Goal: Contribute content: Contribute content

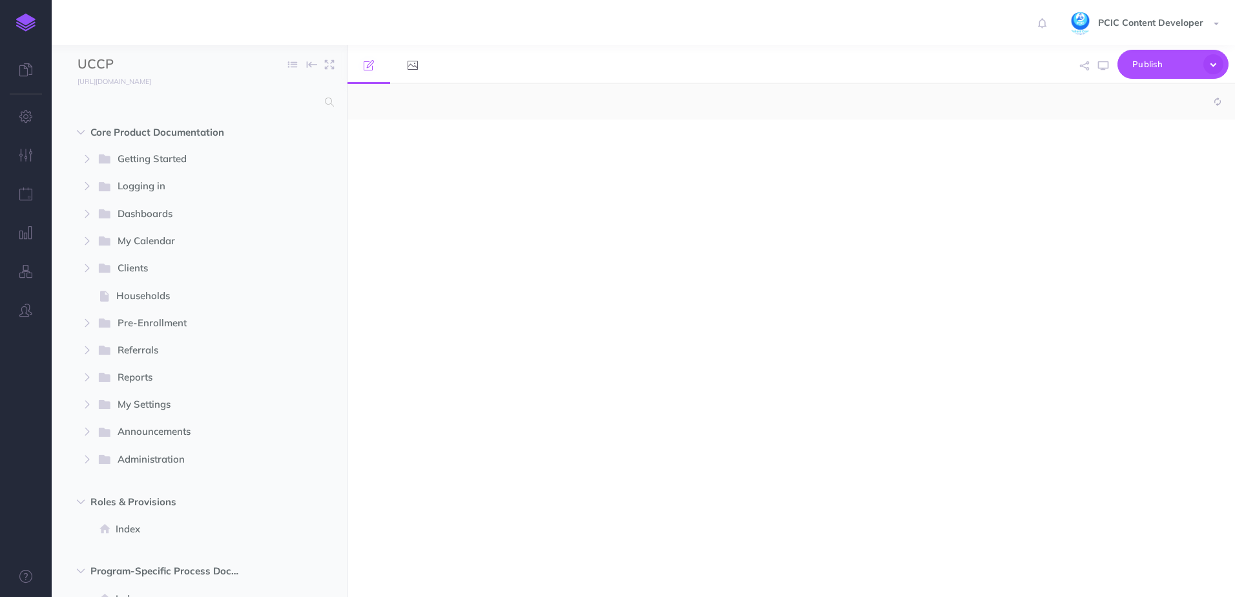
select select "null"
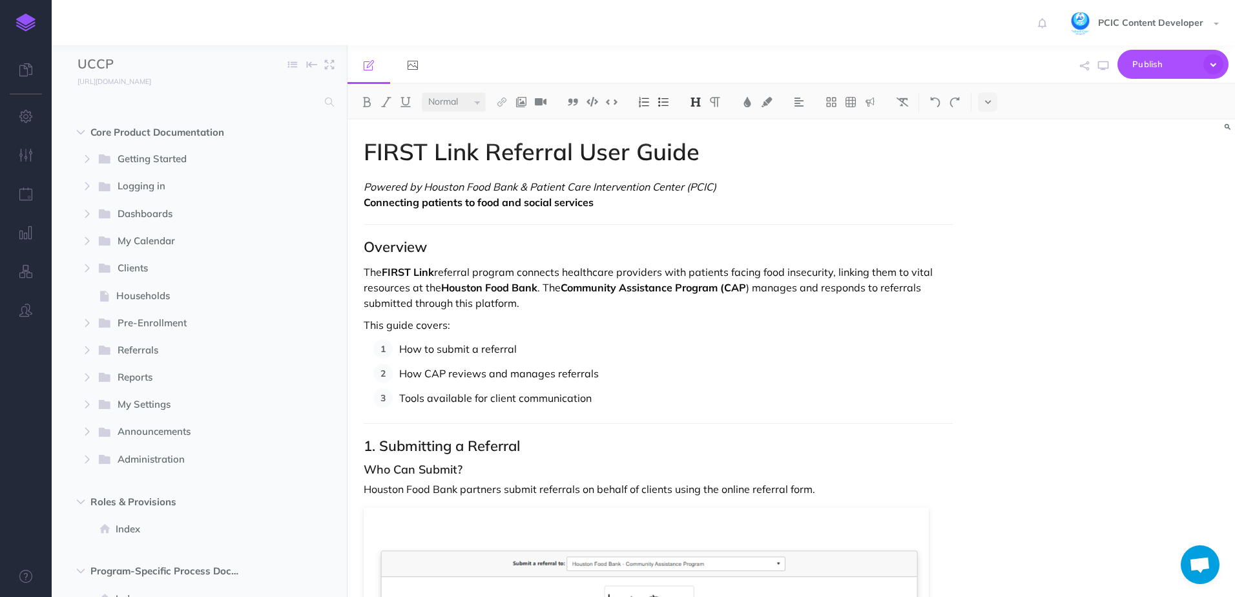
click at [508, 296] on p "The FIRST Link referral program connects healthcare providers with patients fac…" at bounding box center [658, 287] width 589 height 46
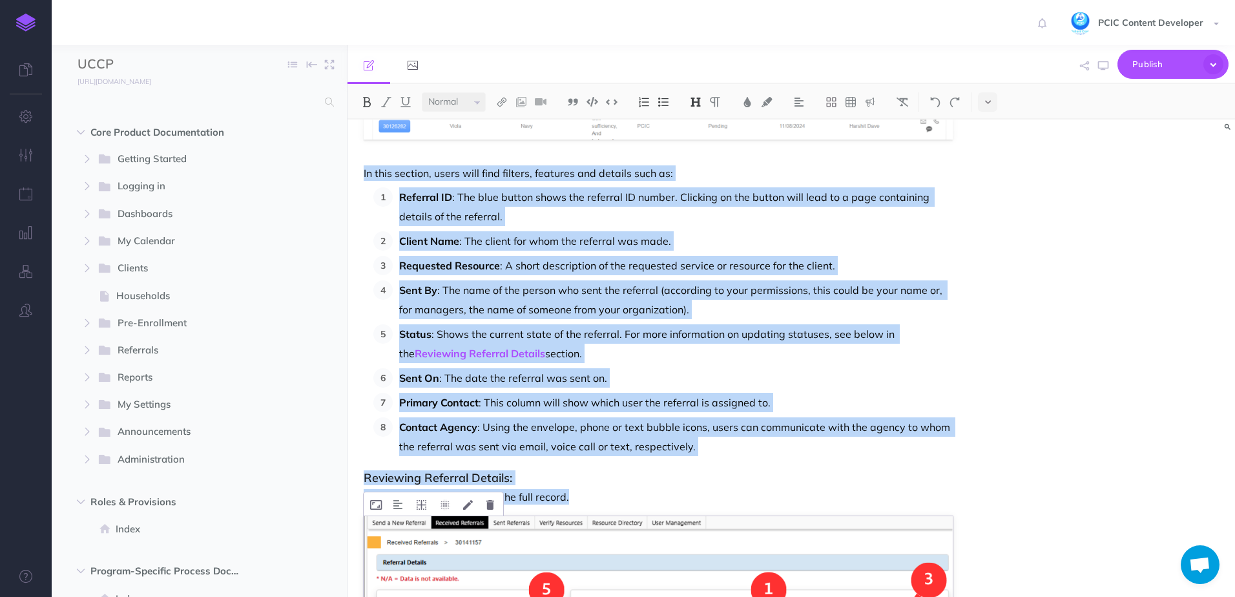
scroll to position [1873, 0]
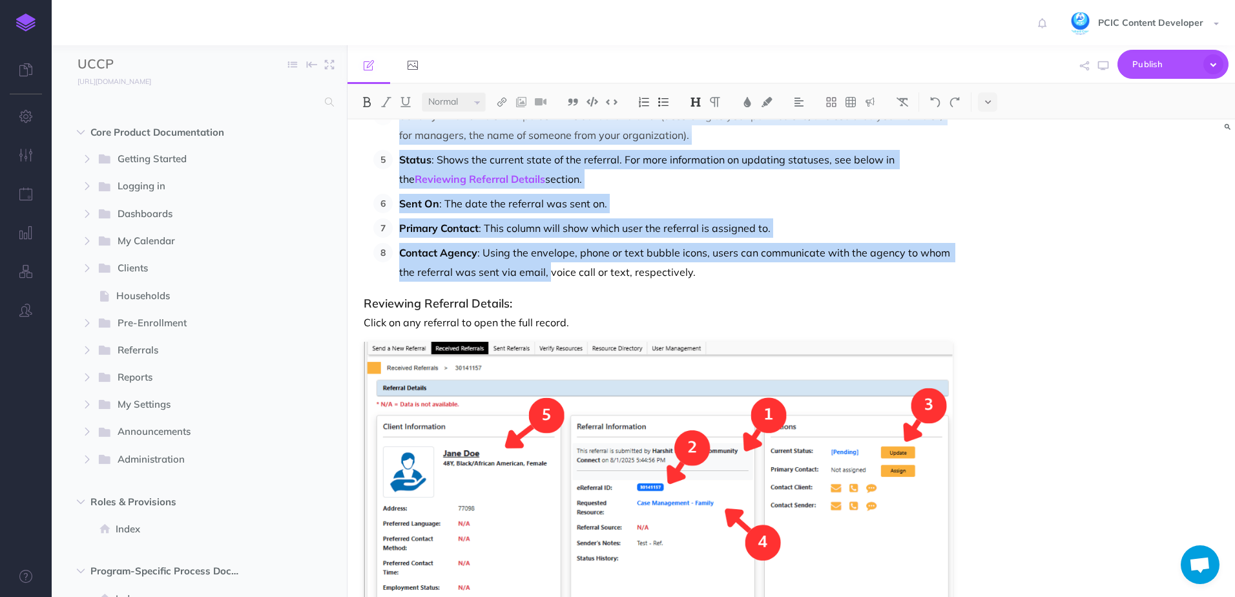
drag, startPoint x: 380, startPoint y: 252, endPoint x: 550, endPoint y: 275, distance: 171.3
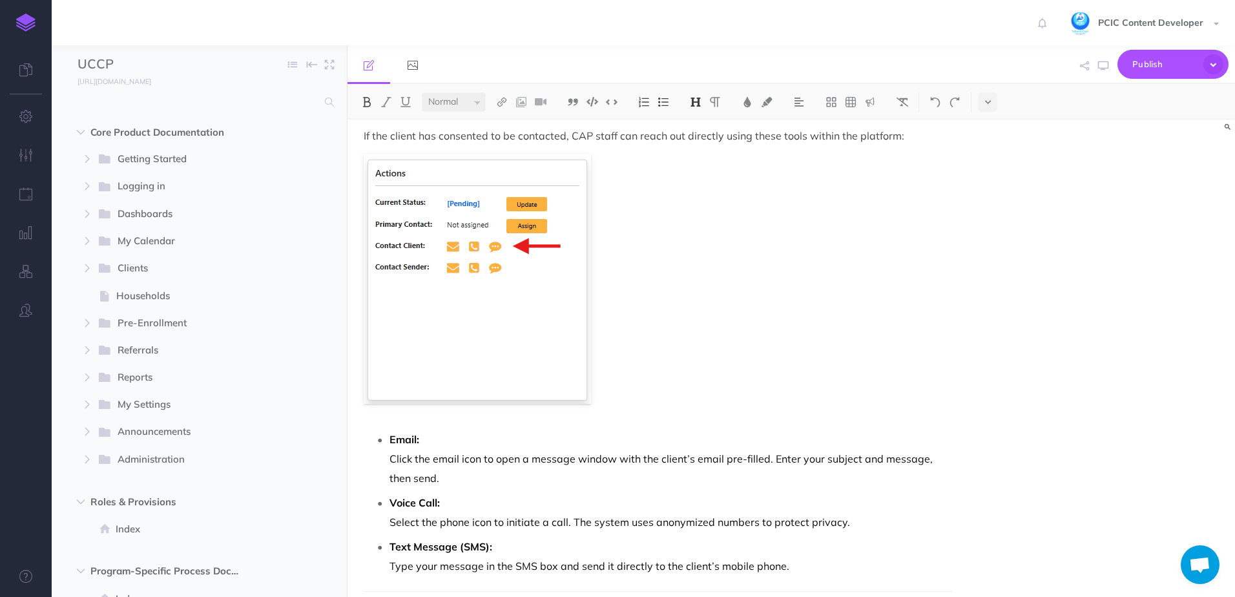
scroll to position [3011, 0]
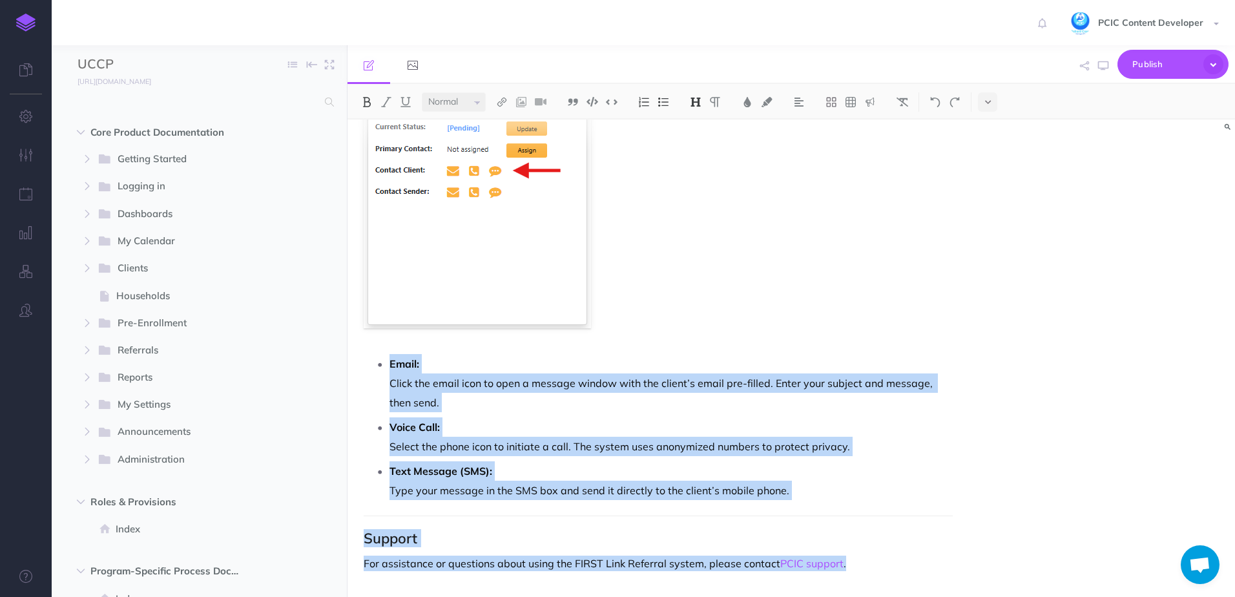
click at [876, 562] on p "For assistance or questions about using the FIRST Link Referral system, please …" at bounding box center [658, 562] width 589 height 15
copy div "Managing Referrals (CAP Team View) Accessing Referrals: Log into the FIRST Link…"
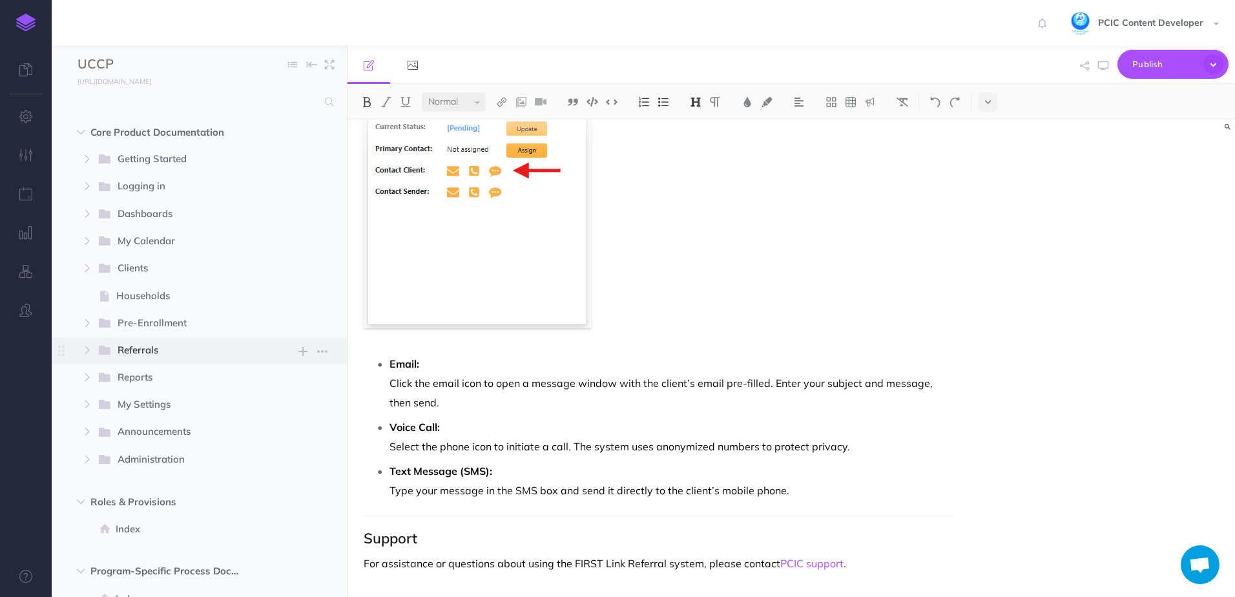
click at [125, 346] on span "Referrals" at bounding box center [184, 350] width 132 height 17
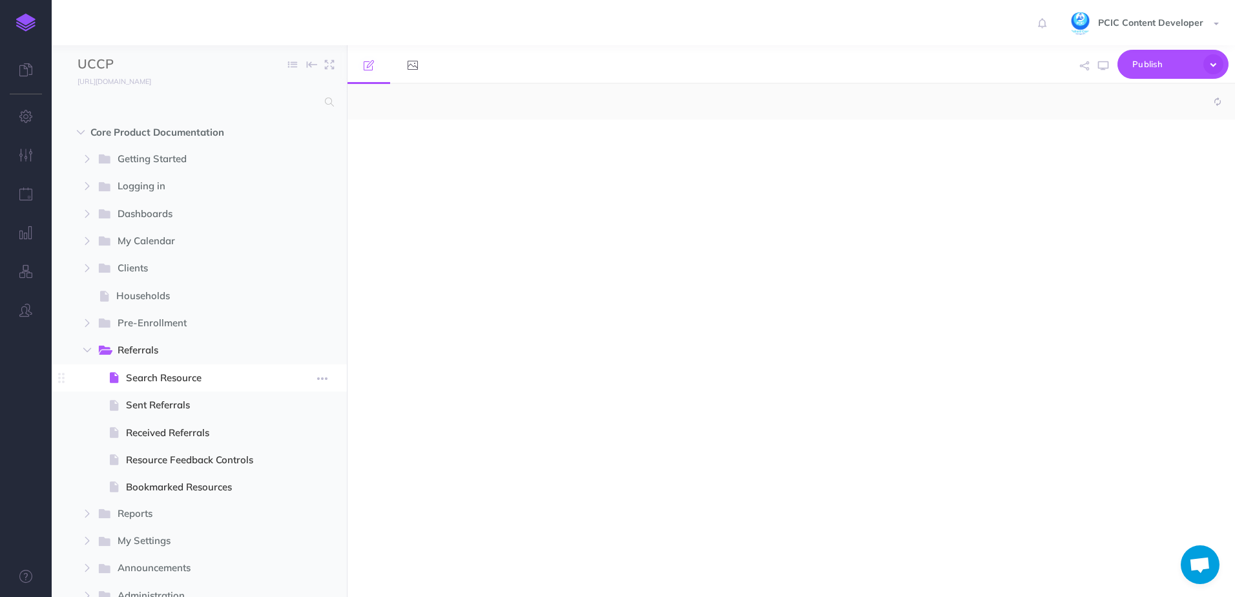
select select "null"
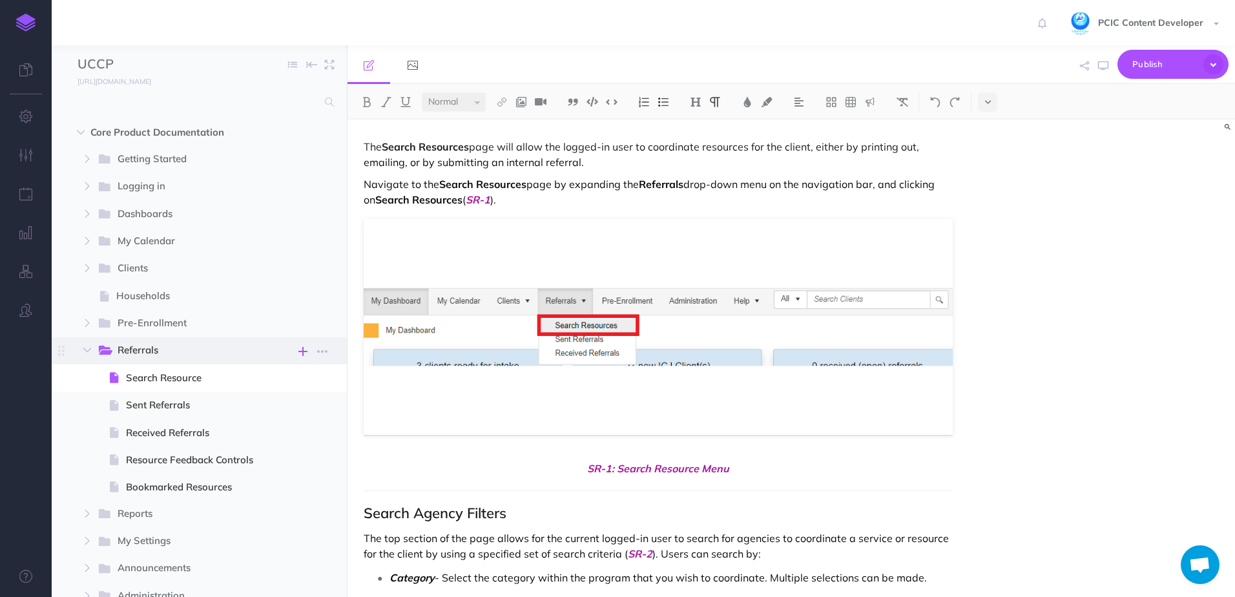
click at [305, 349] on icon "button" at bounding box center [302, 351] width 9 height 15
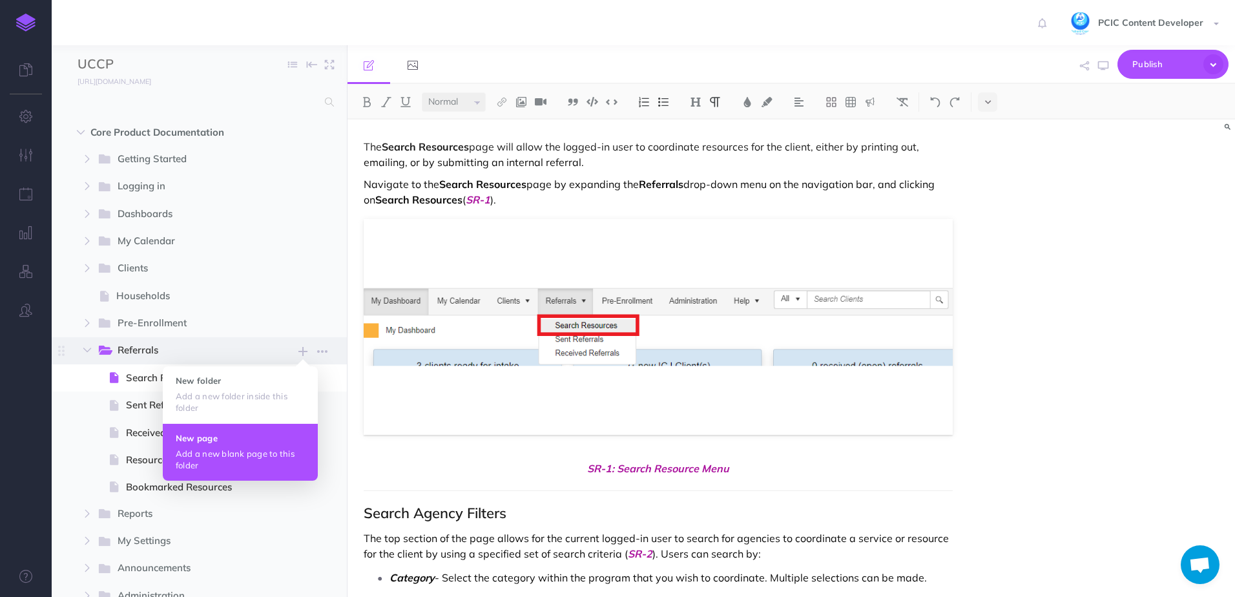
click at [207, 459] on p "Add a new blank page to this folder" at bounding box center [240, 458] width 129 height 23
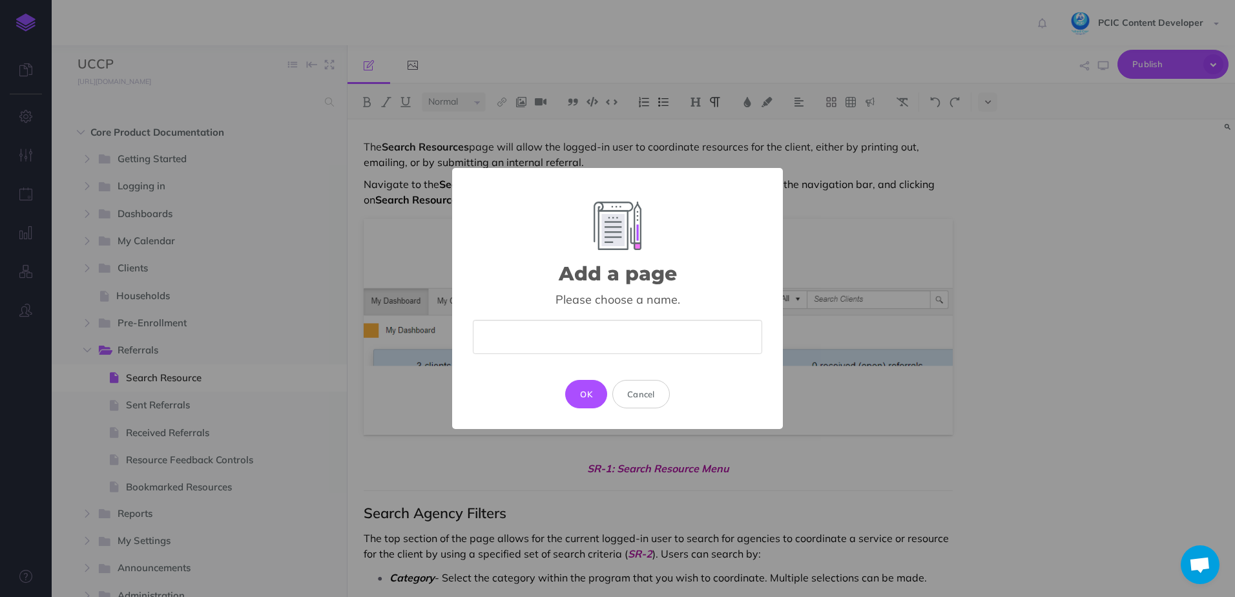
click at [615, 352] on input "text" at bounding box center [617, 337] width 289 height 34
type input "C"
click at [483, 329] on input "CRX" at bounding box center [617, 337] width 289 height 34
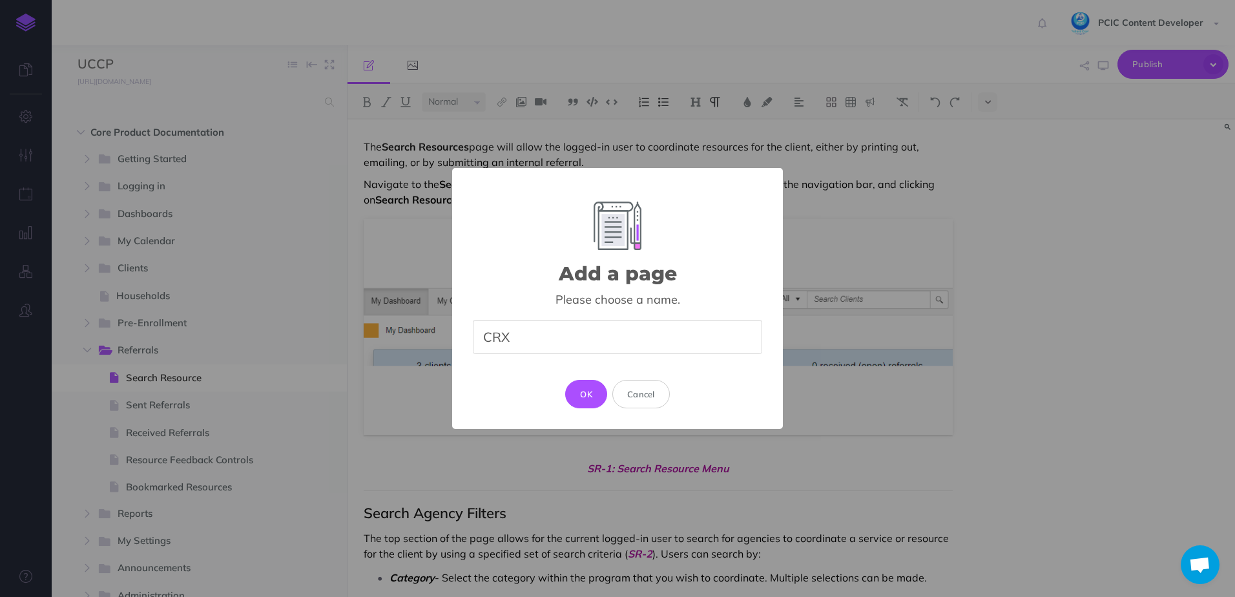
click at [483, 329] on input "CRX" at bounding box center [617, 337] width 289 height 34
click at [500, 330] on input "CRX -" at bounding box center [617, 337] width 289 height 34
type input "Managing Referrals in CRX"
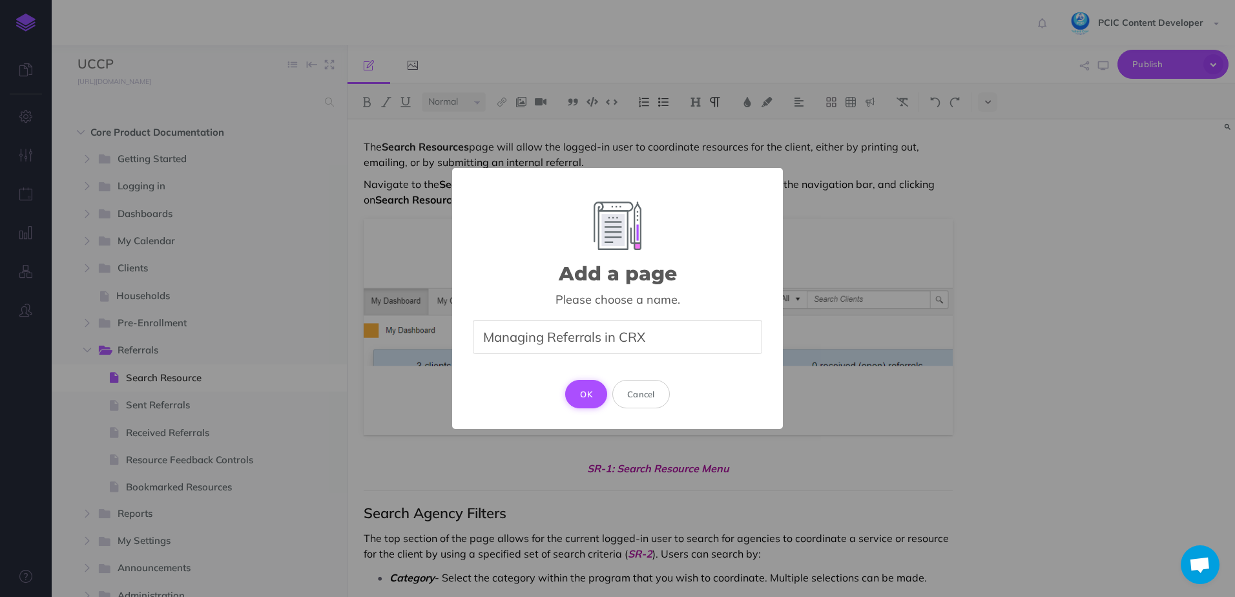
click at [588, 403] on button "OK" at bounding box center [586, 394] width 42 height 28
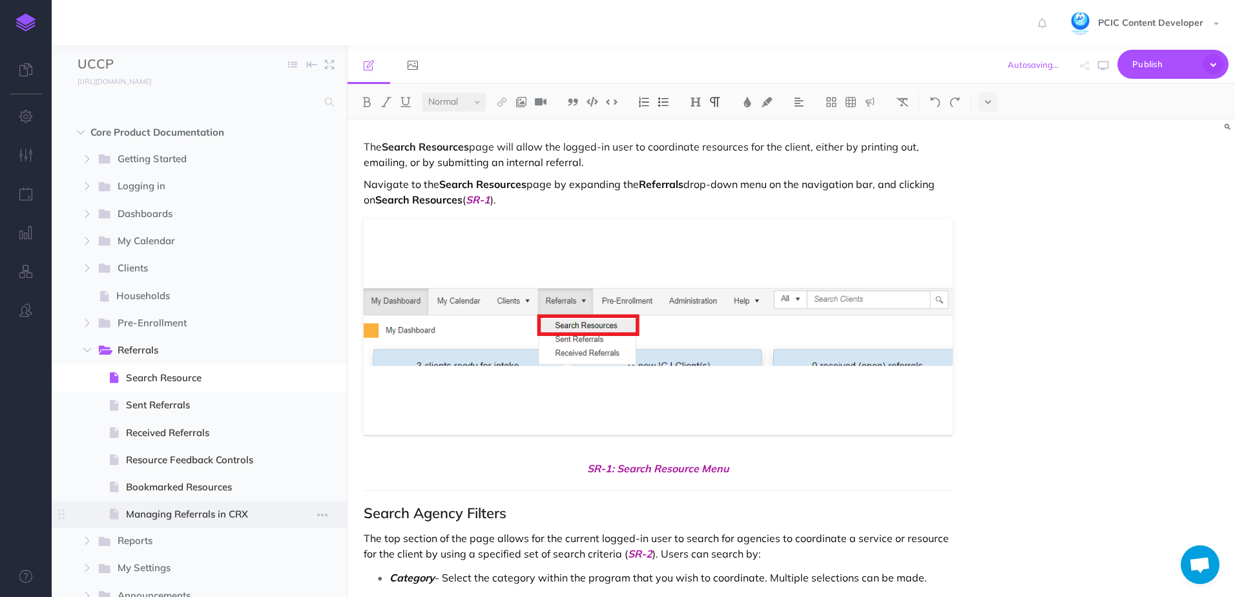
click at [160, 509] on span "Managing Referrals in CRX" at bounding box center [197, 513] width 143 height 15
click at [158, 509] on span "Managing Referrals in CRX" at bounding box center [197, 513] width 143 height 15
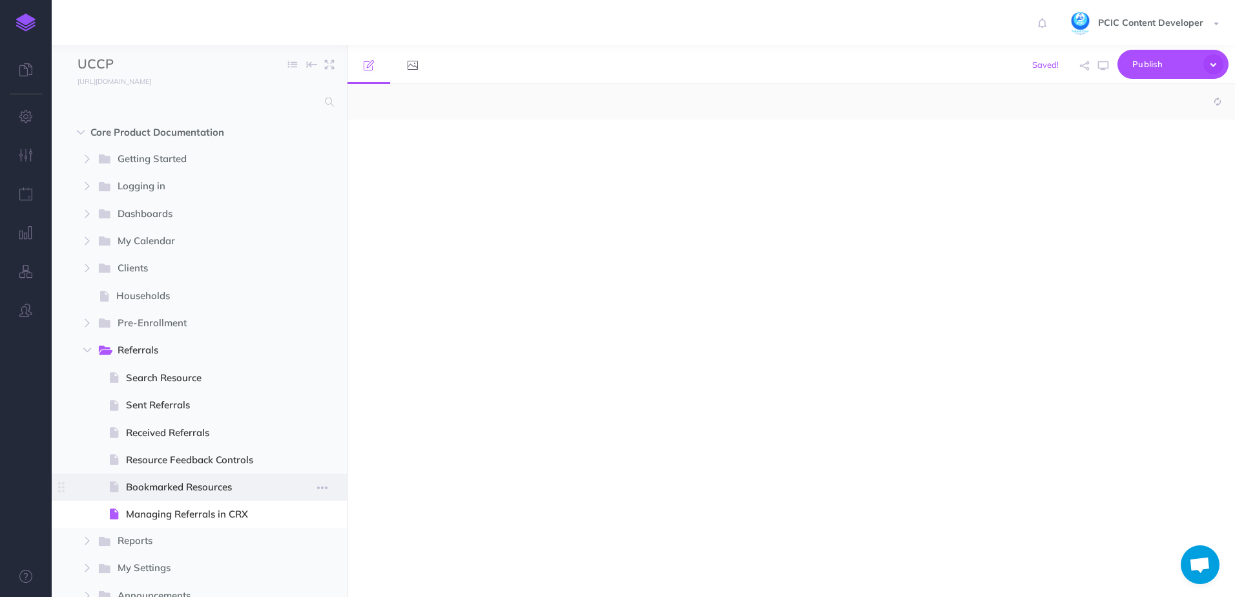
select select "null"
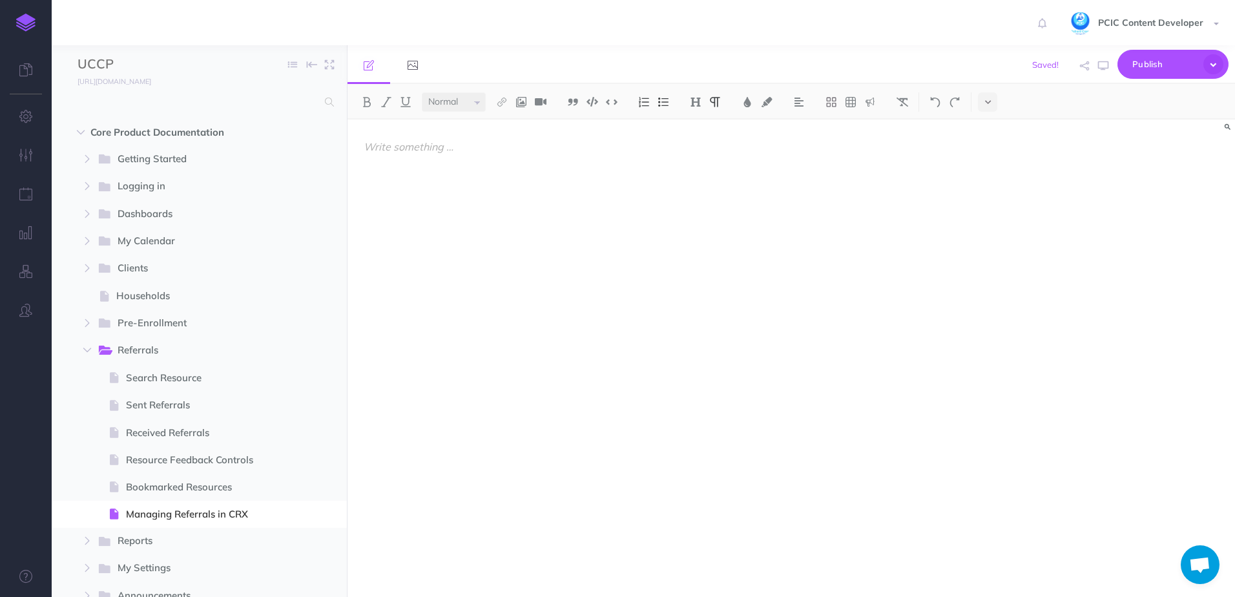
click at [467, 183] on div at bounding box center [657, 351] width 621 height 464
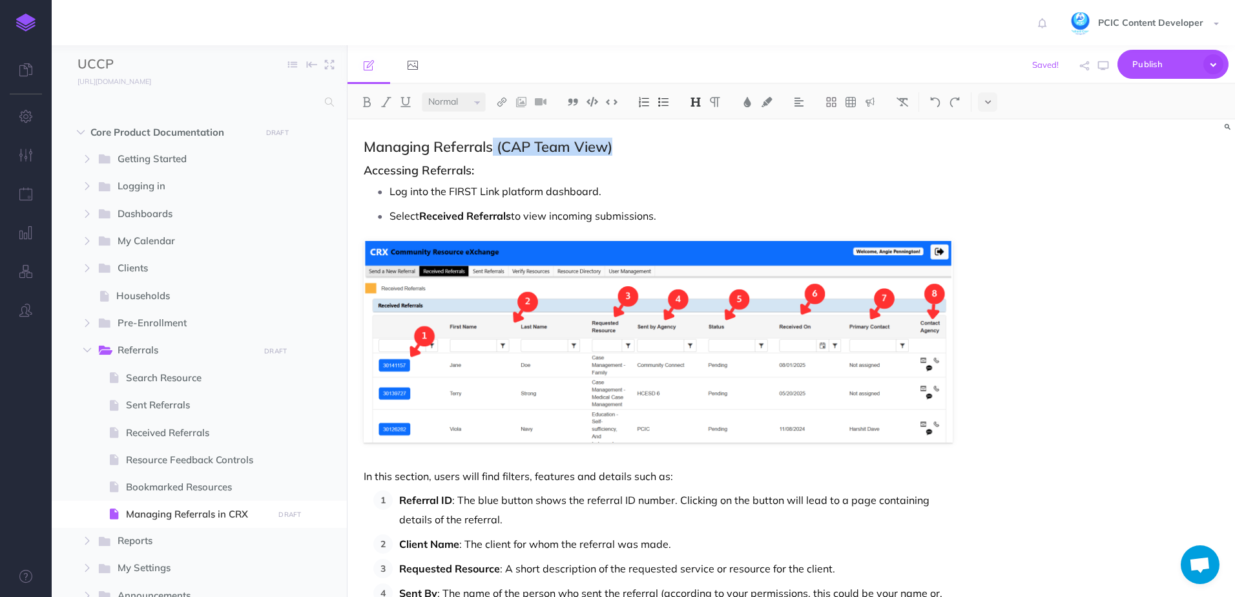
drag, startPoint x: 653, startPoint y: 141, endPoint x: 494, endPoint y: 145, distance: 158.9
click at [494, 145] on h2 "Managing Referrals (CAP Team View)" at bounding box center [658, 146] width 589 height 15
drag, startPoint x: 540, startPoint y: 191, endPoint x: 448, endPoint y: 195, distance: 91.8
click at [448, 195] on p "Log into the FIRST Link platform dashboard." at bounding box center [670, 190] width 563 height 19
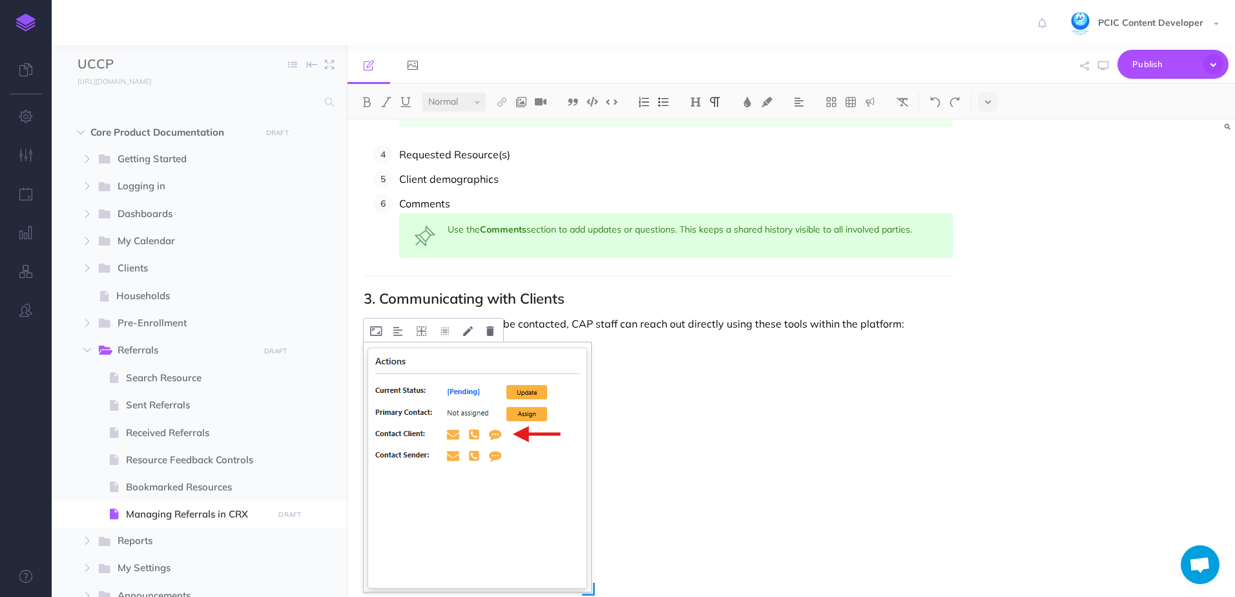
scroll to position [1356, 0]
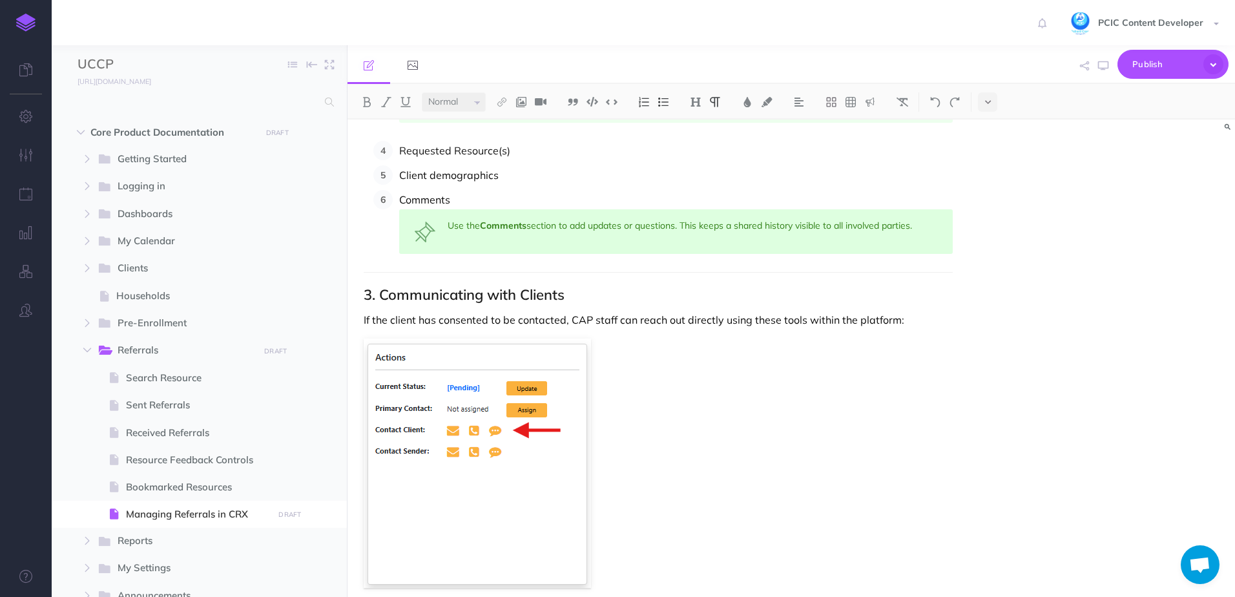
click at [584, 320] on p "If the client has consented to be contacted, CAP staff can reach out directly u…" at bounding box center [658, 319] width 589 height 15
click at [582, 320] on p "If the client has consented to be contacted, CAP staff can reach out directly u…" at bounding box center [658, 319] width 589 height 15
click at [582, 317] on p "If the client has consented to be contacted, CAP staff can reach out directly u…" at bounding box center [658, 319] width 589 height 15
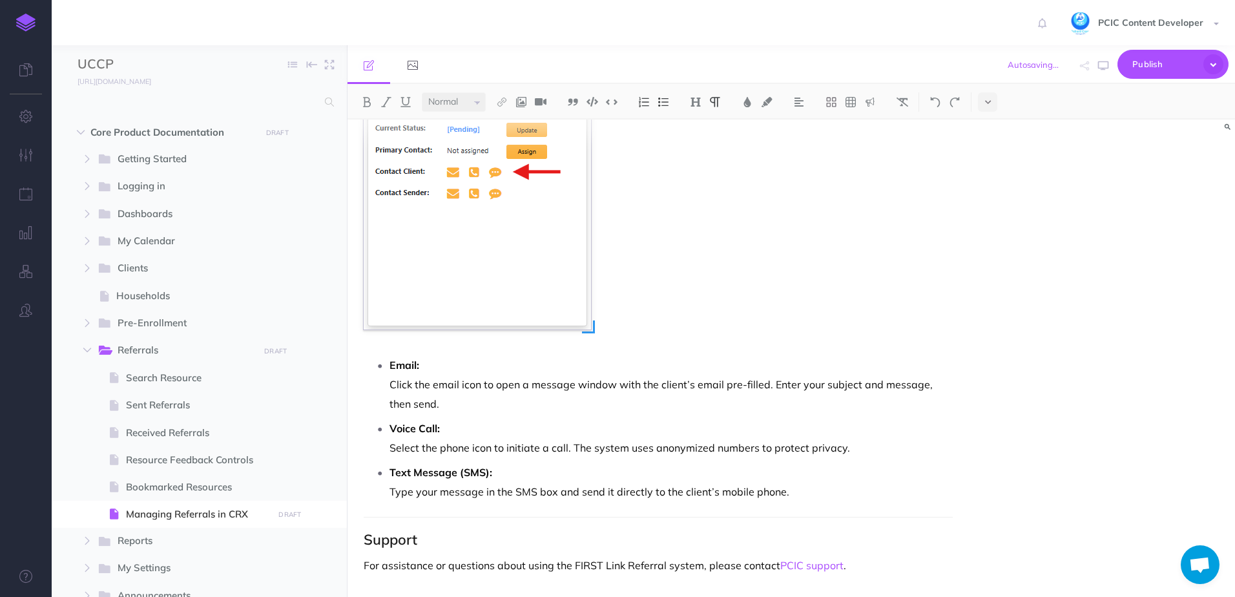
scroll to position [1616, 0]
drag, startPoint x: 555, startPoint y: 562, endPoint x: 699, endPoint y: 560, distance: 144.0
click at [699, 560] on p "For assistance or questions about using the FIRST Link Referral system, please …" at bounding box center [658, 562] width 589 height 15
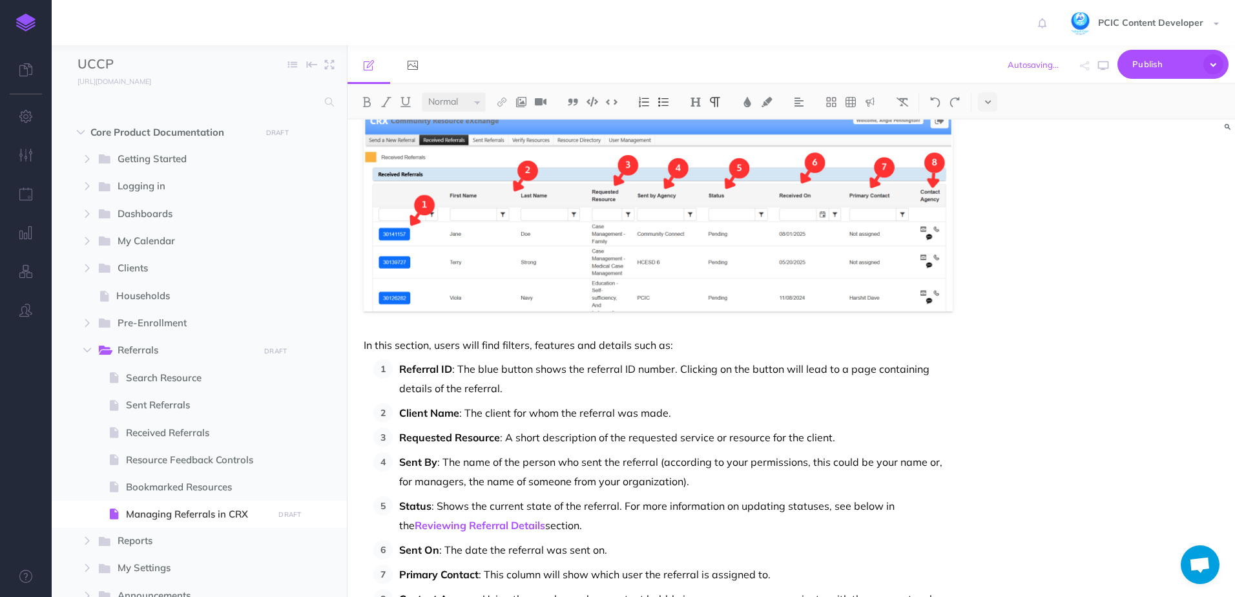
scroll to position [0, 0]
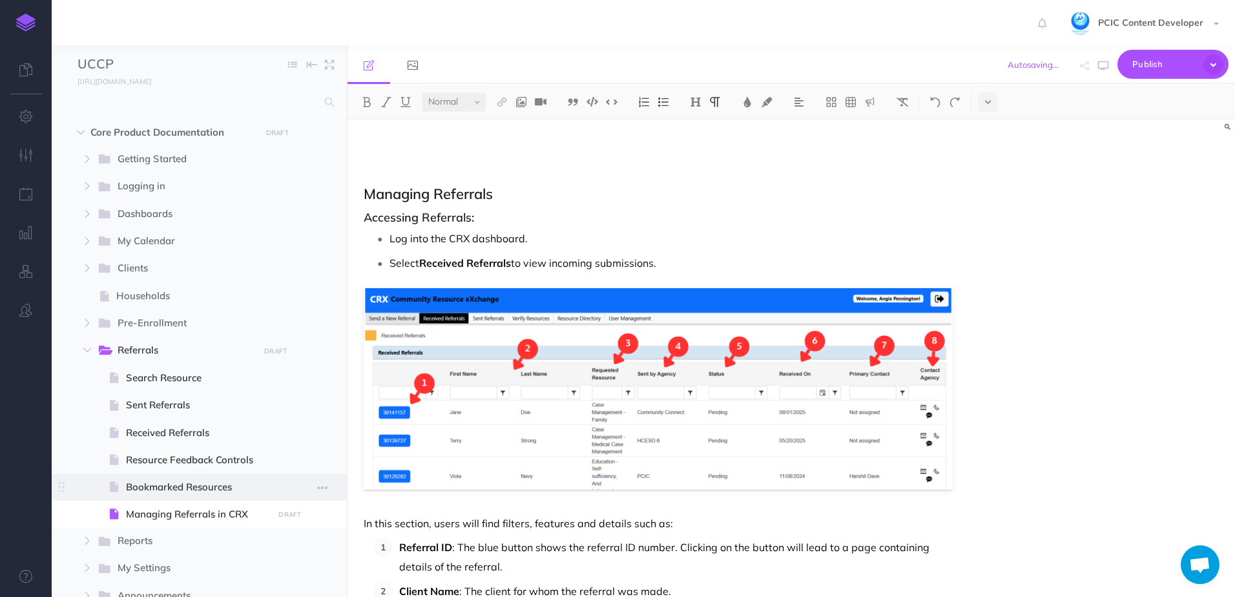
click at [203, 486] on span "Bookmarked Resources" at bounding box center [197, 486] width 143 height 15
click at [184, 502] on span at bounding box center [199, 513] width 295 height 27
click at [183, 493] on span "Bookmarked Resources" at bounding box center [197, 486] width 143 height 15
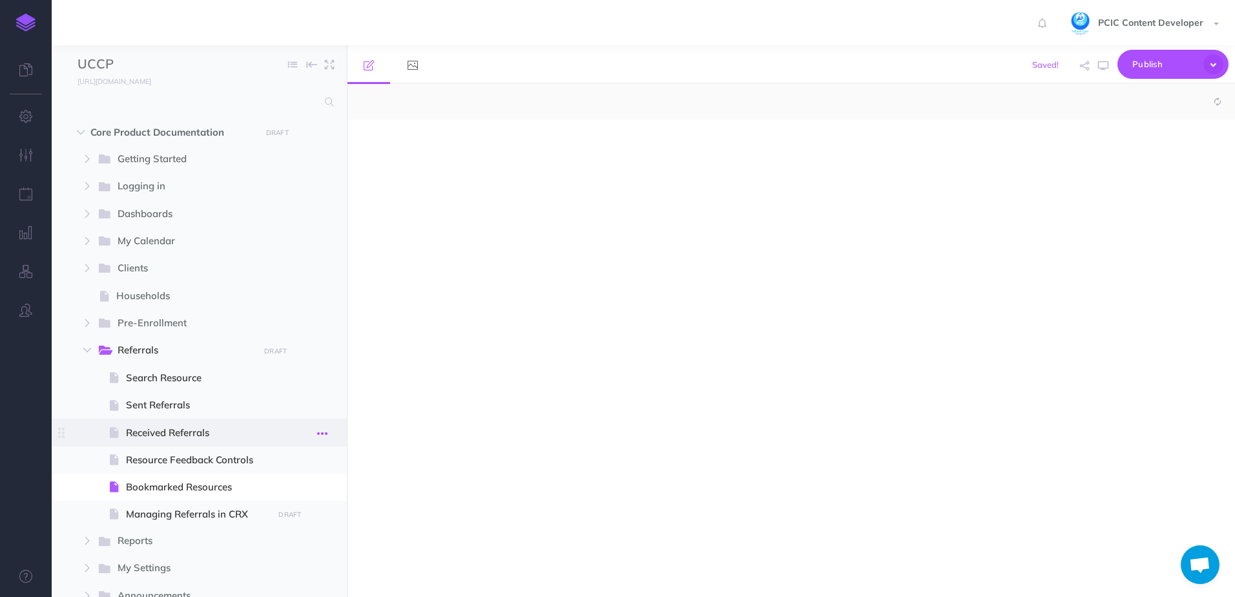
select select "null"
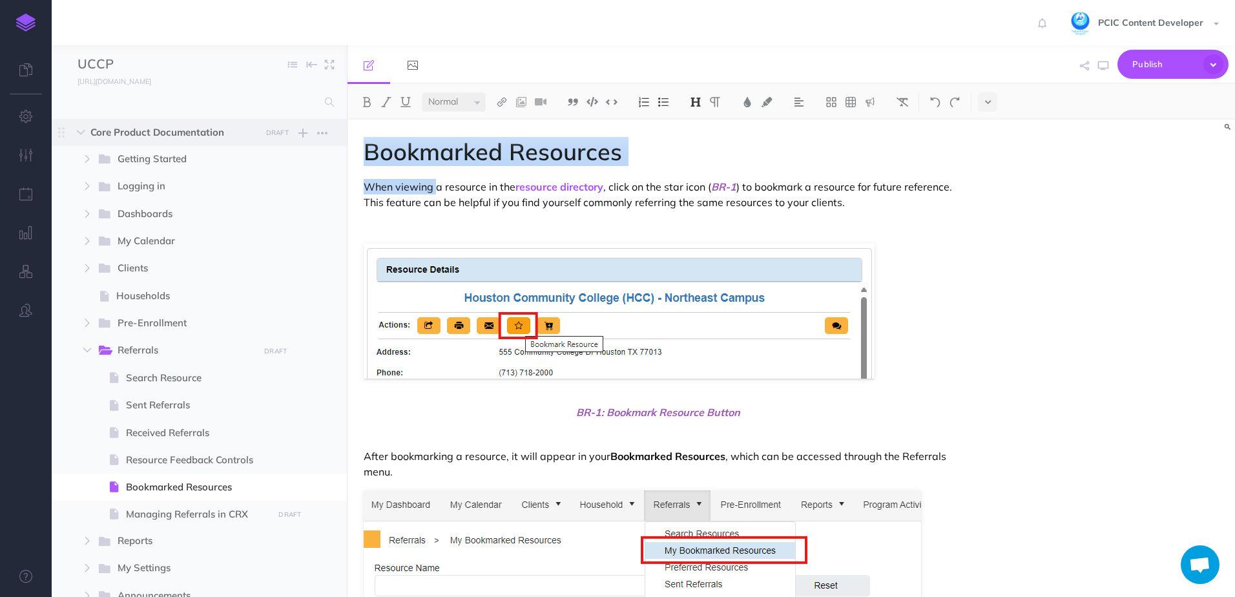
drag, startPoint x: 435, startPoint y: 187, endPoint x: 346, endPoint y: 138, distance: 101.2
click at [346, 138] on div "UCCP Collapse all Expand all Expand to root folders [URL][DOMAIN_NAME] Core Pro…" at bounding box center [643, 320] width 1183 height 551
copy div "Bookmarked Resources When viewing"
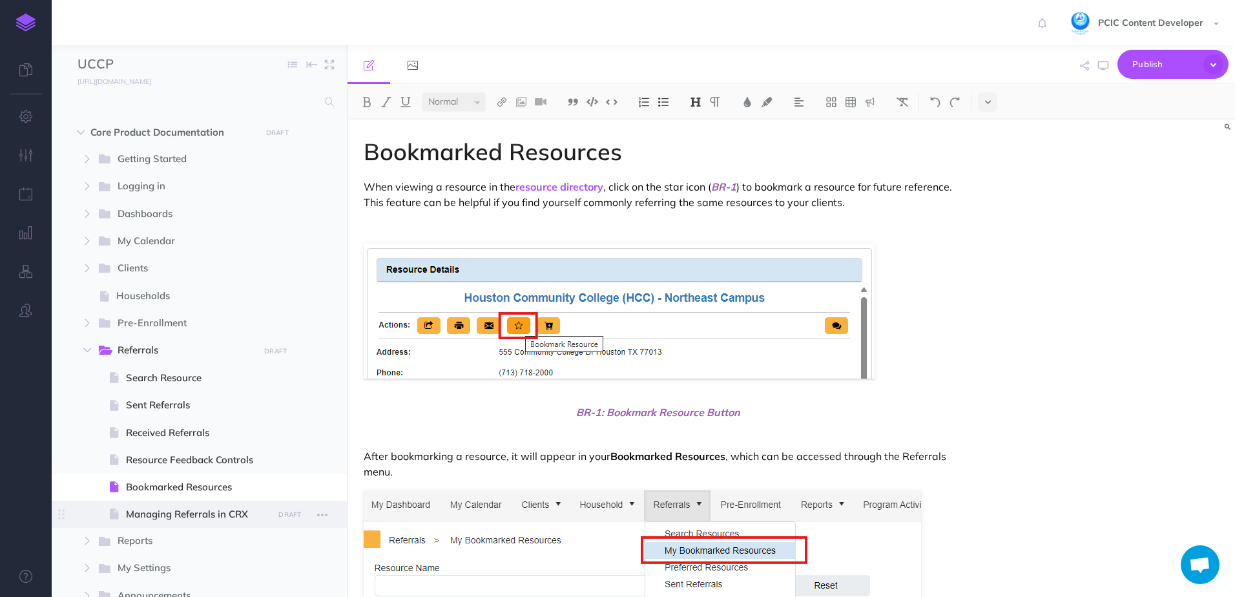
click at [165, 511] on span "Managing Referrals in CRX" at bounding box center [197, 513] width 143 height 15
select select "null"
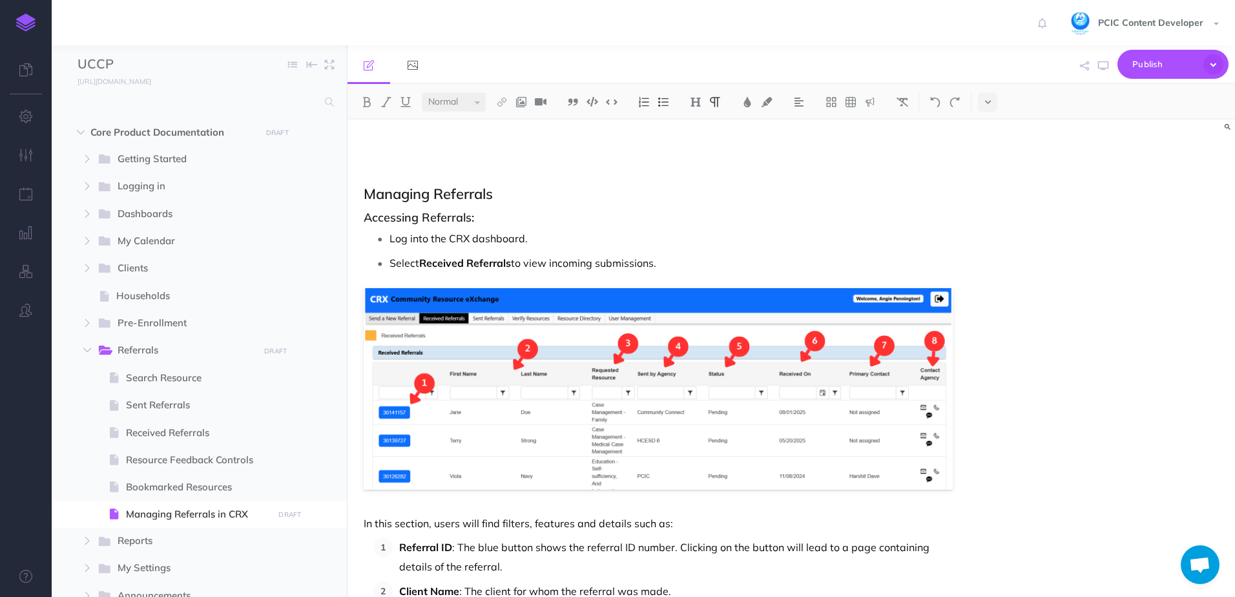
click at [394, 147] on p at bounding box center [658, 146] width 589 height 15
paste div
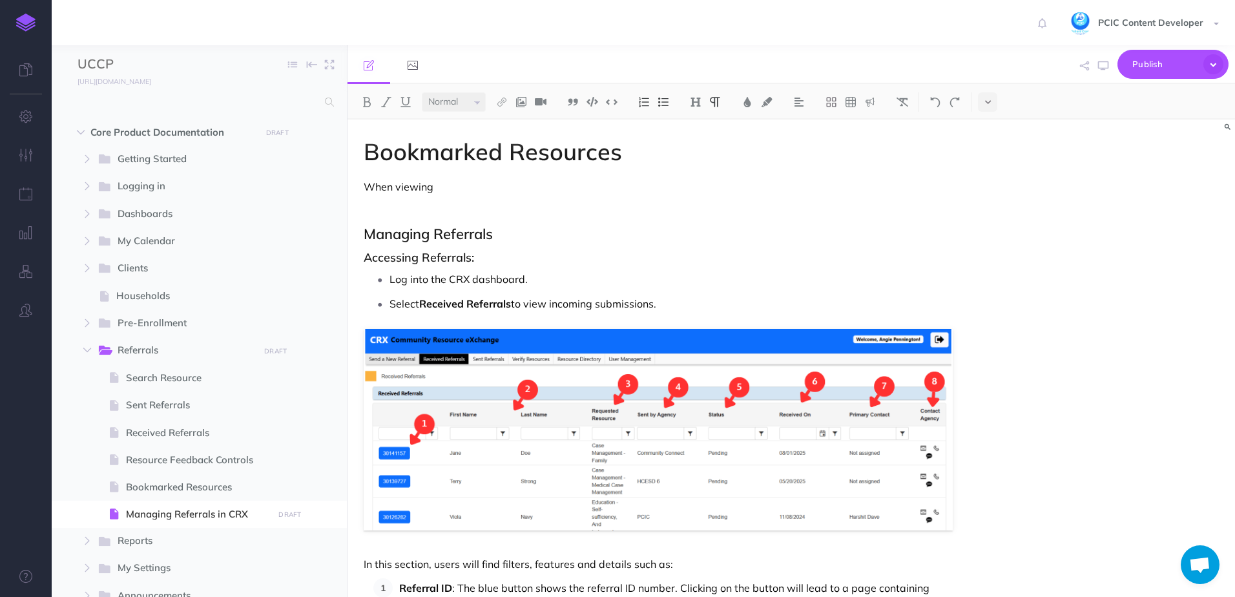
click at [406, 183] on p "When viewing" at bounding box center [658, 186] width 589 height 15
drag, startPoint x: 395, startPoint y: 187, endPoint x: 470, endPoint y: 184, distance: 74.9
click at [470, 184] on p "When logged into CRX," at bounding box center [658, 186] width 589 height 15
click at [486, 185] on p "When logged into CRX," at bounding box center [658, 186] width 589 height 15
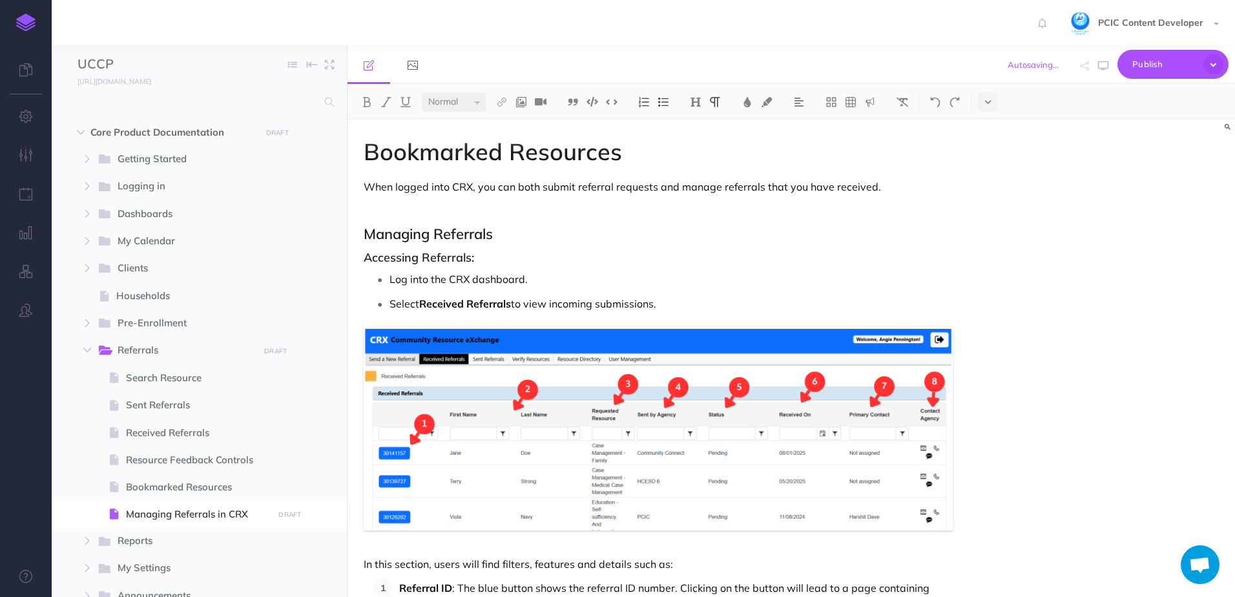
click at [480, 209] on p at bounding box center [658, 208] width 589 height 15
click at [800, 184] on p "When logged into CRX, you can both submit referral requests and manage referral…" at bounding box center [658, 186] width 589 height 15
drag, startPoint x: 396, startPoint y: 186, endPoint x: 473, endPoint y: 184, distance: 76.9
click at [473, 184] on p "When logged into CRX, you can both submit referral requests and manage referral…" at bounding box center [658, 186] width 589 height 15
click at [521, 145] on h1 "Bookmarked Resources" at bounding box center [658, 152] width 589 height 26
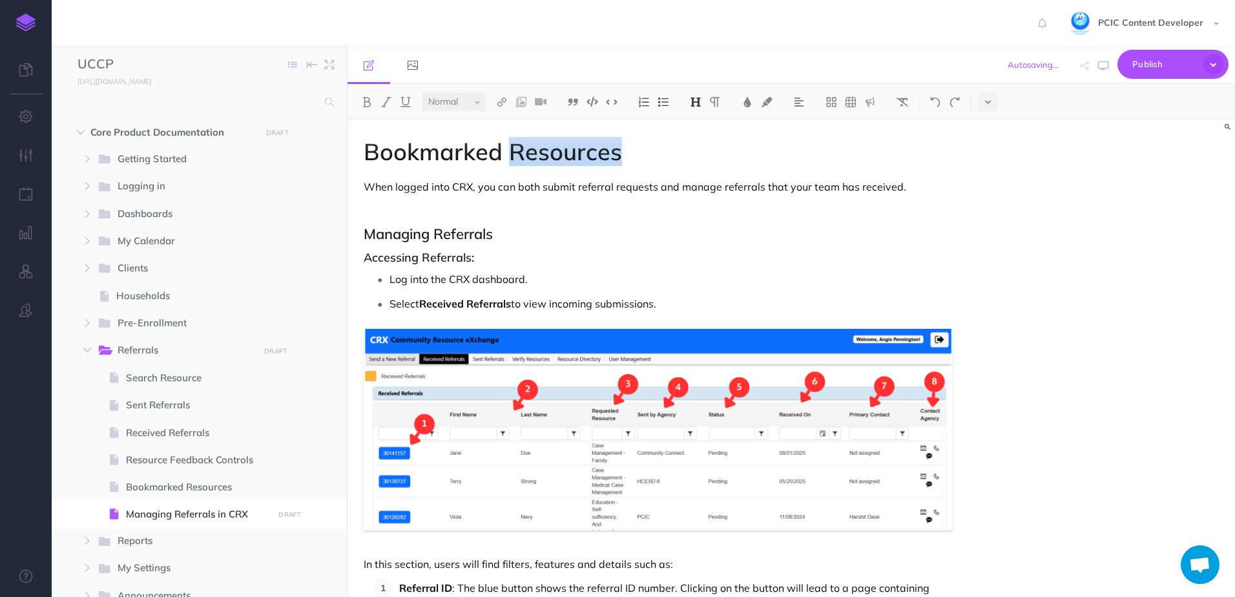
click at [521, 145] on h1 "Bookmarked Resources" at bounding box center [658, 152] width 589 height 26
drag, startPoint x: 471, startPoint y: 186, endPoint x: 396, endPoint y: 181, distance: 75.7
click at [396, 181] on p "When logged into CRX, you can both submit referral requests and manage referral…" at bounding box center [658, 186] width 589 height 15
click at [507, 96] on button at bounding box center [501, 101] width 19 height 19
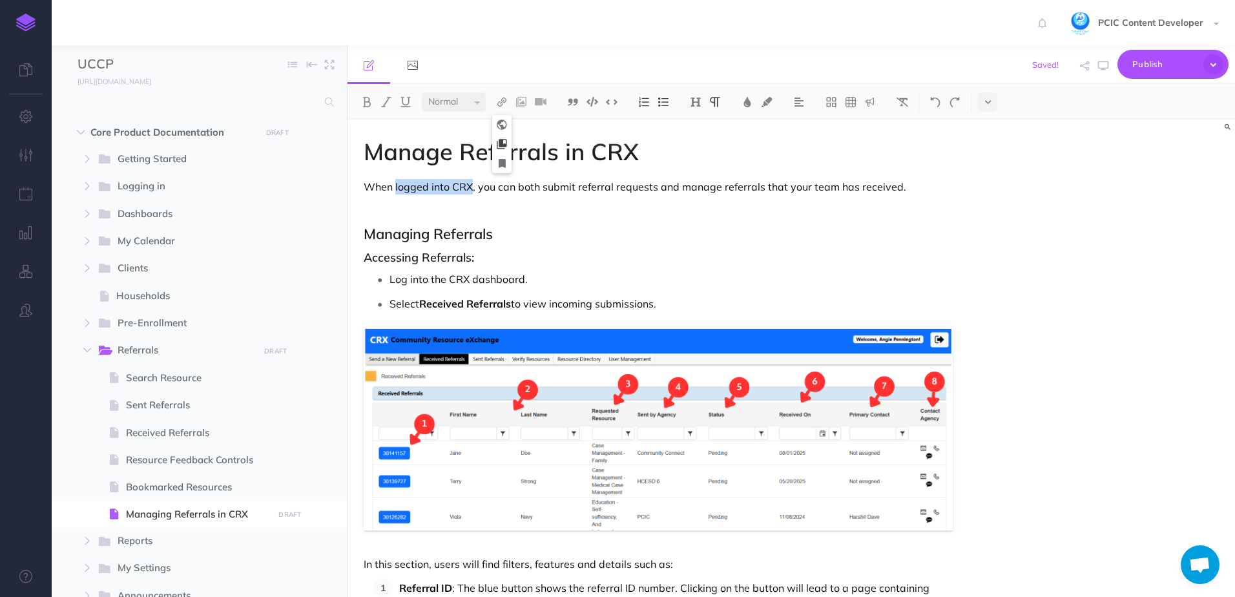
click at [507, 143] on icon at bounding box center [502, 143] width 10 height 9
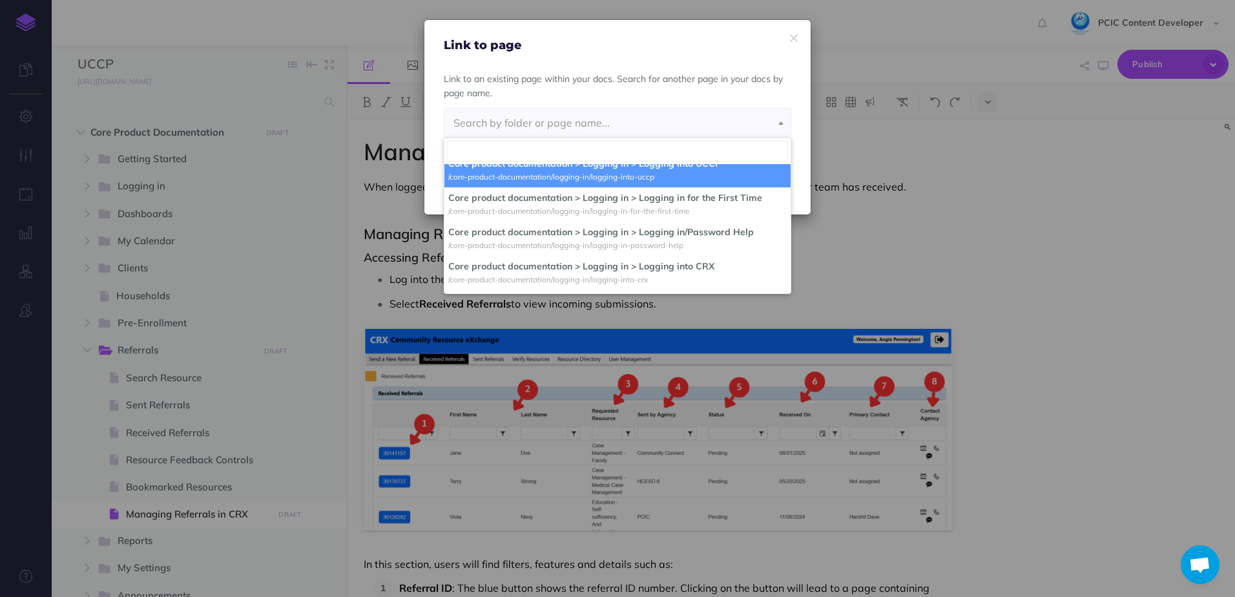
scroll to position [65, 0]
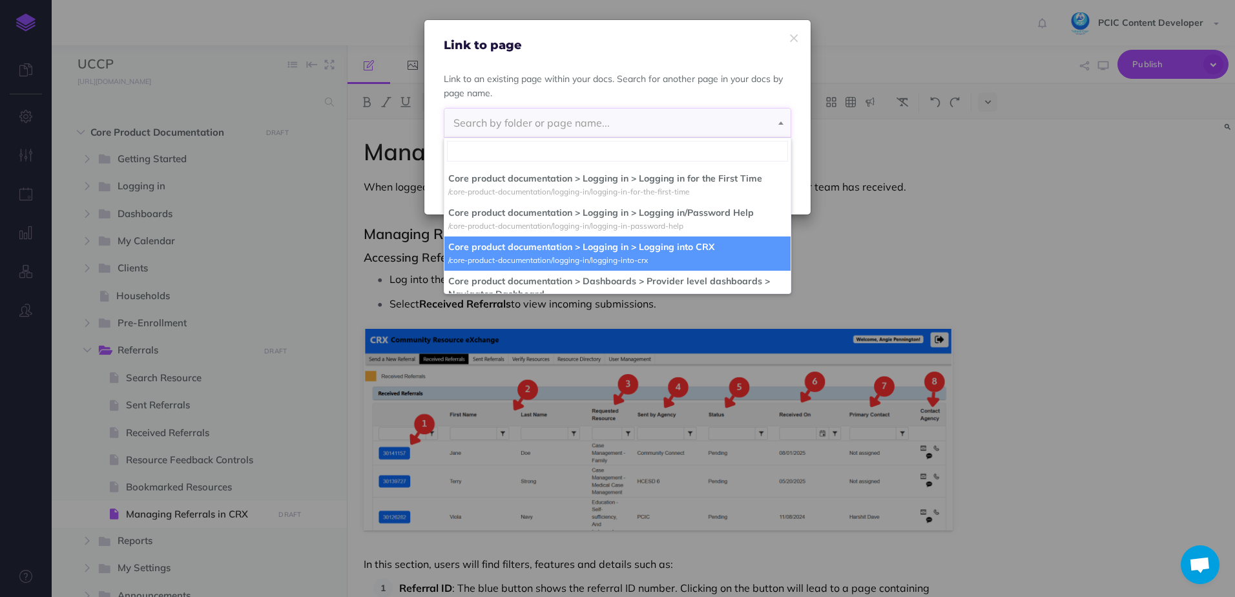
select select "D26-P1H9-KT2-3VE"
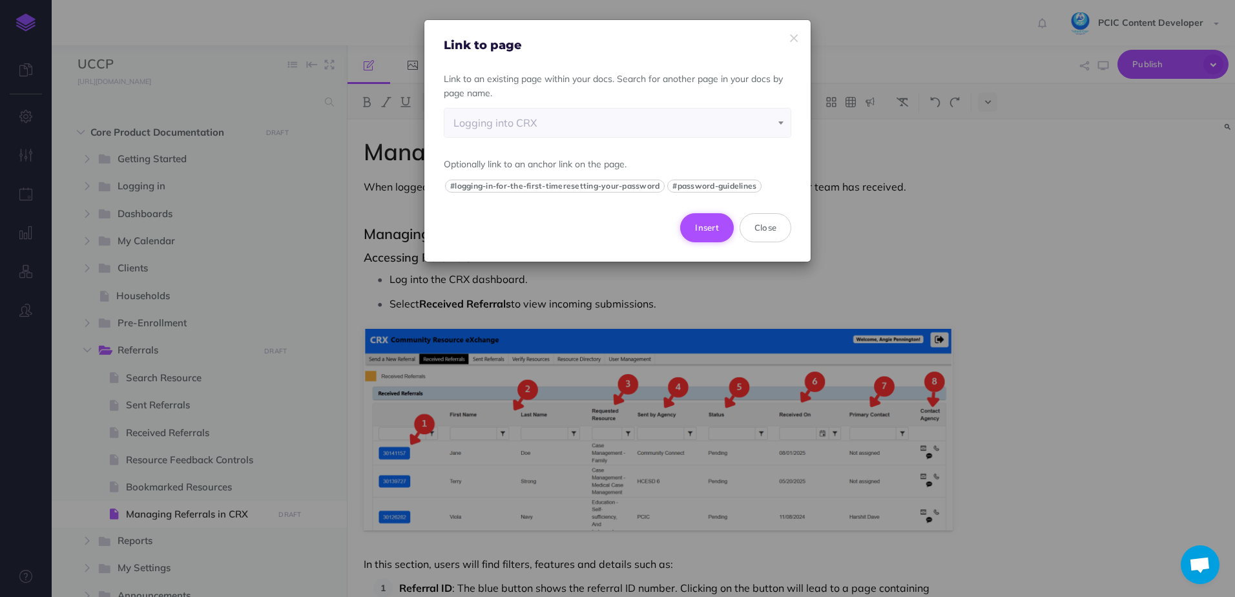
click at [717, 225] on button "Insert" at bounding box center [707, 227] width 54 height 28
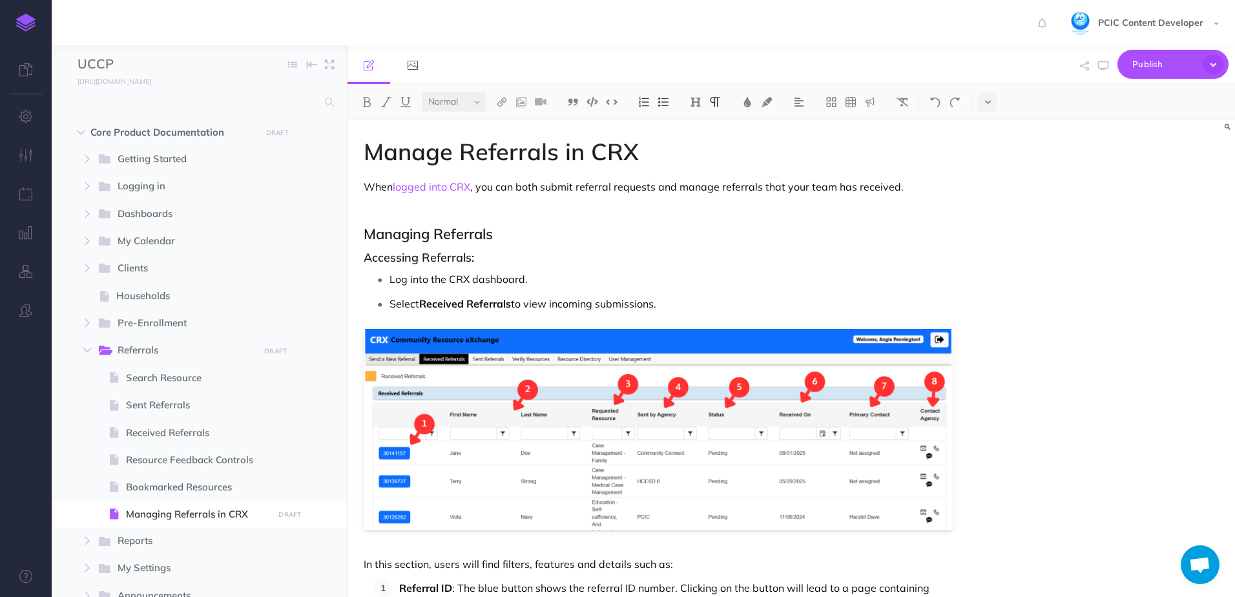
click at [1157, 65] on span "Publish" at bounding box center [1164, 64] width 65 height 20
click at [289, 511] on small "PUBLISH" at bounding box center [290, 514] width 30 height 8
click at [240, 564] on textarea at bounding box center [224, 579] width 151 height 55
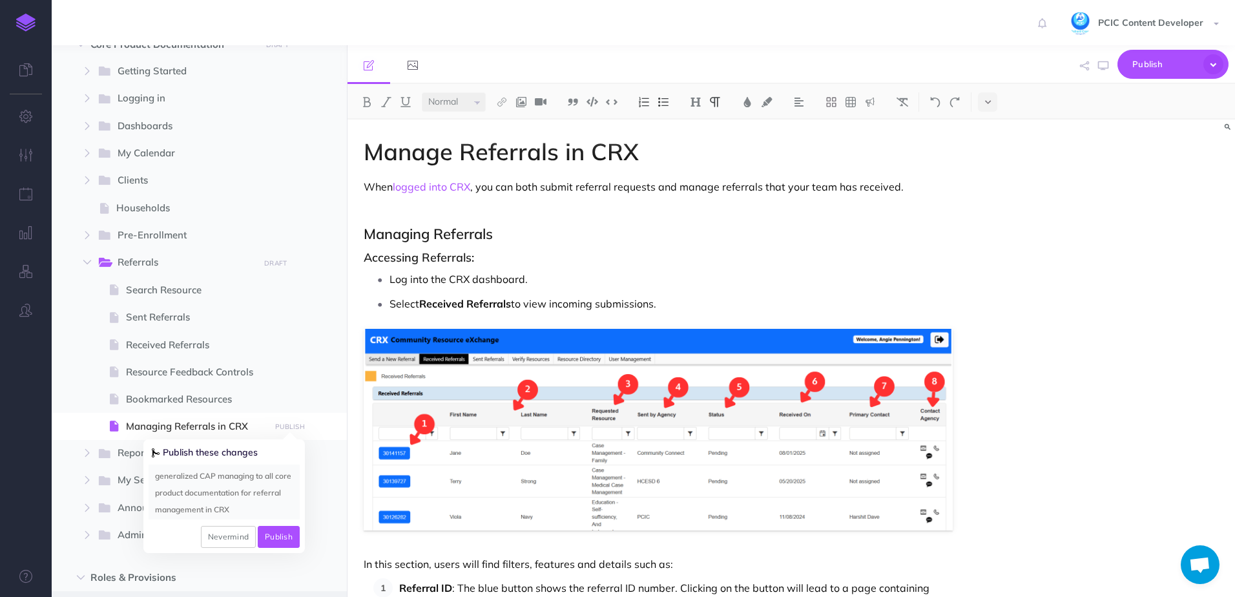
scroll to position [199, 0]
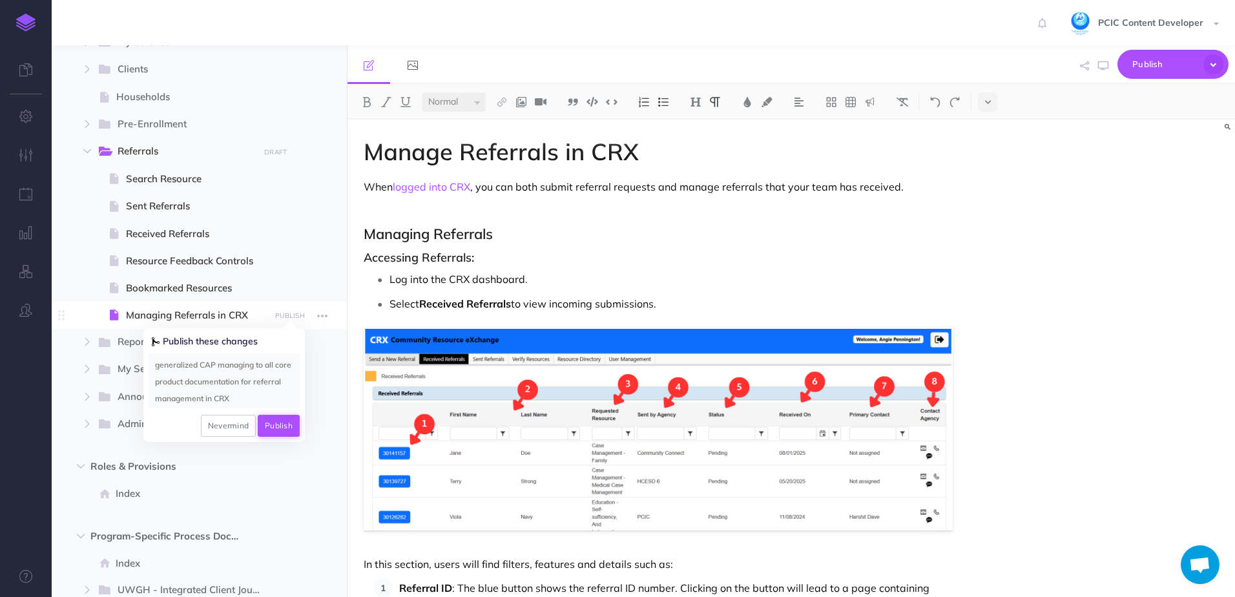
type textarea "generalized CAP managing to all core product documentation for referral managem…"
click at [273, 428] on button "Publish" at bounding box center [279, 426] width 42 height 22
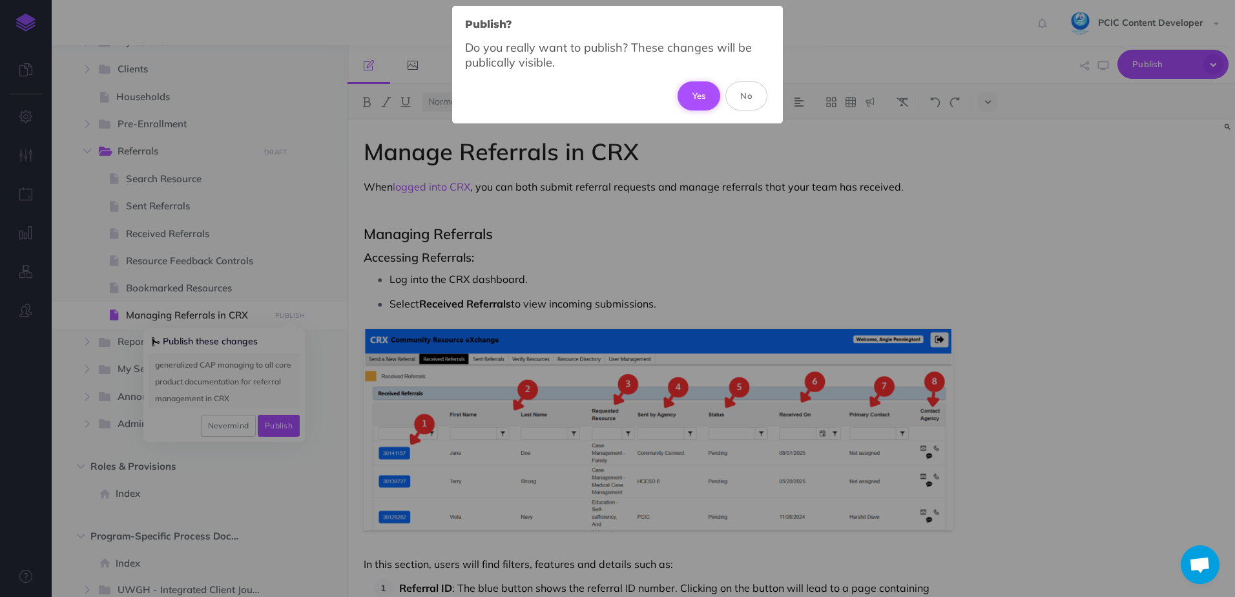
click at [699, 96] on button "Yes" at bounding box center [698, 95] width 43 height 28
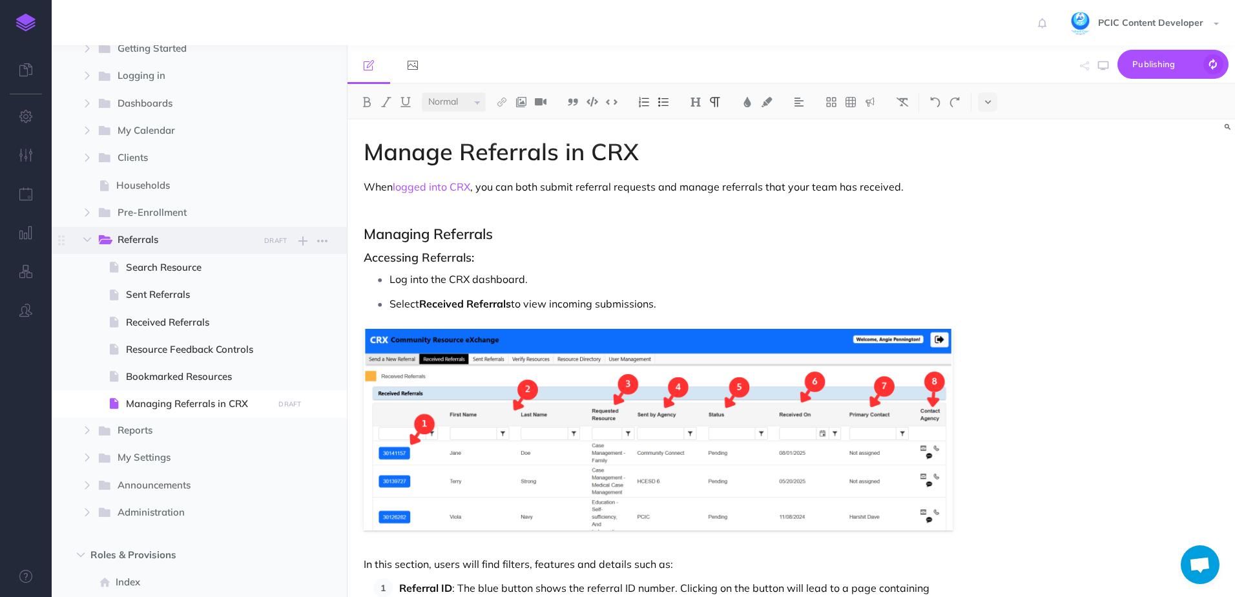
scroll to position [0, 0]
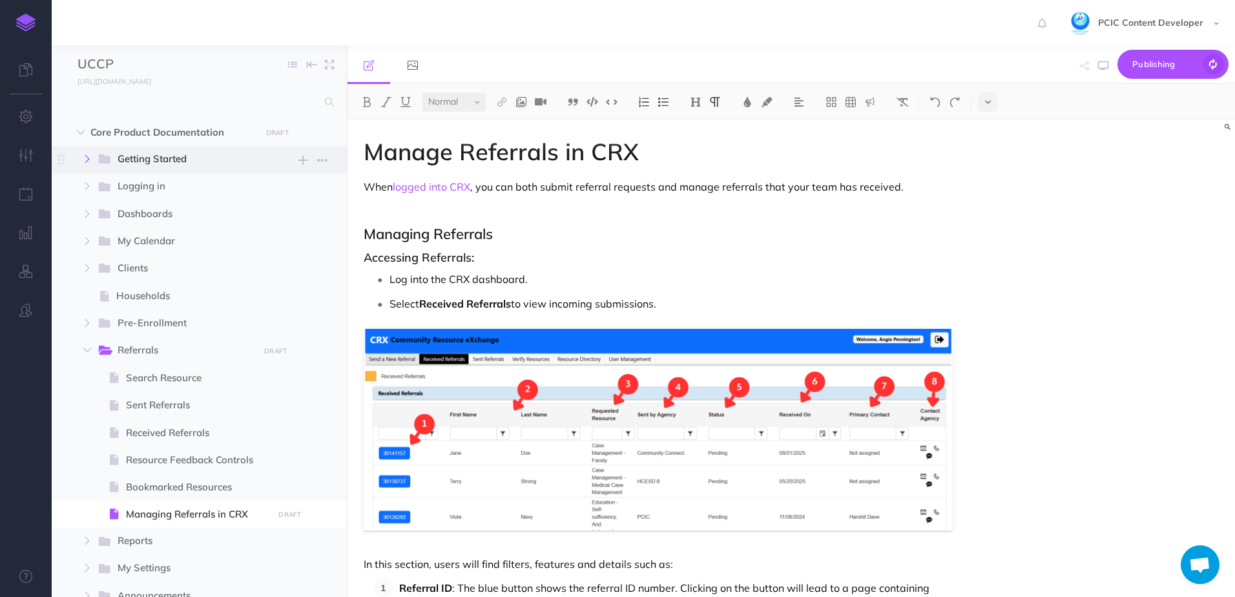
click at [83, 161] on icon "button" at bounding box center [87, 159] width 8 height 8
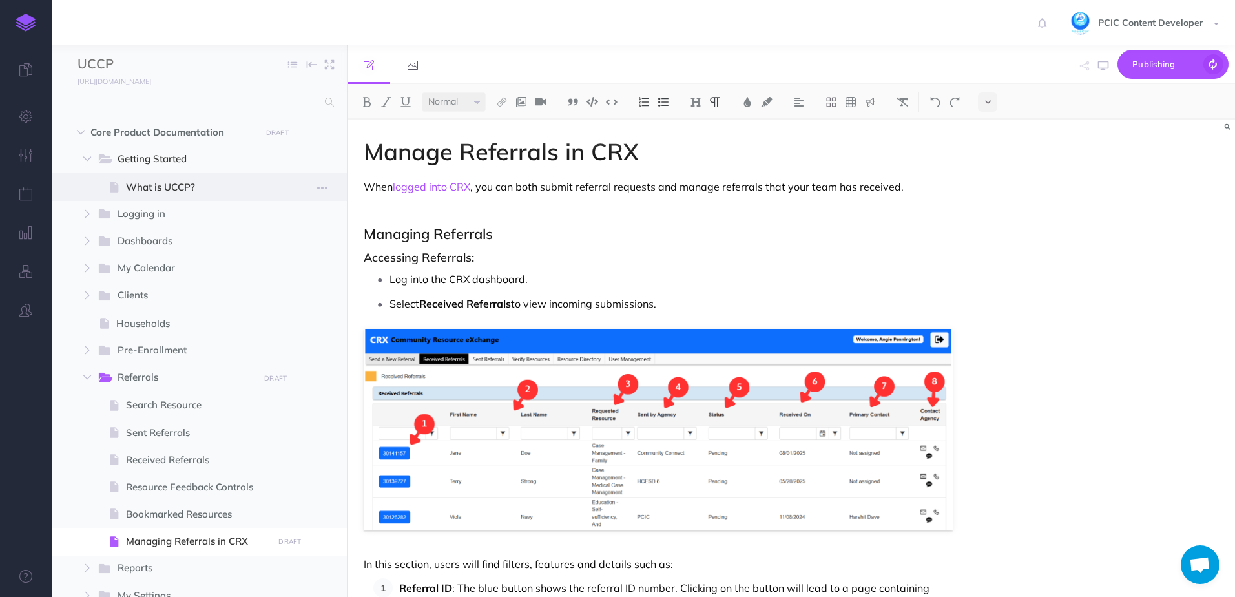
click at [137, 187] on span "What is UCCP?" at bounding box center [197, 187] width 143 height 15
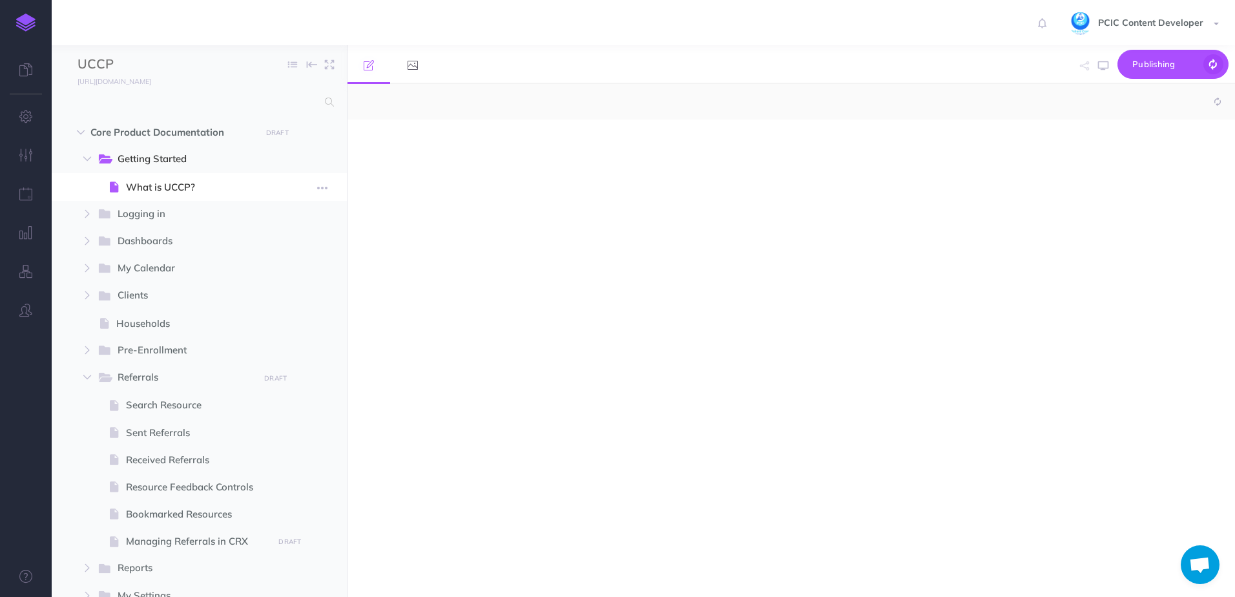
select select "null"
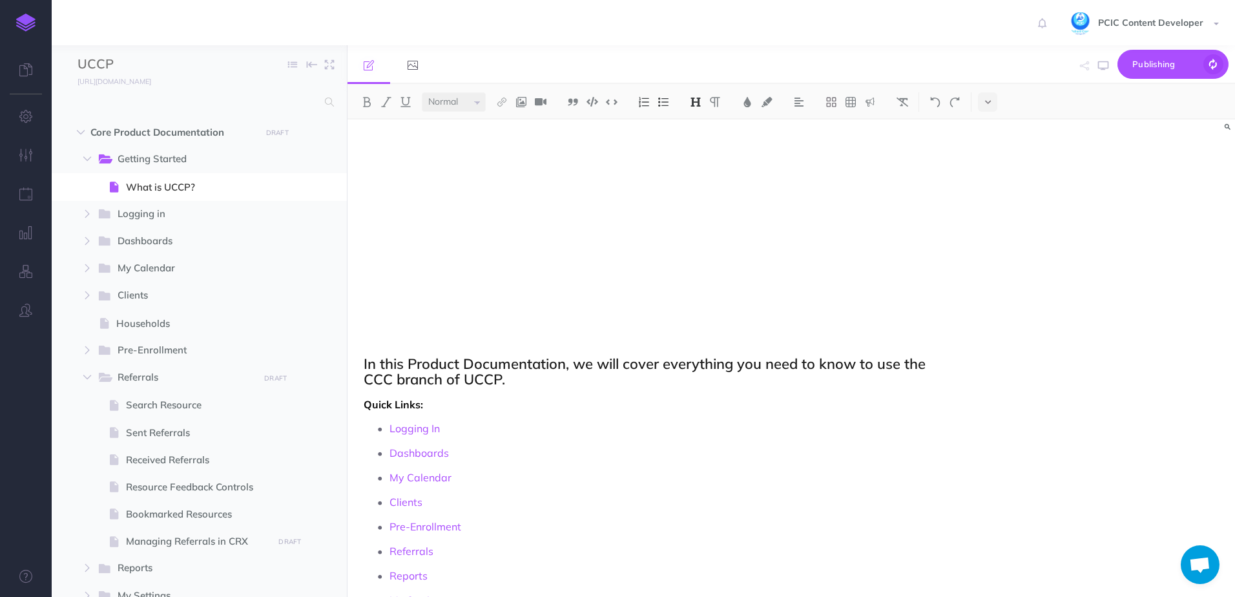
scroll to position [159, 0]
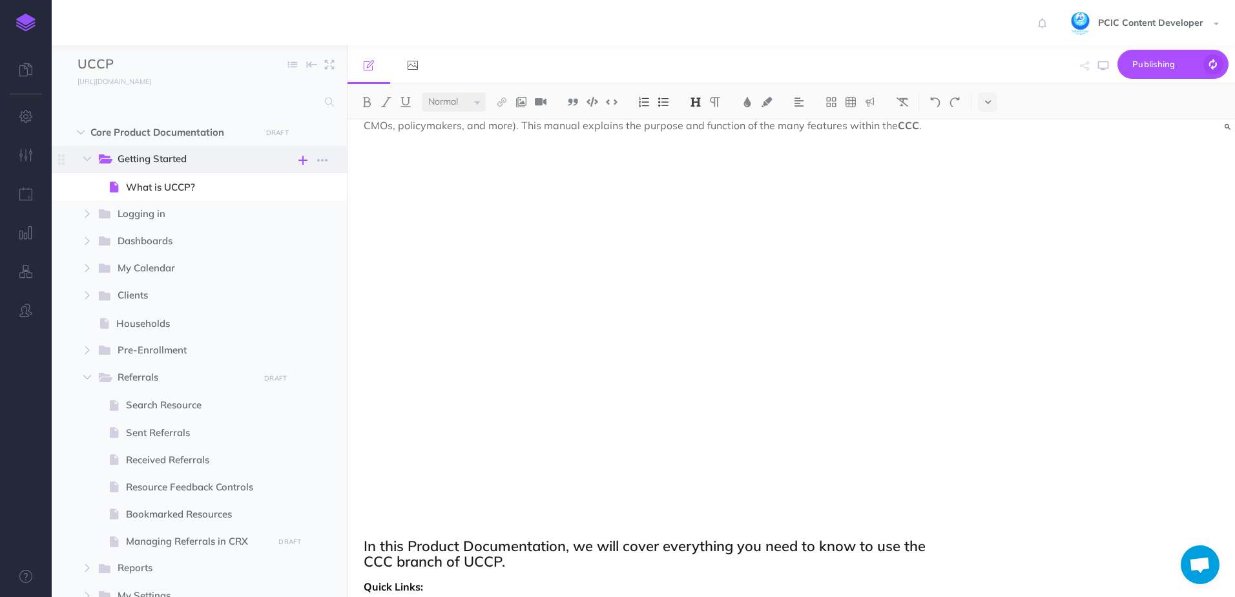
click at [302, 159] on icon "button" at bounding box center [302, 159] width 9 height 15
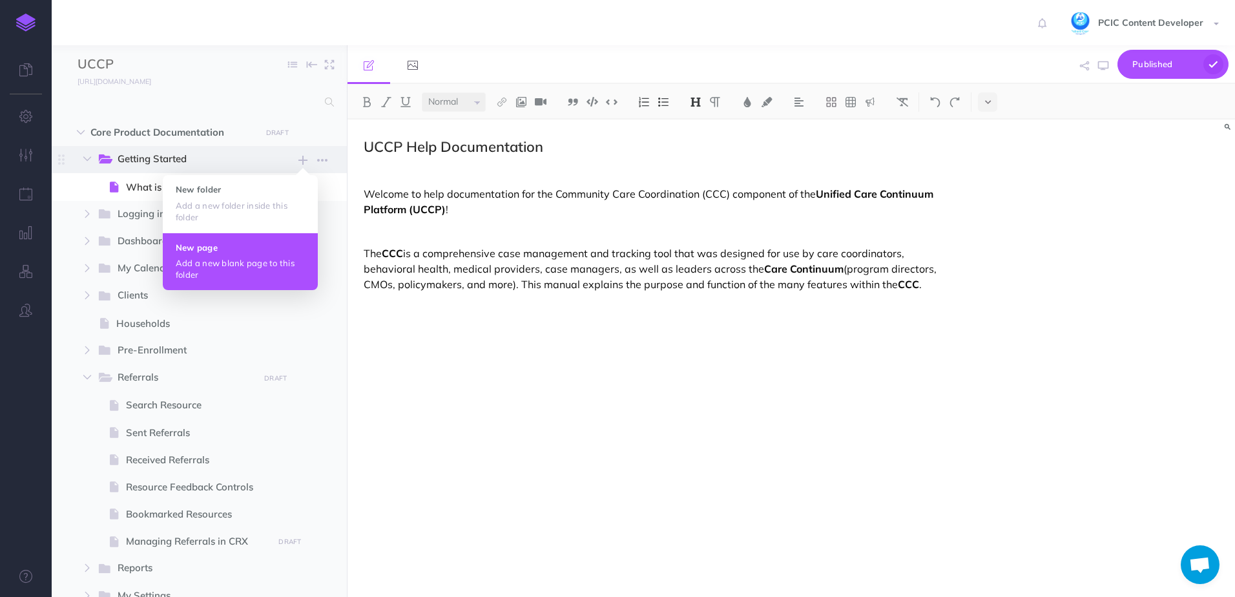
click at [242, 258] on p "Add a new blank page to this folder" at bounding box center [240, 268] width 129 height 23
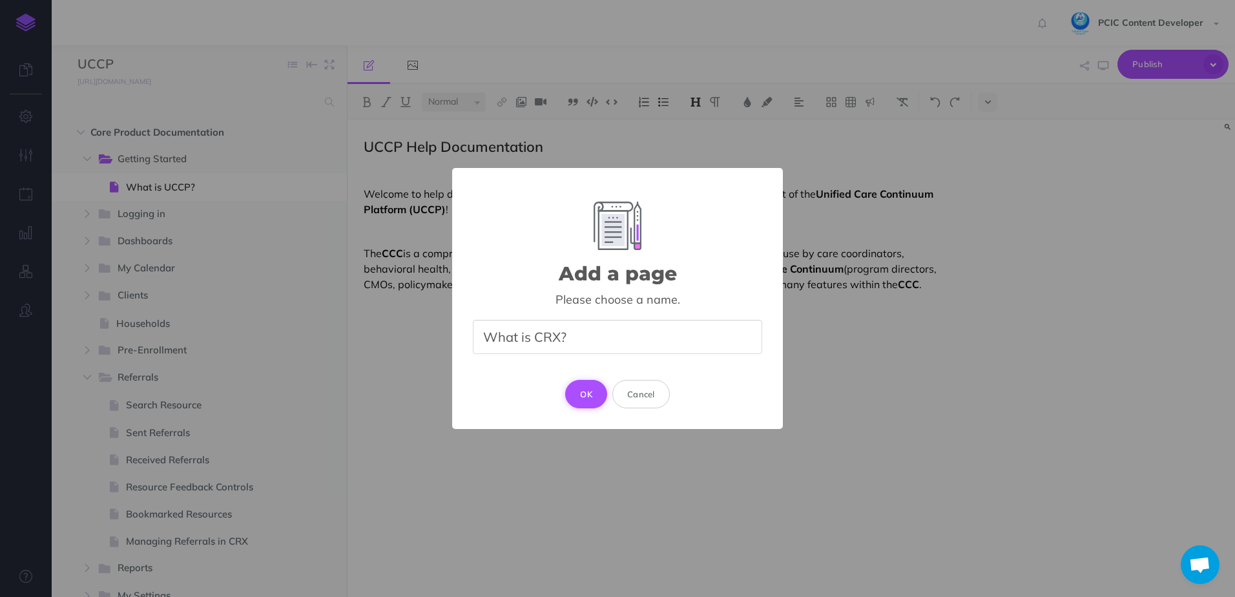
type input "What is CRX?"
click at [590, 400] on button "OK" at bounding box center [586, 394] width 42 height 28
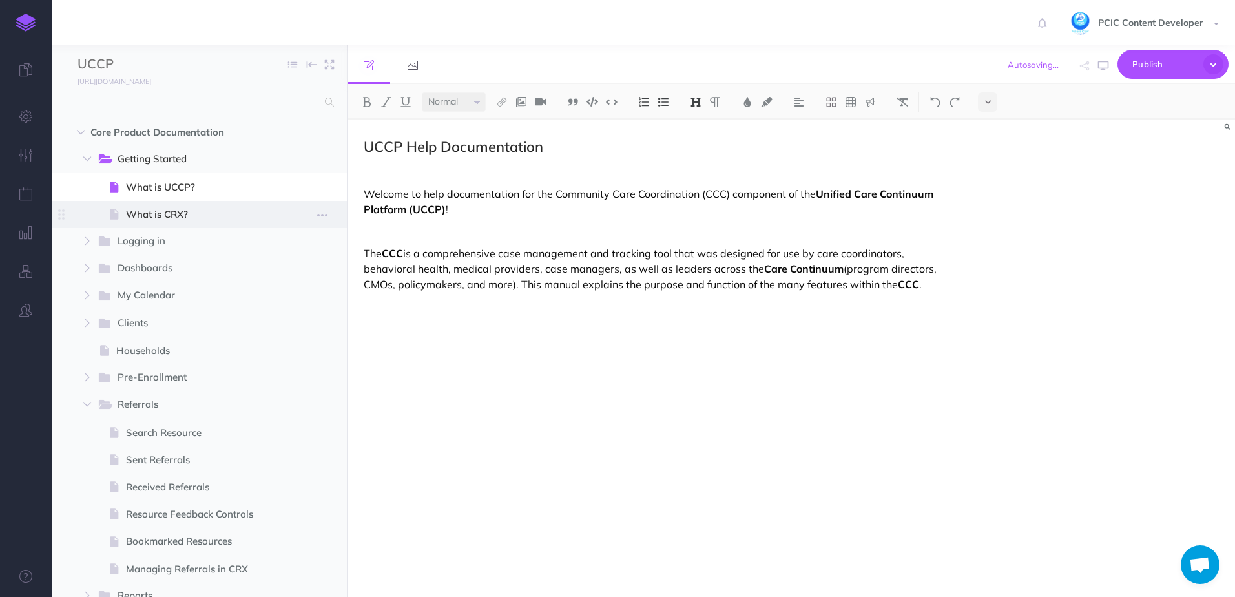
click at [188, 214] on span "What is CRX?" at bounding box center [197, 214] width 143 height 15
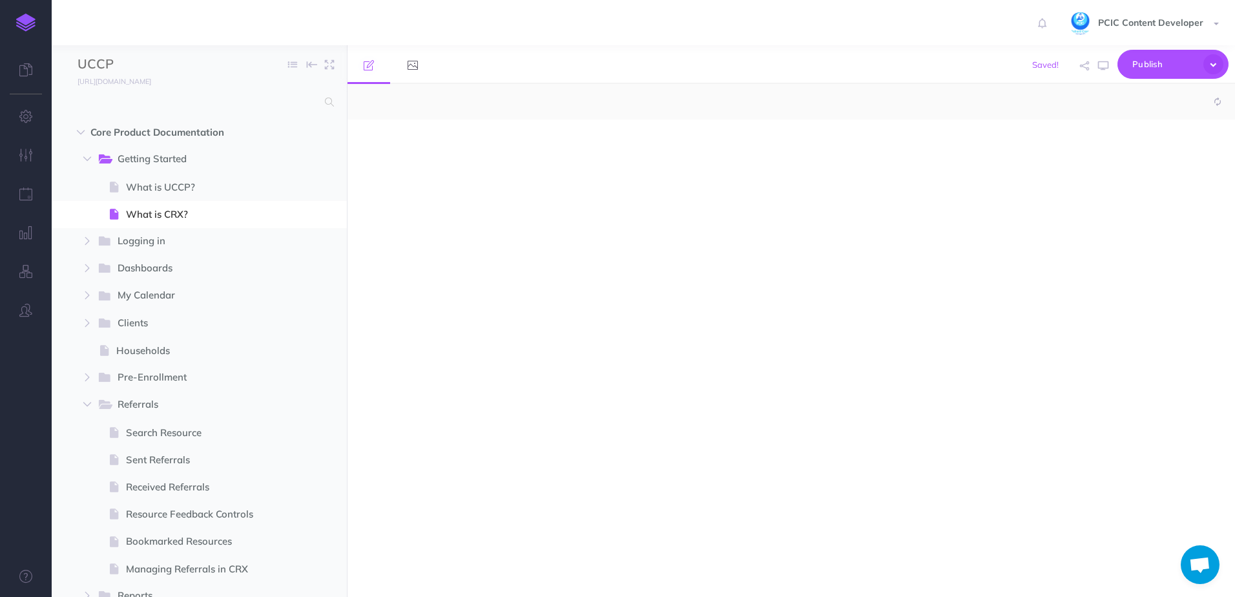
click at [448, 207] on div at bounding box center [790, 357] width 887 height 477
select select "null"
click at [195, 190] on span "What is UCCP?" at bounding box center [197, 187] width 143 height 15
select select "null"
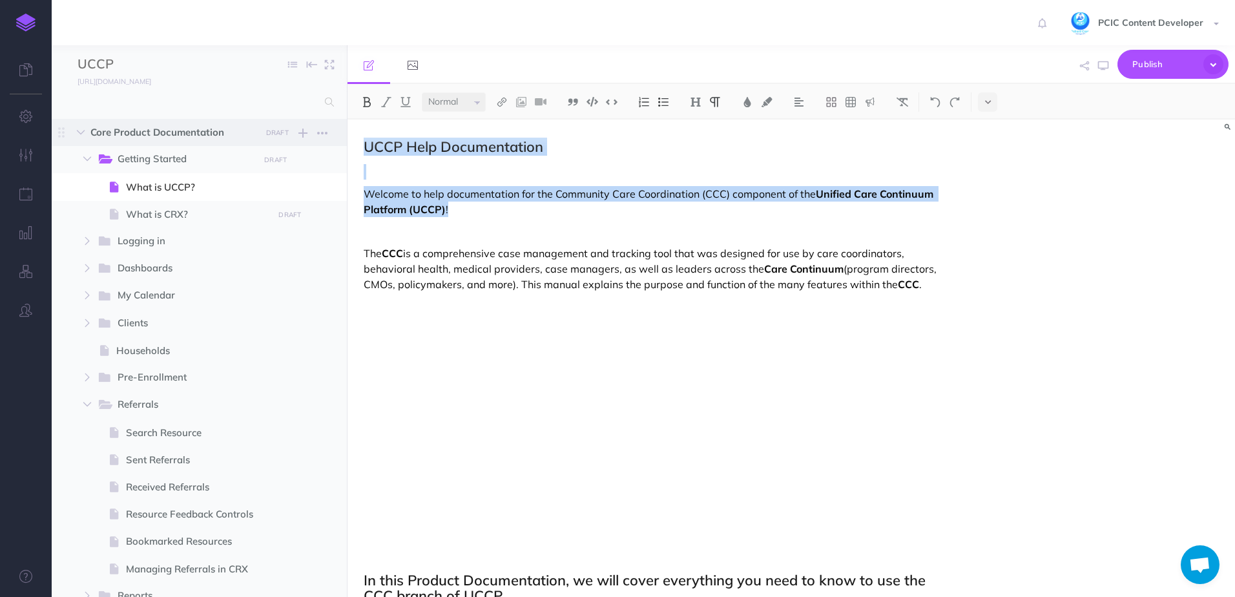
drag, startPoint x: 451, startPoint y: 203, endPoint x: 346, endPoint y: 128, distance: 129.2
click at [346, 128] on div "UCCP Collapse all Expand all Expand to root folders [URL][DOMAIN_NAME] Core Pro…" at bounding box center [643, 320] width 1183 height 551
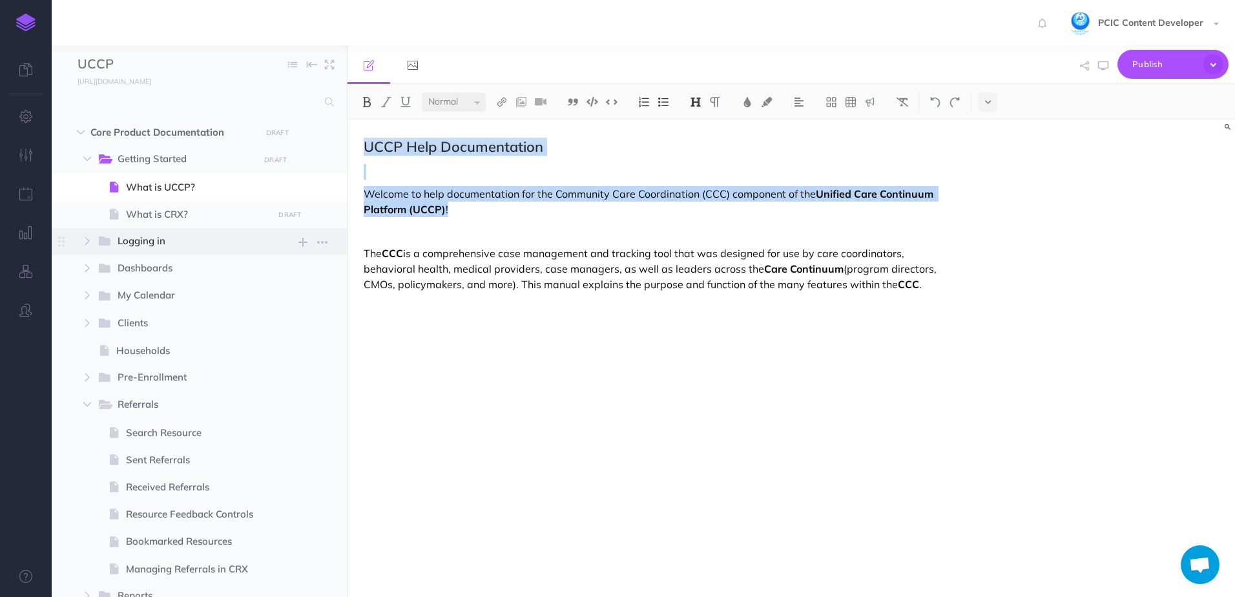
copy div "UCCP Help Documentation Welcome to help documentation for the Community Care Co…"
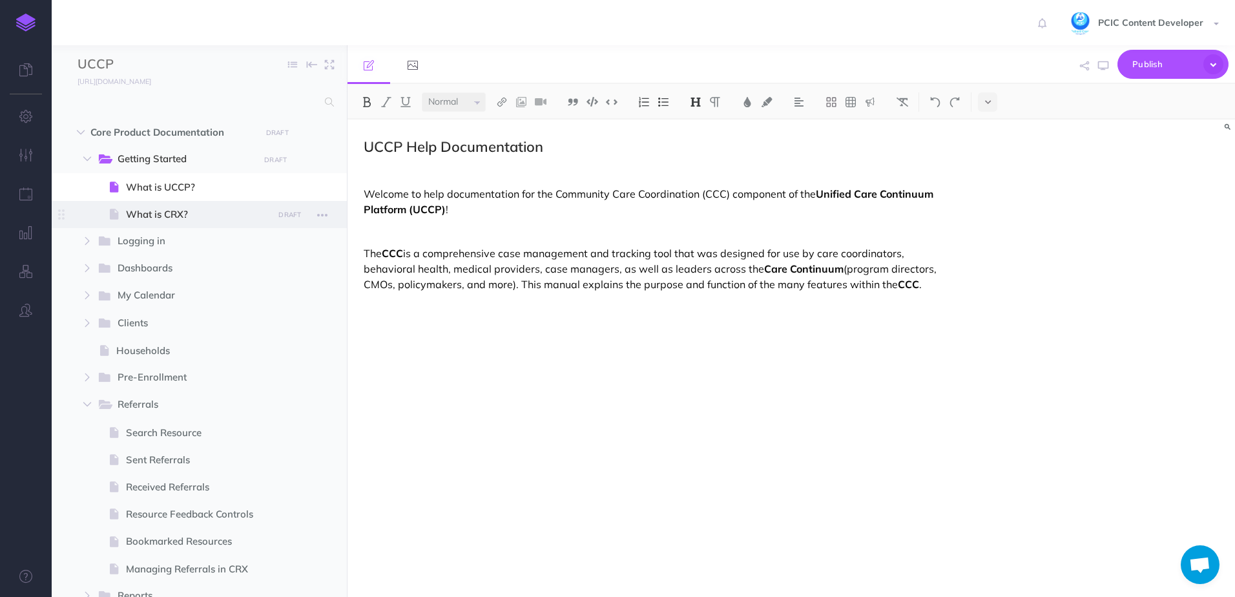
click at [161, 212] on span "What is CRX?" at bounding box center [197, 214] width 143 height 15
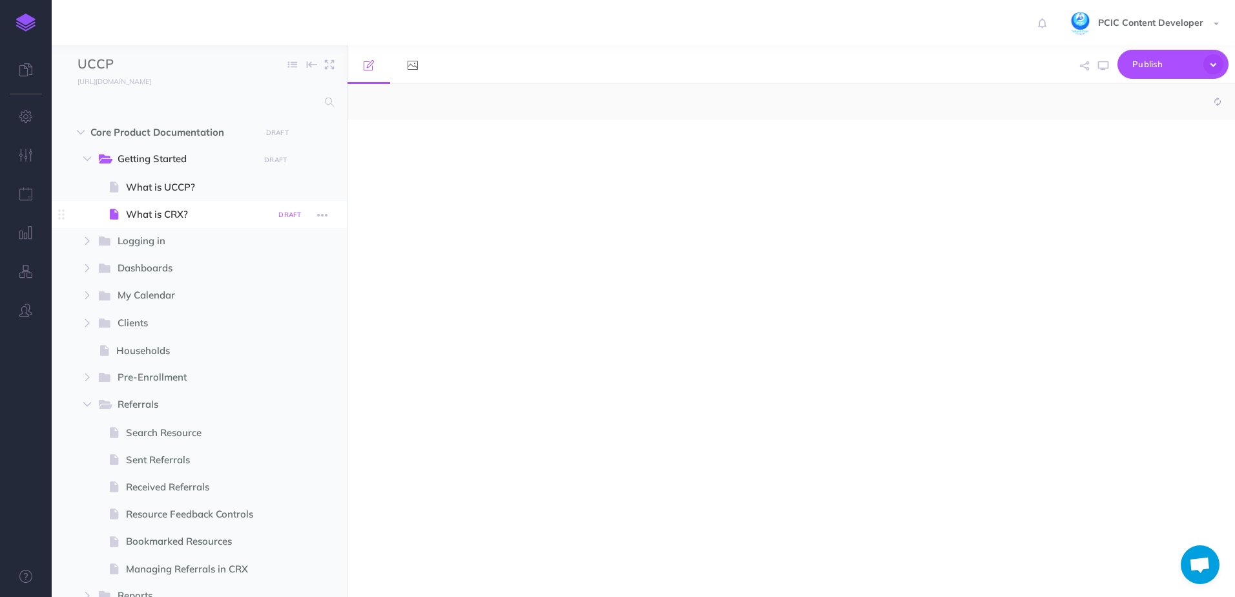
select select "null"
click at [439, 165] on div at bounding box center [657, 351] width 621 height 464
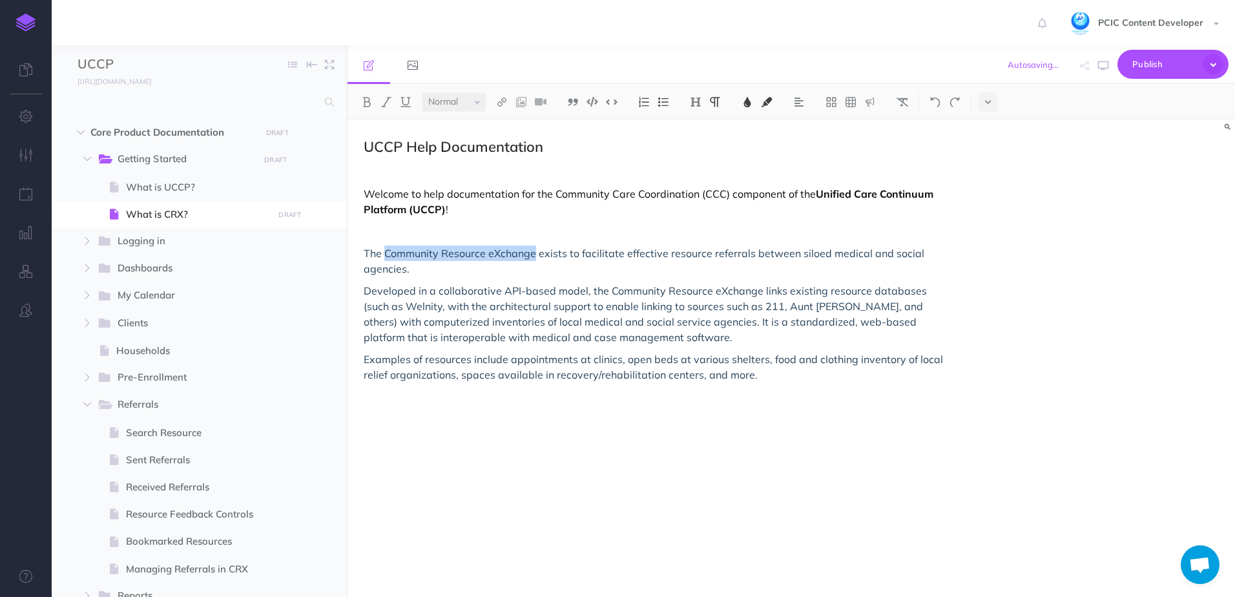
drag, startPoint x: 385, startPoint y: 256, endPoint x: 537, endPoint y: 250, distance: 151.9
click at [537, 250] on span "The Community Resource eXchange exists to facilitate effective resource referra…" at bounding box center [645, 261] width 563 height 28
drag, startPoint x: 556, startPoint y: 196, endPoint x: 696, endPoint y: 192, distance: 140.2
click at [696, 192] on p "Welcome to help documentation for the Community Care Coordination (CCC) compone…" at bounding box center [658, 201] width 589 height 31
paste div
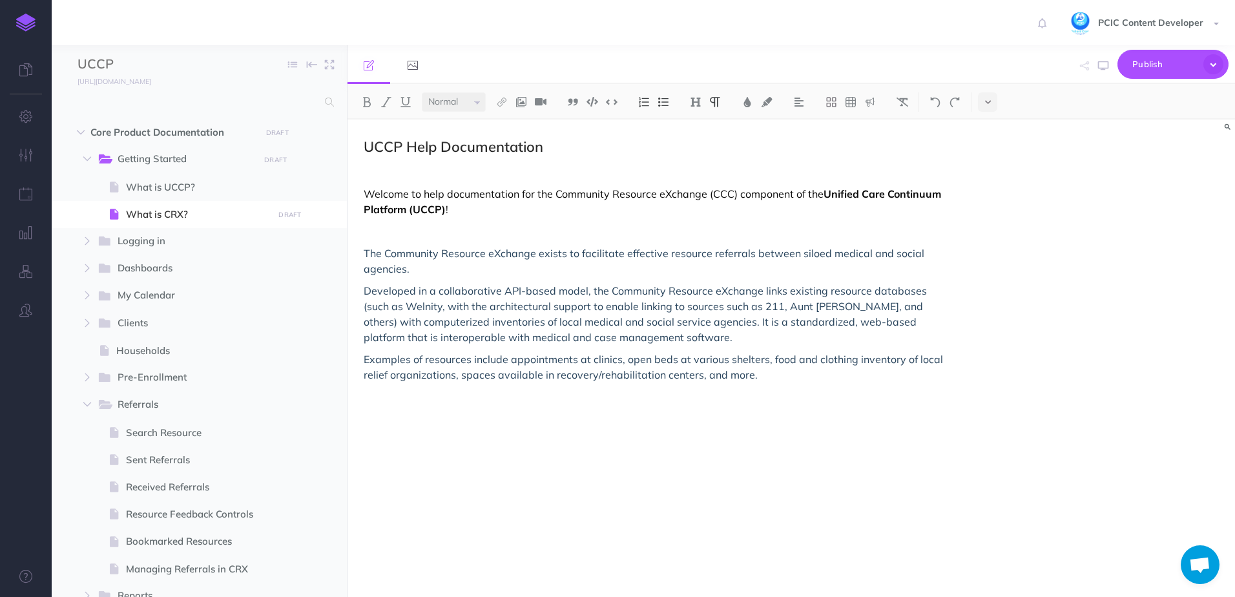
click at [719, 192] on p "Welcome to help documentation for the Community Resource eXchange (CCC) compone…" at bounding box center [658, 201] width 589 height 31
click at [584, 226] on p at bounding box center [658, 230] width 589 height 15
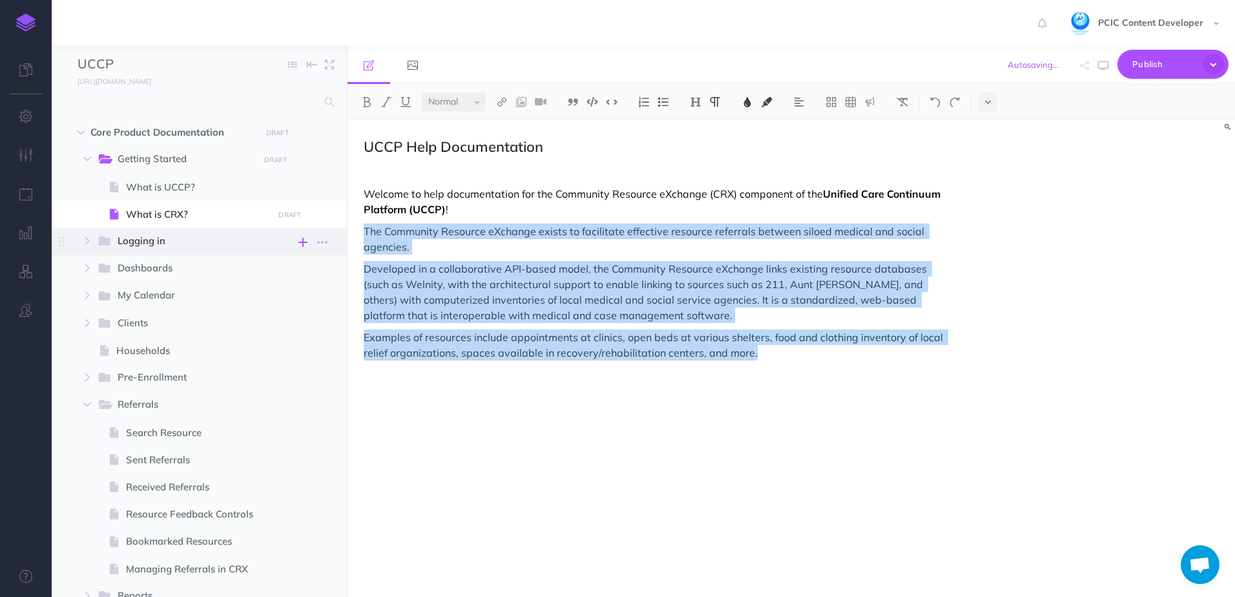
drag, startPoint x: 775, startPoint y: 354, endPoint x: 306, endPoint y: 234, distance: 483.9
click at [306, 234] on div "UCCP Collapse all Expand all Expand to root folders [URL][DOMAIN_NAME] Core Pro…" at bounding box center [643, 320] width 1183 height 551
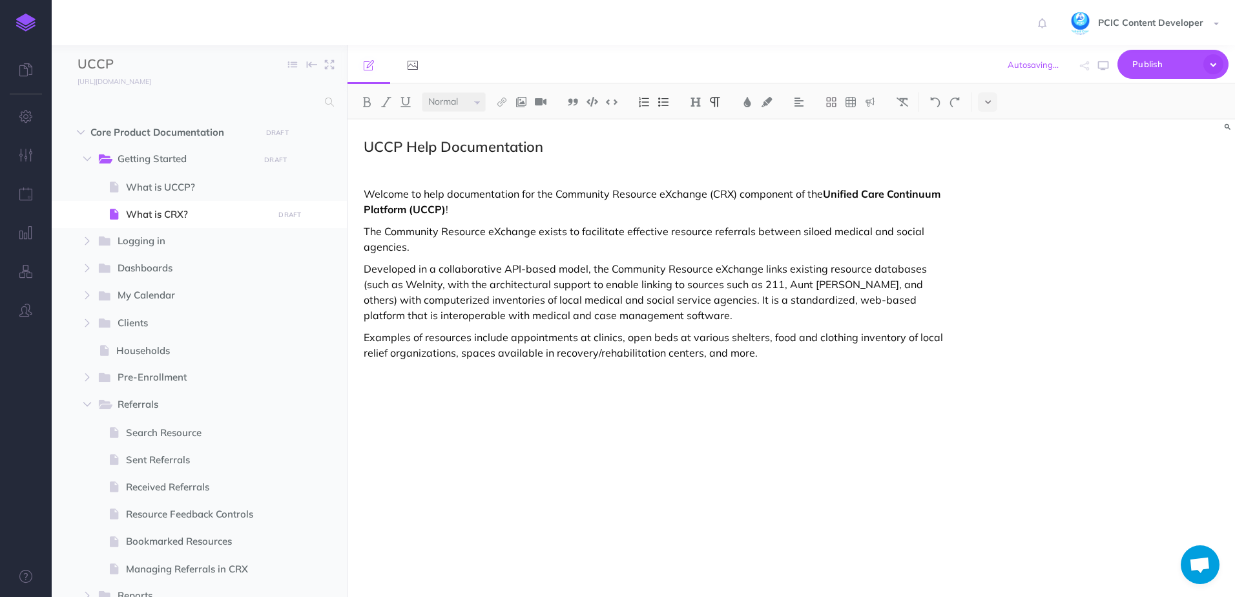
click at [505, 149] on h2 "UCCP Help Documentation" at bounding box center [658, 146] width 589 height 15
click at [504, 147] on h2 "UCCP Help Documentation" at bounding box center [658, 146] width 589 height 15
click at [695, 99] on img at bounding box center [696, 102] width 12 height 10
click at [698, 123] on button "H1" at bounding box center [695, 124] width 19 height 19
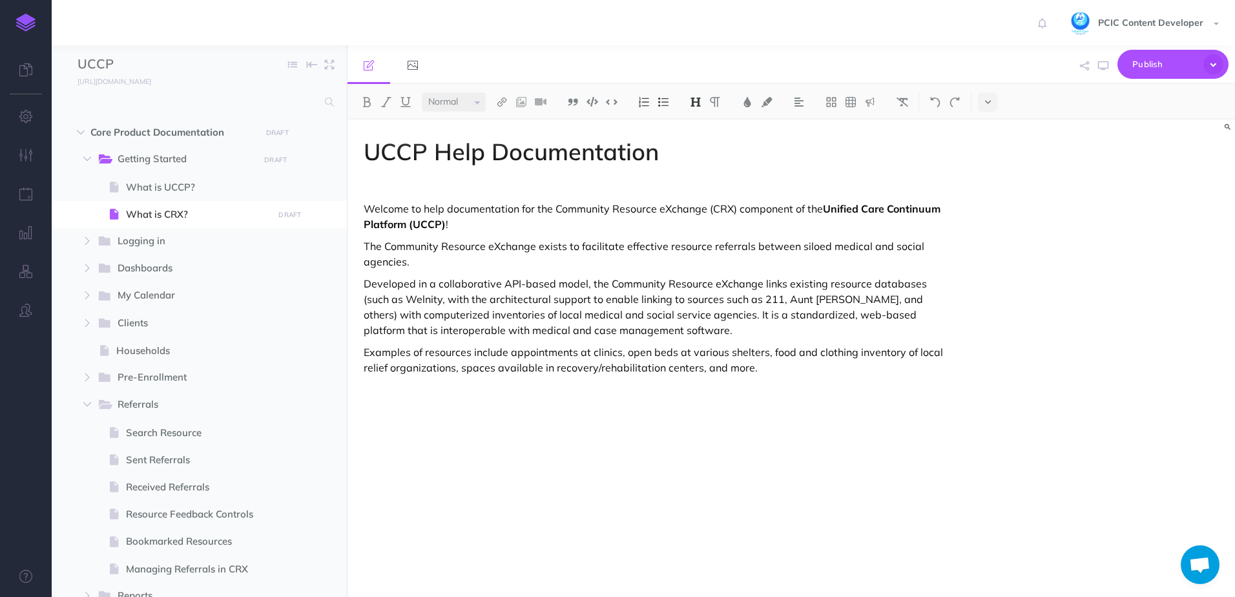
click at [446, 189] on p at bounding box center [658, 186] width 589 height 15
click at [398, 156] on h1 "UCCP Help Documentation" at bounding box center [658, 152] width 589 height 26
click at [405, 154] on h1 "UCCP Help Documentation" at bounding box center [658, 152] width 589 height 26
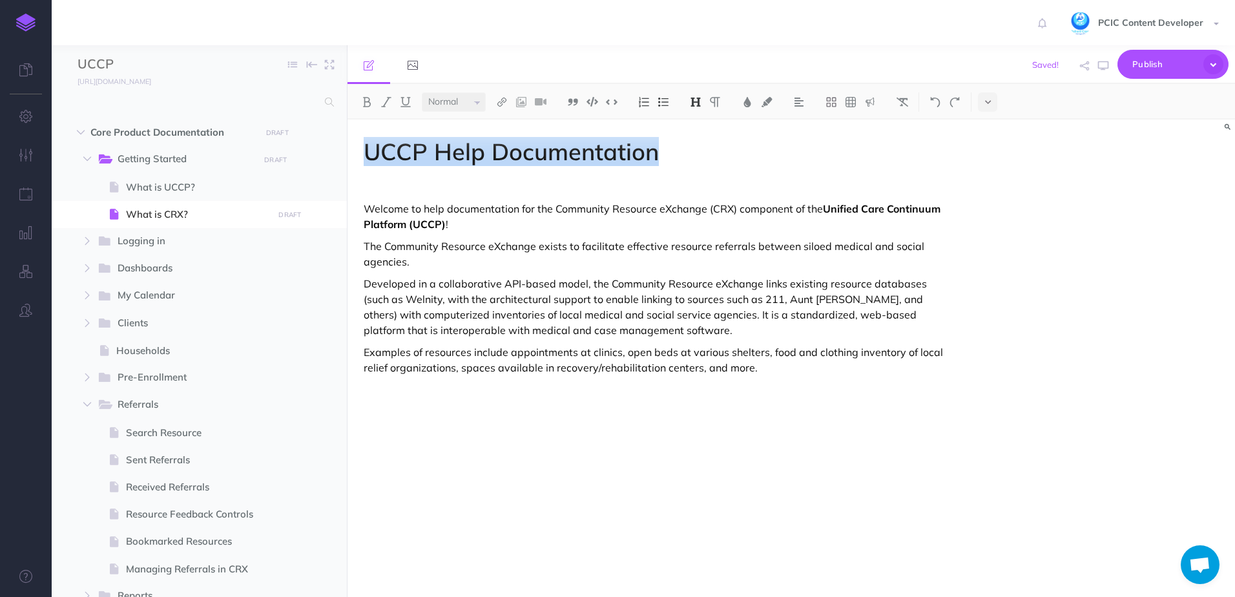
click at [405, 154] on h1 "UCCP Help Documentation" at bounding box center [658, 152] width 589 height 26
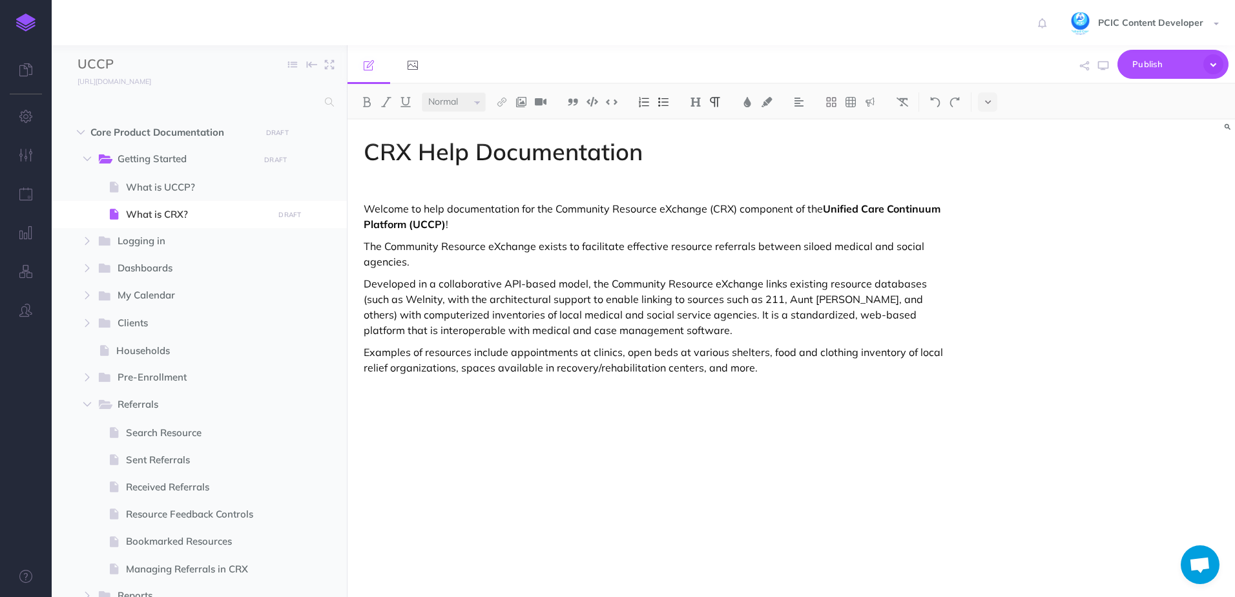
click at [439, 197] on div "CRX Help Documentation Welcome to help documentation for the Community Resource…" at bounding box center [657, 351] width 621 height 464
drag, startPoint x: 418, startPoint y: 201, endPoint x: 414, endPoint y: 196, distance: 7.0
click at [417, 200] on div "CRX Help Documentation Welcome to help documentation for the Community Resource…" at bounding box center [657, 351] width 621 height 464
click at [408, 189] on p at bounding box center [658, 186] width 589 height 15
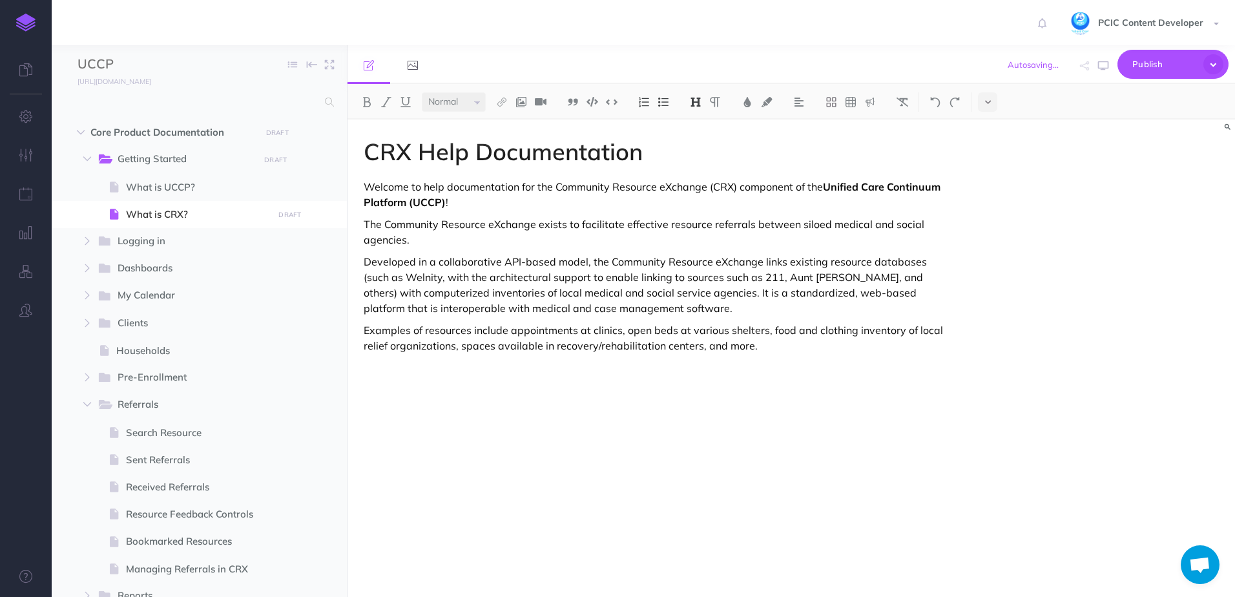
drag, startPoint x: 421, startPoint y: 364, endPoint x: 432, endPoint y: 374, distance: 15.1
click at [420, 364] on p at bounding box center [658, 367] width 589 height 15
click at [396, 398] on div "CRX Help Documentation Welcome to help documentation for the Community Resource…" at bounding box center [657, 351] width 621 height 464
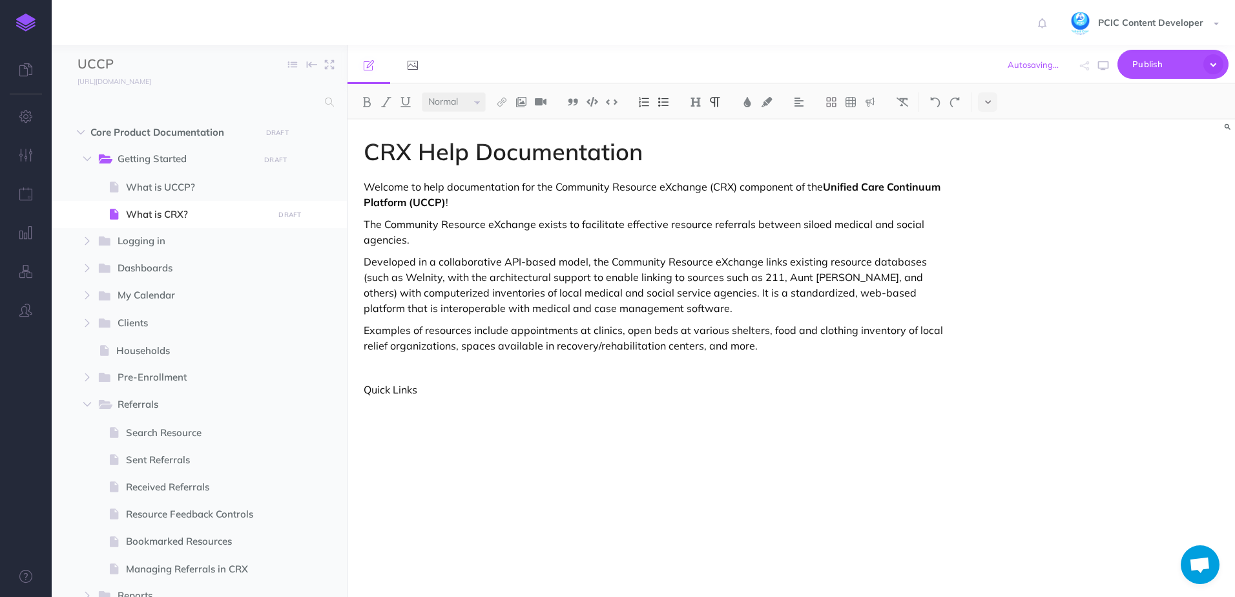
click at [398, 390] on p "Quick Links" at bounding box center [658, 389] width 589 height 15
click at [398, 389] on p "Quick Links" at bounding box center [658, 389] width 589 height 15
click at [694, 102] on img at bounding box center [696, 102] width 12 height 10
click at [701, 130] on button "H1" at bounding box center [695, 124] width 19 height 19
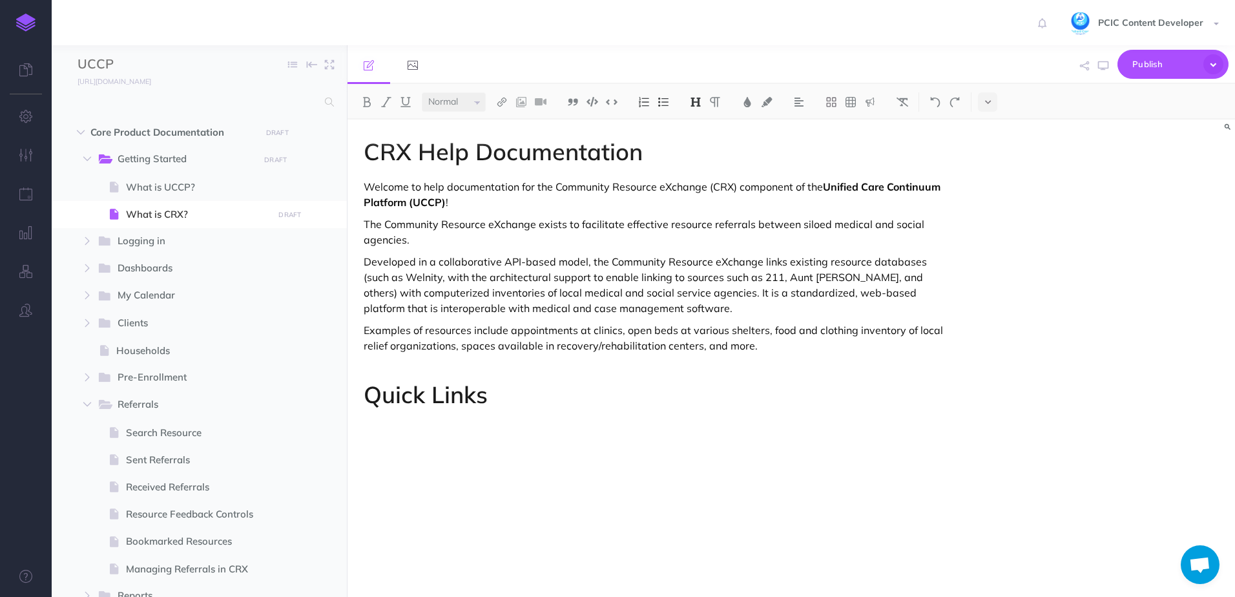
click at [701, 103] on img at bounding box center [696, 102] width 12 height 10
click at [701, 146] on button "H2" at bounding box center [695, 143] width 19 height 19
click at [479, 394] on h2 "Quick Links" at bounding box center [658, 392] width 589 height 15
click at [666, 99] on img at bounding box center [663, 102] width 12 height 10
click at [88, 242] on icon "button" at bounding box center [87, 241] width 8 height 8
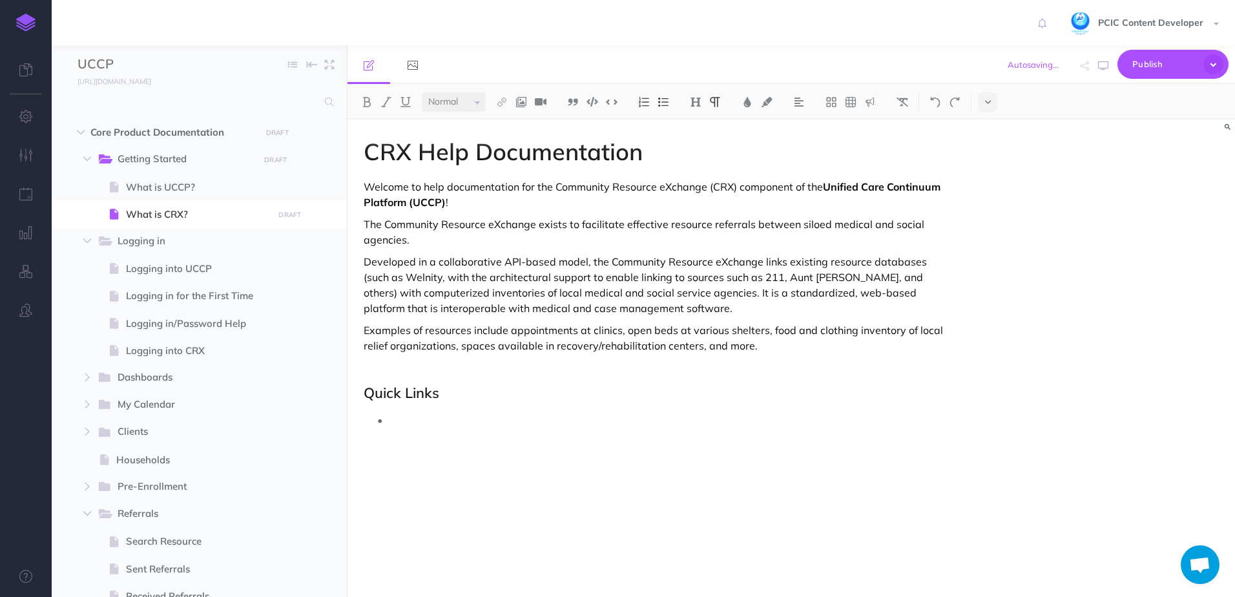
click at [391, 426] on p at bounding box center [670, 419] width 563 height 19
click at [666, 101] on img at bounding box center [663, 102] width 12 height 10
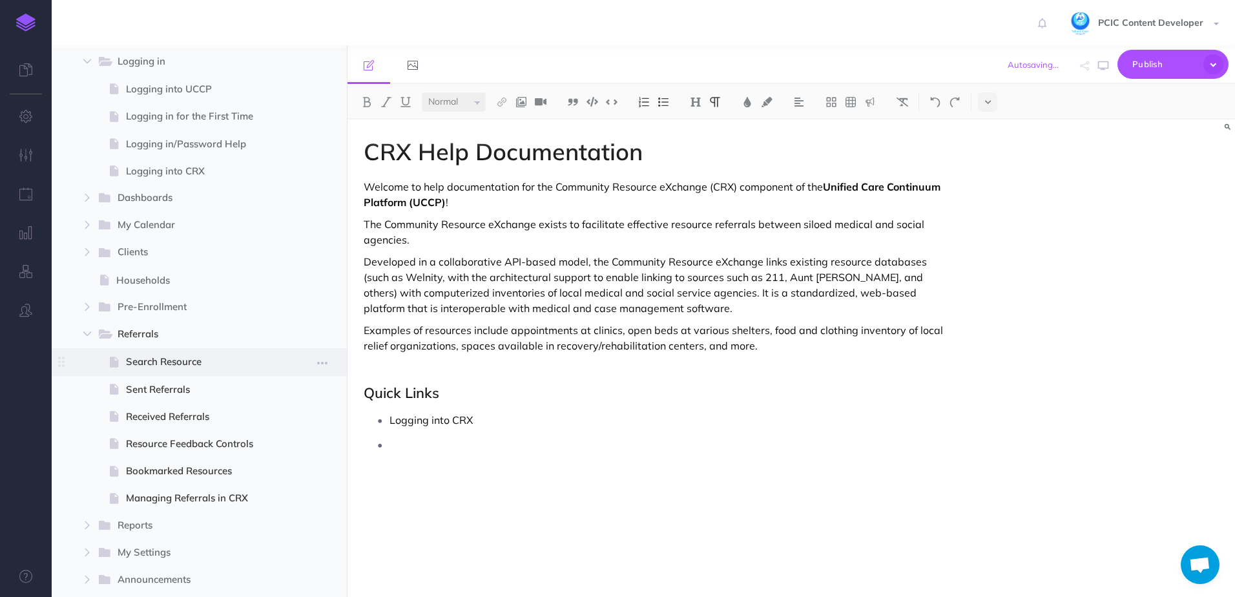
scroll to position [194, 0]
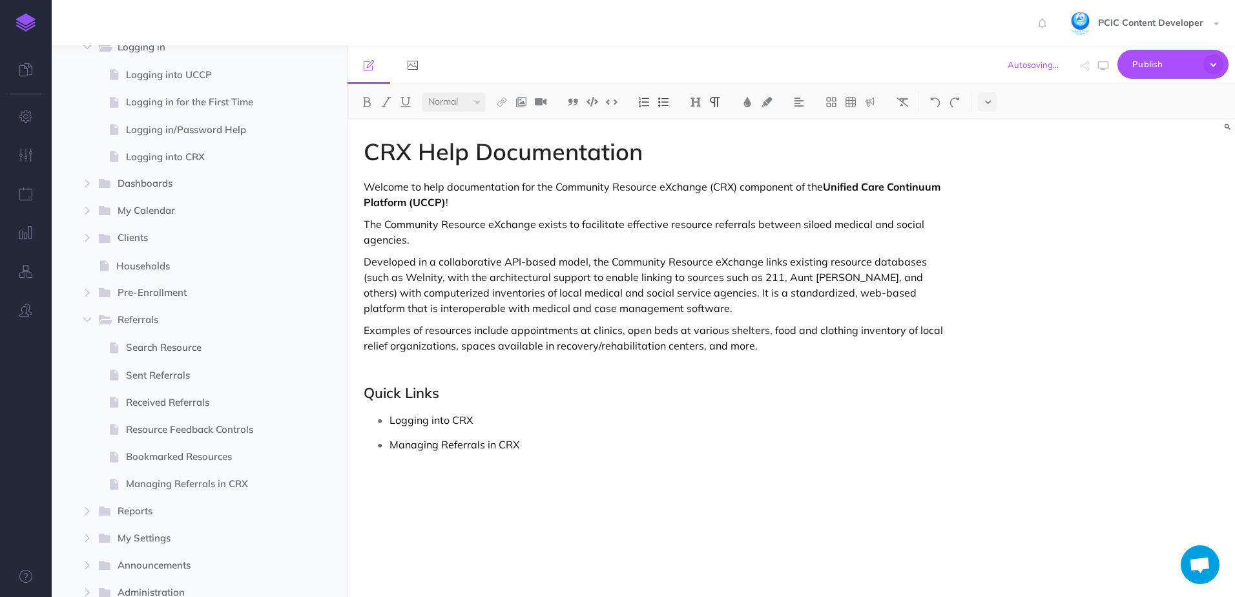
click at [458, 417] on p "Logging into CRX" at bounding box center [670, 419] width 563 height 19
click at [497, 105] on img at bounding box center [502, 102] width 12 height 10
click at [502, 142] on icon at bounding box center [502, 143] width 10 height 9
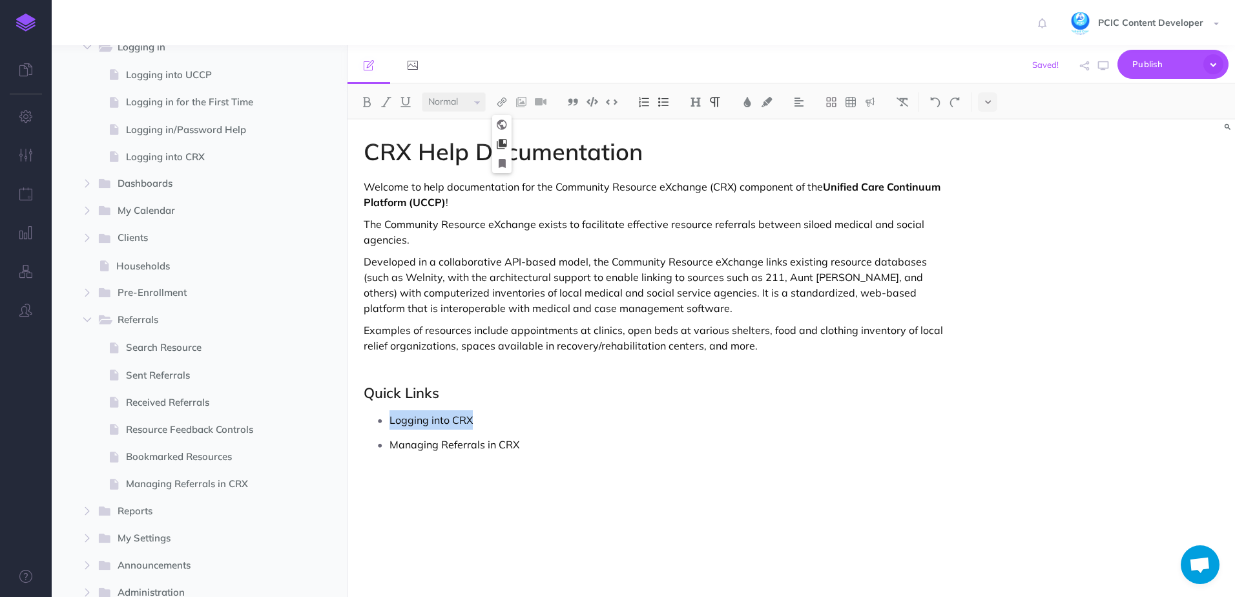
select select
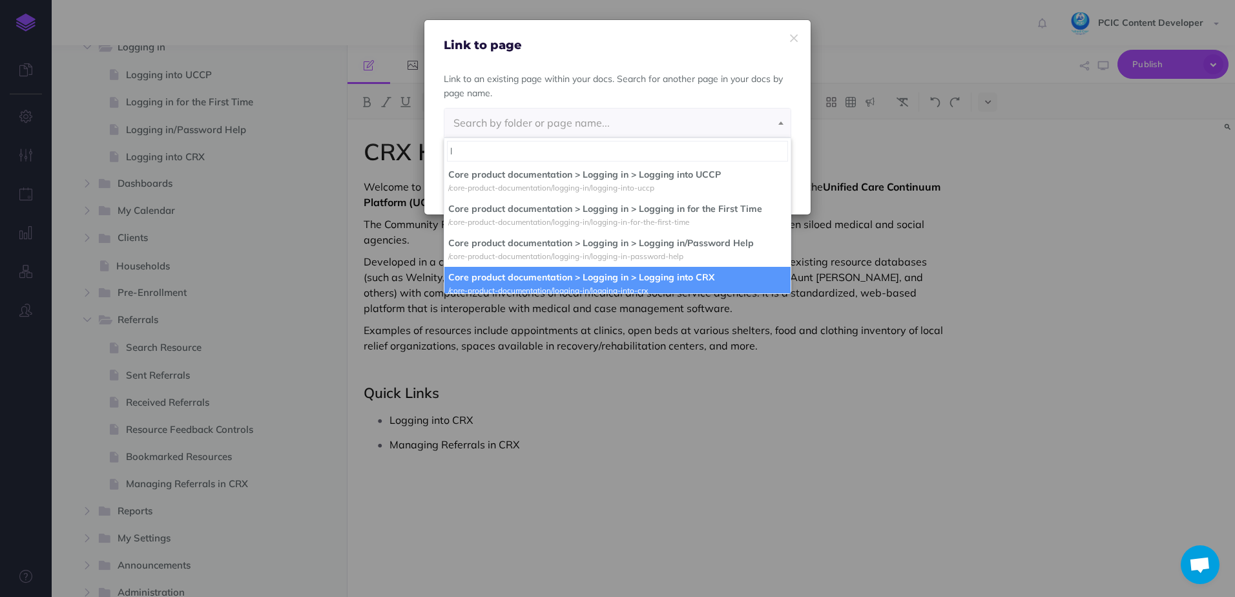
type input "l"
select select "D26-P1H9-KT2-3VE"
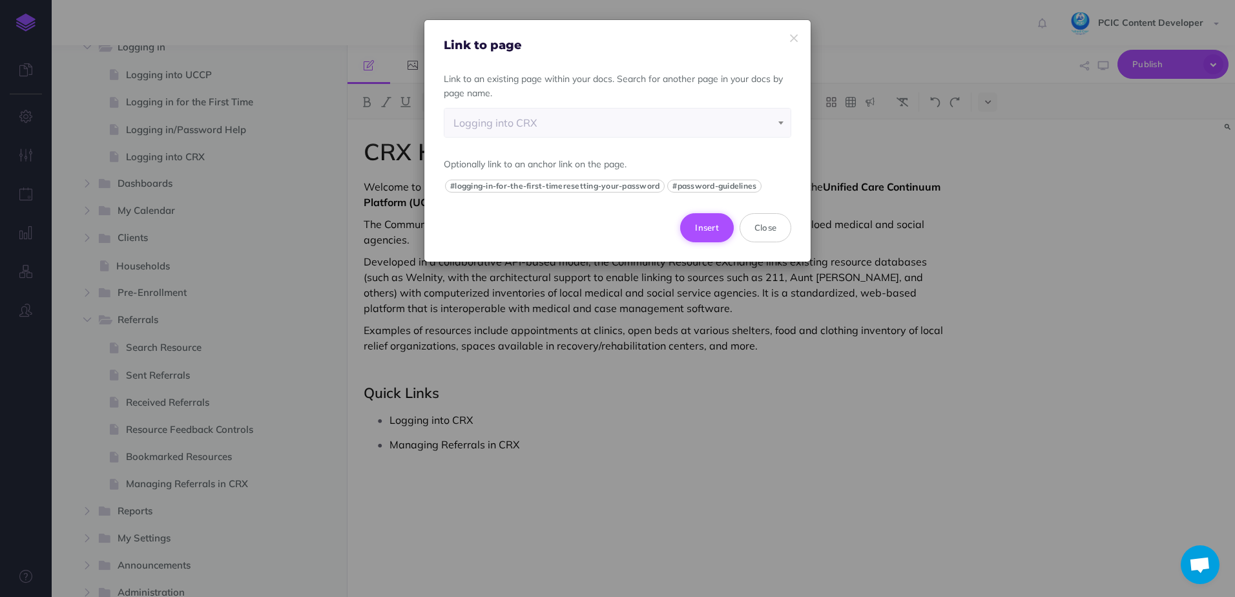
click at [697, 229] on button "Insert" at bounding box center [707, 227] width 54 height 28
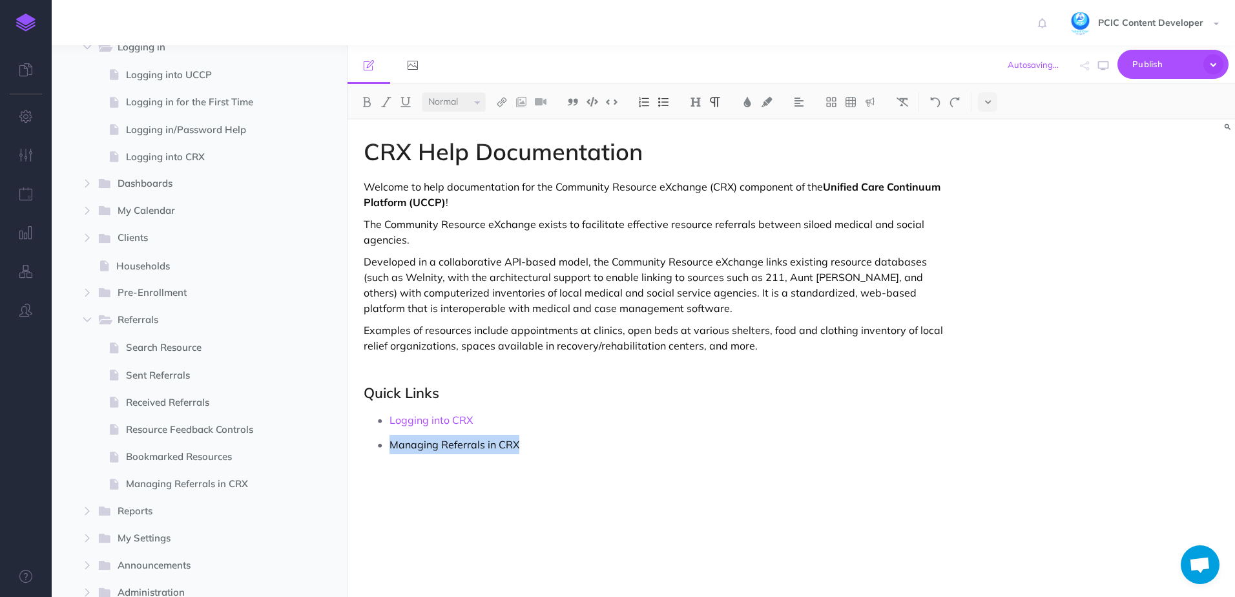
drag, startPoint x: 546, startPoint y: 447, endPoint x: 374, endPoint y: 446, distance: 171.8
click at [389, 446] on li "Managing Referrals in CRX" at bounding box center [670, 444] width 563 height 19
click at [503, 101] on img at bounding box center [502, 102] width 12 height 10
click at [502, 139] on icon at bounding box center [502, 143] width 10 height 9
select select
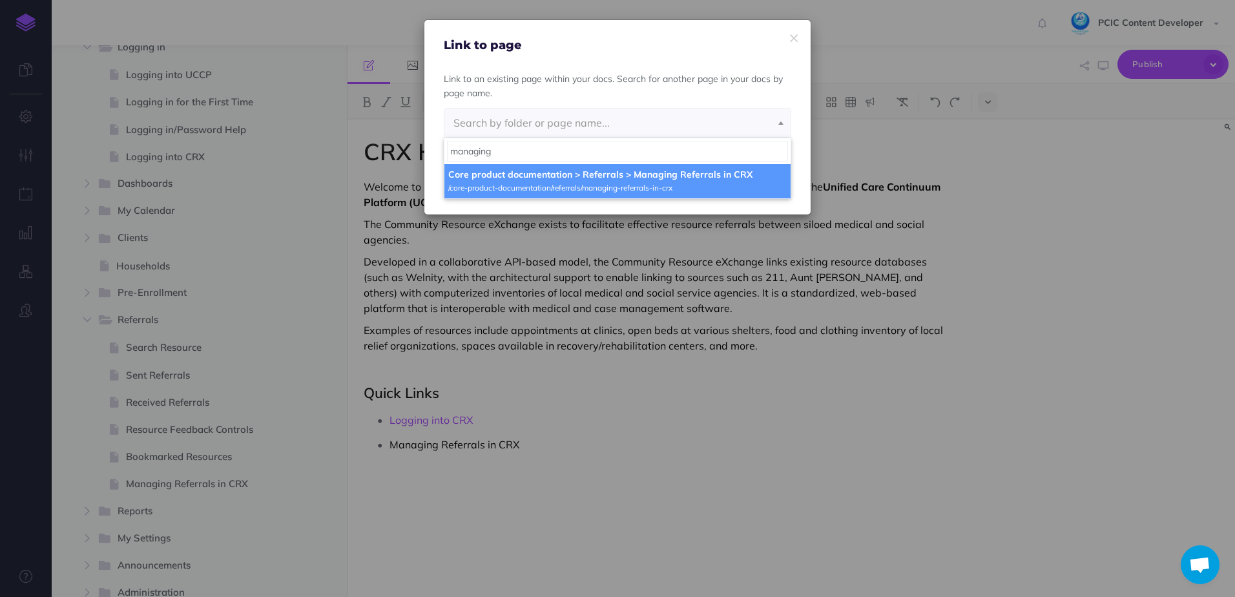
type input "managing"
select select "OSU-SMRG-I3Q-5AW"
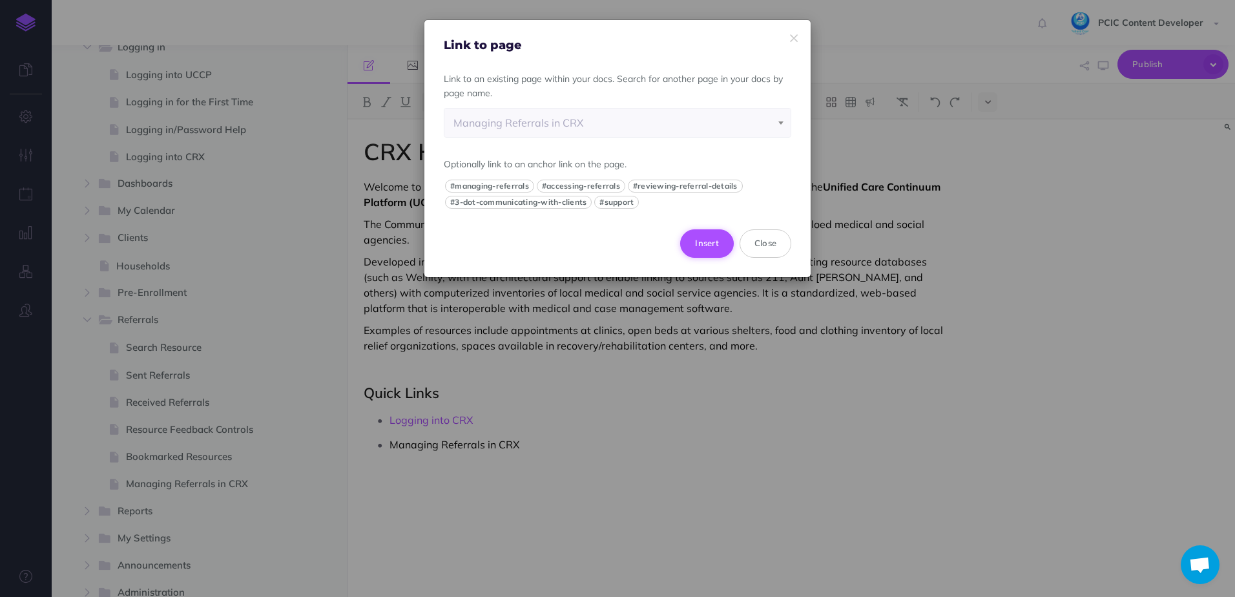
click at [699, 247] on button "Insert" at bounding box center [707, 243] width 54 height 28
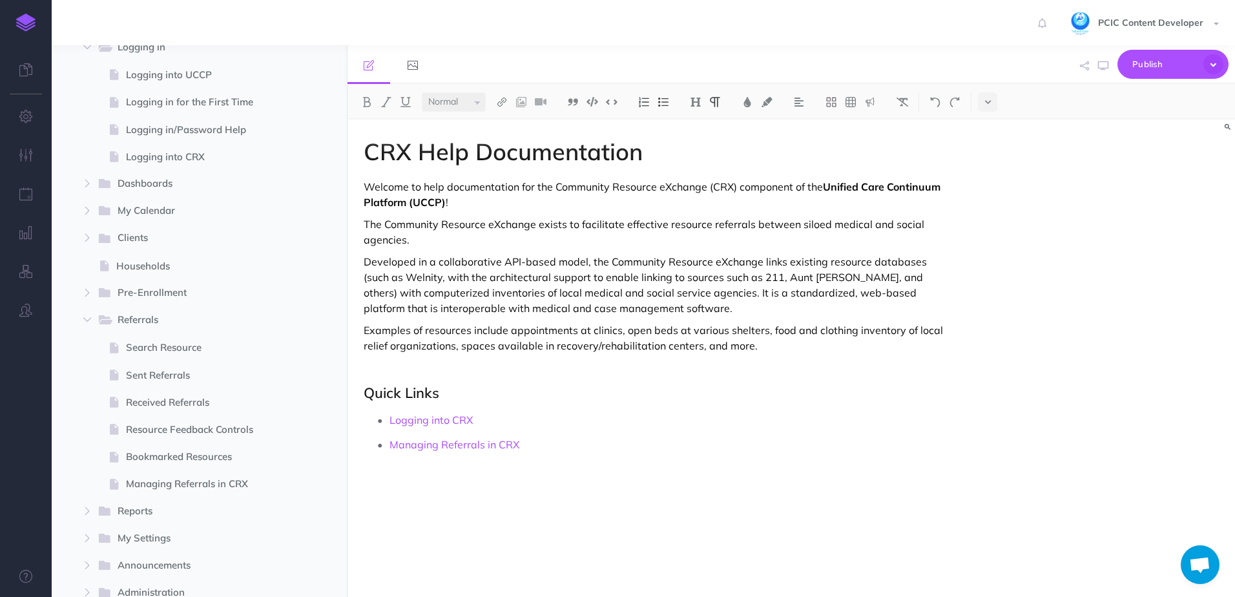
drag, startPoint x: 536, startPoint y: 427, endPoint x: 549, endPoint y: 438, distance: 16.9
click at [537, 426] on p "Logging into CRX" at bounding box center [670, 419] width 563 height 19
click at [576, 452] on p "Managing Referrals in CRX" at bounding box center [670, 444] width 563 height 19
click at [436, 349] on p "Examples of resources include appointments at clinics, open beds at various she…" at bounding box center [658, 337] width 589 height 31
click at [838, 318] on div "CRX Help Documentation Welcome to help documentation for the Community Resource…" at bounding box center [657, 351] width 621 height 464
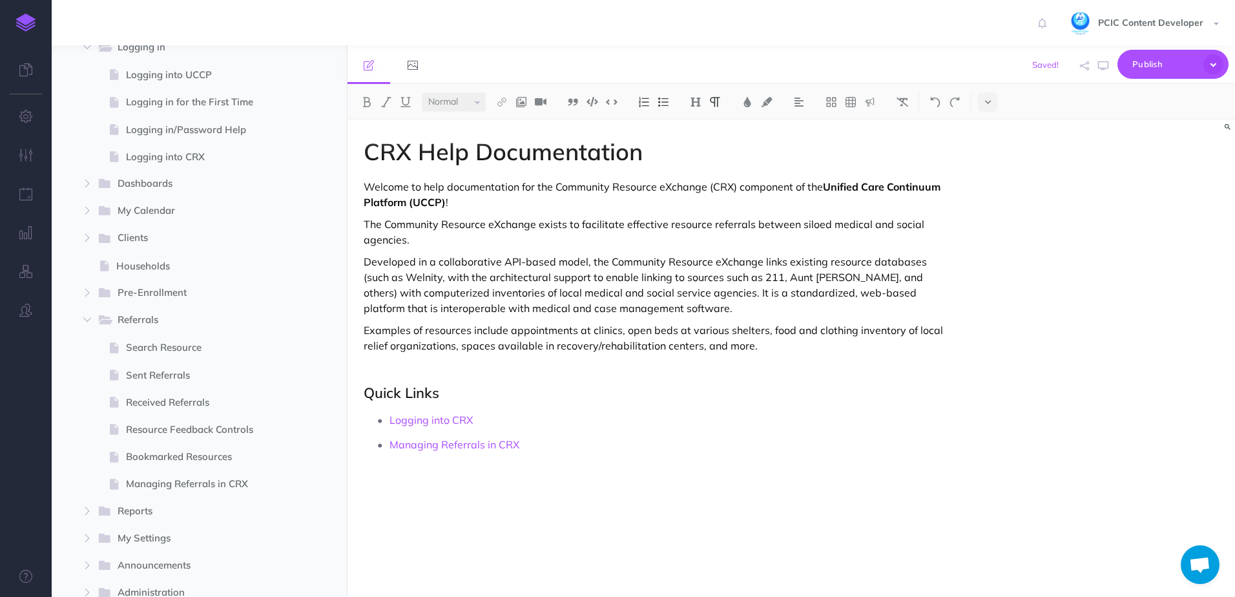
click at [836, 336] on p "Examples of resources include appointments at clinics, open beds at various she…" at bounding box center [658, 337] width 589 height 31
click at [805, 349] on p "Examples of resources include appointments at clinics, open beds at various she…" at bounding box center [658, 337] width 589 height 31
click at [666, 249] on div "CRX Help Documentation Welcome to help documentation for the Community Resource…" at bounding box center [657, 351] width 621 height 464
click at [672, 237] on p "The Community Resource eXchange exists to facilitate effective resource referra…" at bounding box center [658, 231] width 589 height 31
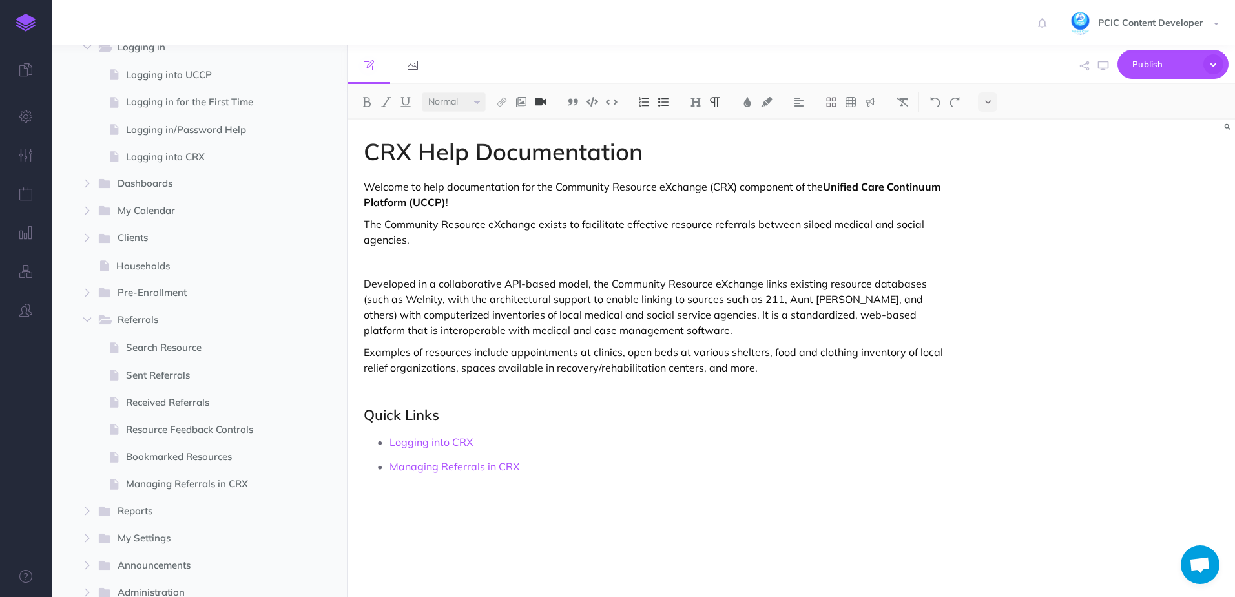
click at [537, 105] on img at bounding box center [541, 102] width 12 height 10
type input "[URL][DOMAIN_NAME]"
click at [685, 101] on button "OK" at bounding box center [684, 97] width 42 height 28
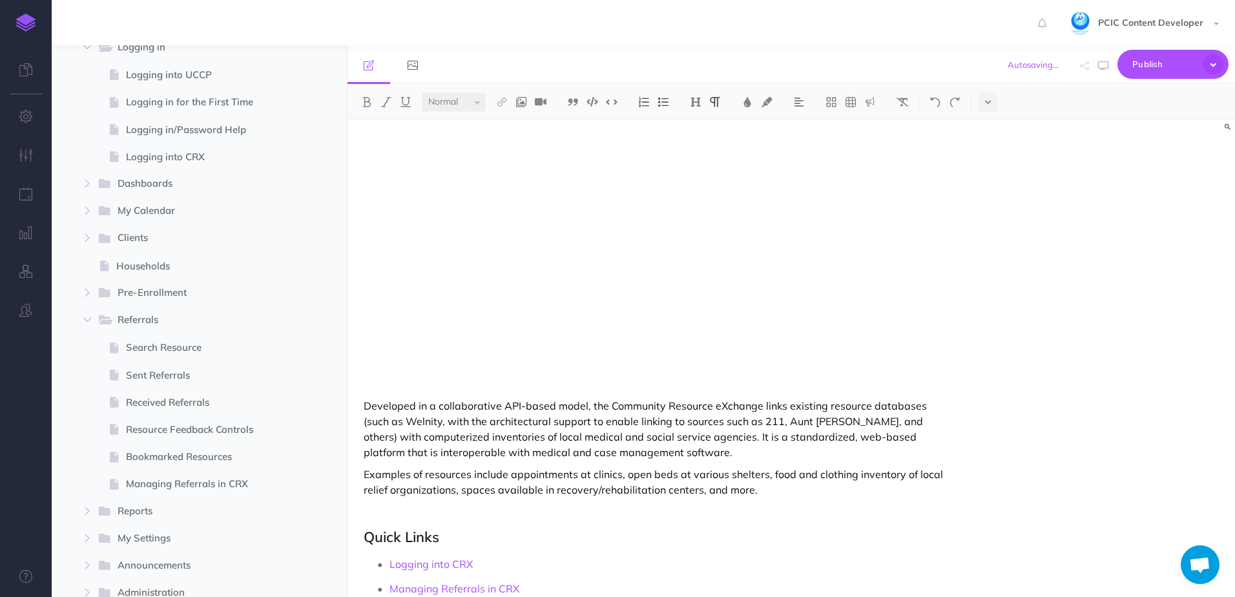
scroll to position [258, 0]
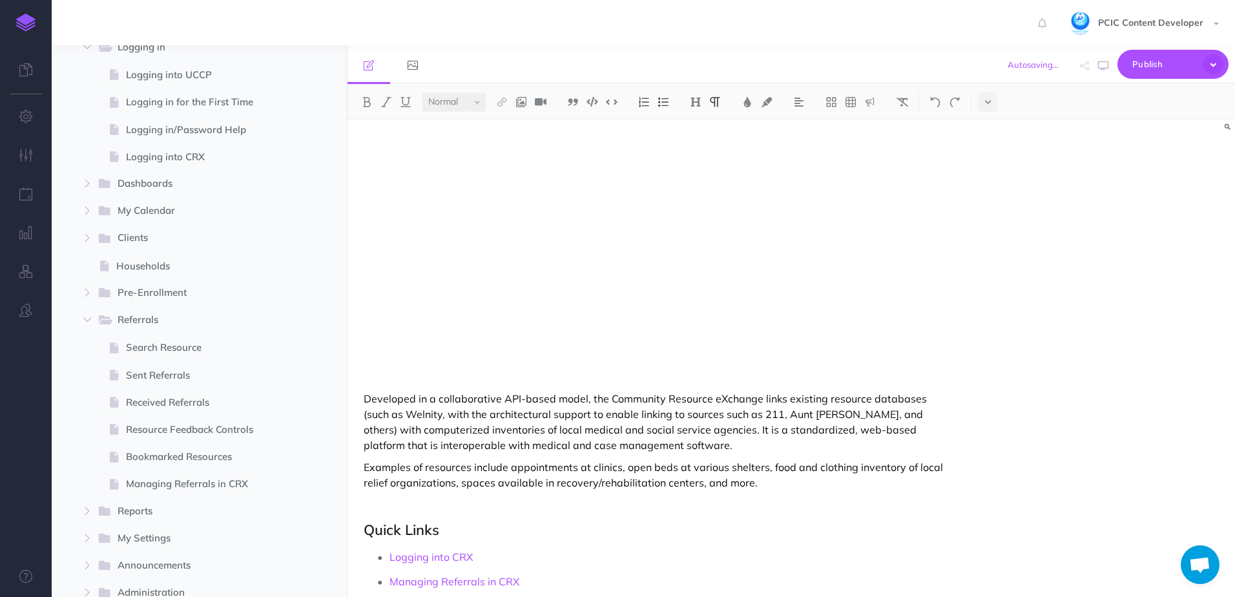
click at [493, 366] on div "CRX Help Documentation Welcome to help documentation for the Community Resource…" at bounding box center [657, 254] width 621 height 786
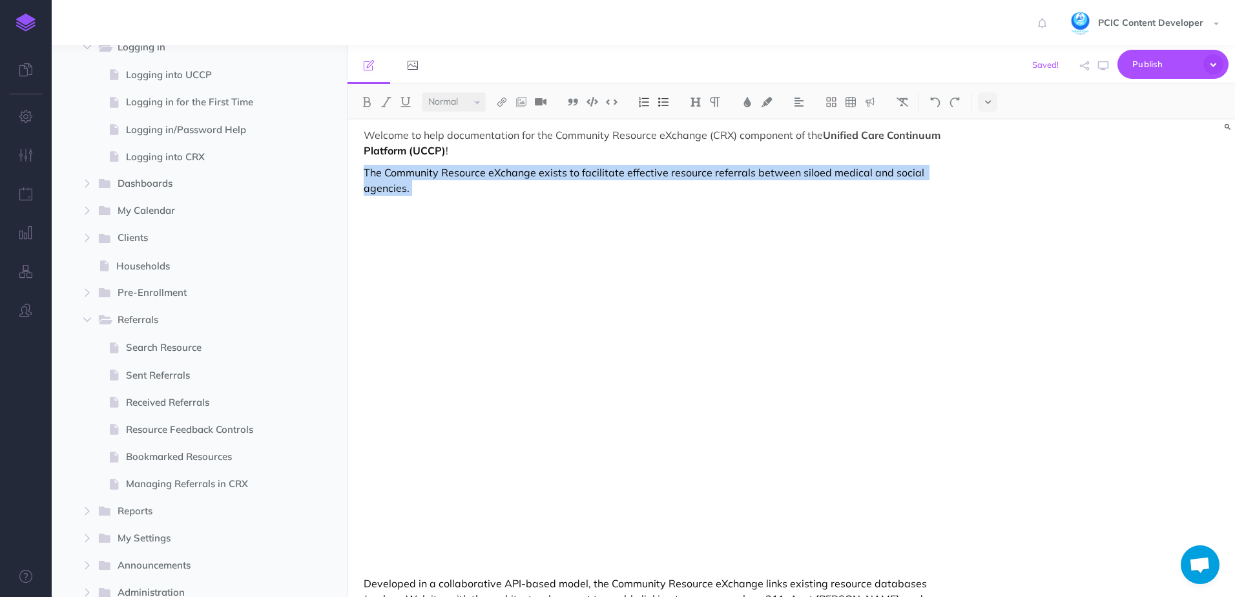
scroll to position [0, 0]
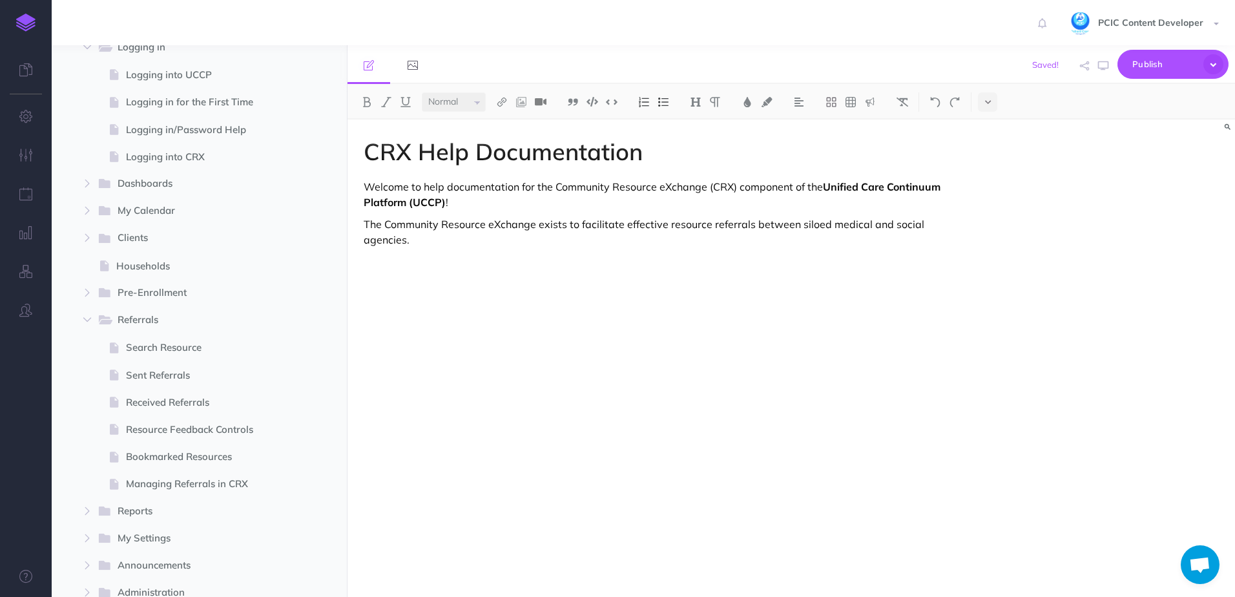
click at [986, 336] on div "CRX Help Documentation Welcome to help documentation for the Community Resource…" at bounding box center [790, 357] width 887 height 477
click at [1133, 65] on span "Publish" at bounding box center [1164, 64] width 65 height 20
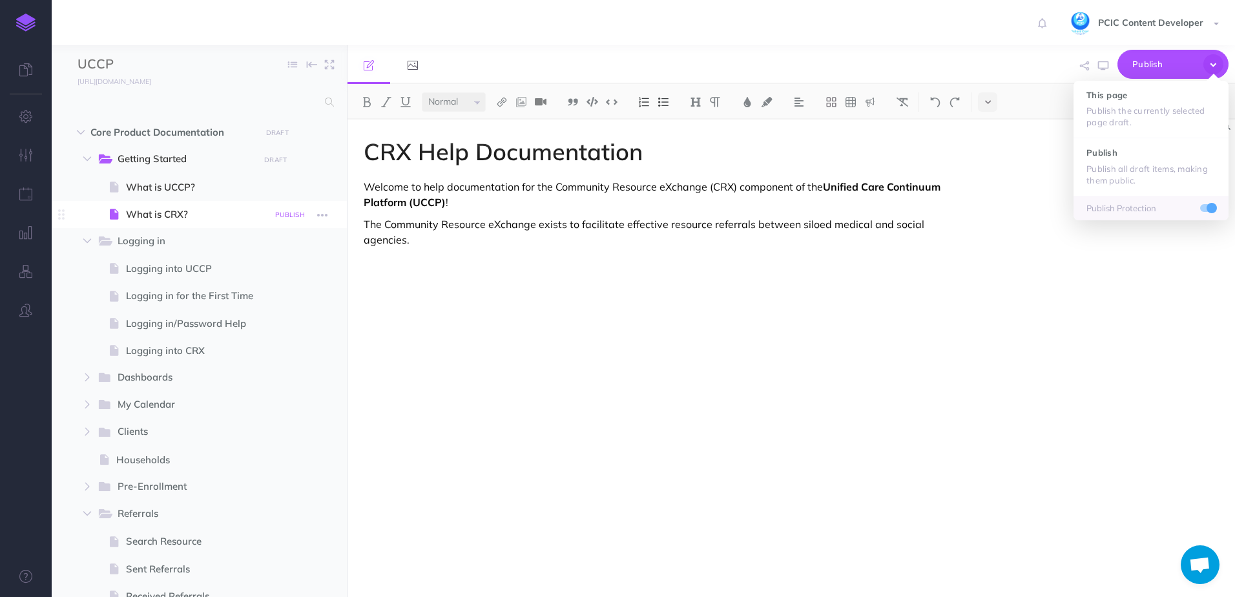
click at [289, 212] on small "PUBLISH" at bounding box center [290, 215] width 30 height 8
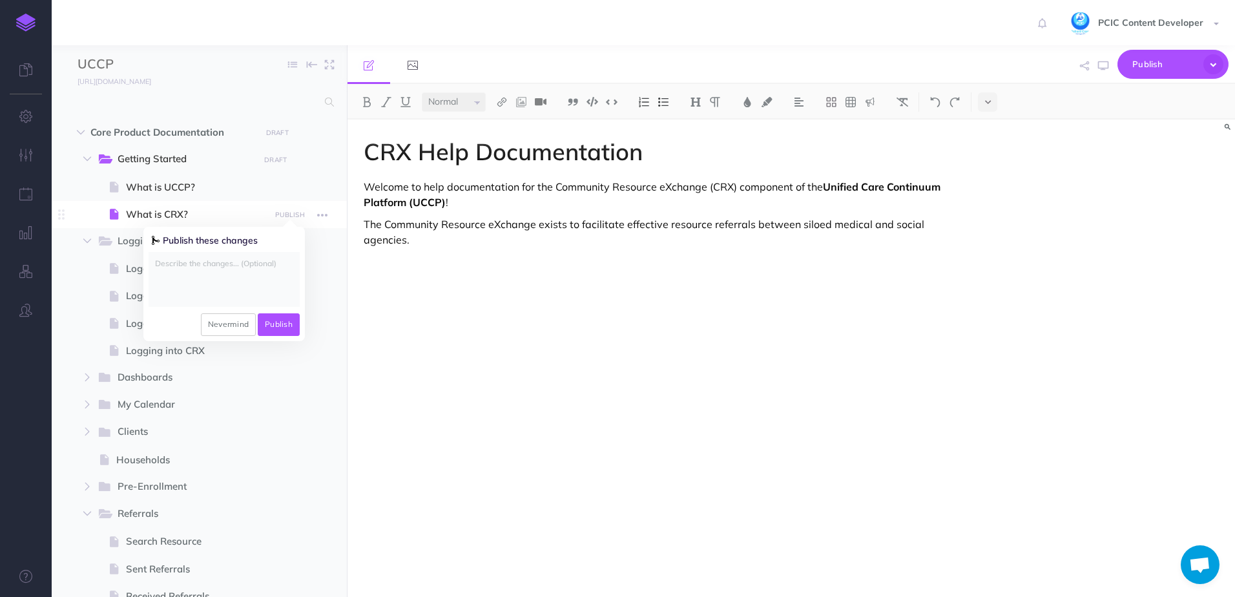
click at [254, 284] on textarea at bounding box center [224, 279] width 151 height 55
type textarea "Added quick links to CRX help"
click at [285, 325] on button "Publish" at bounding box center [279, 324] width 42 height 22
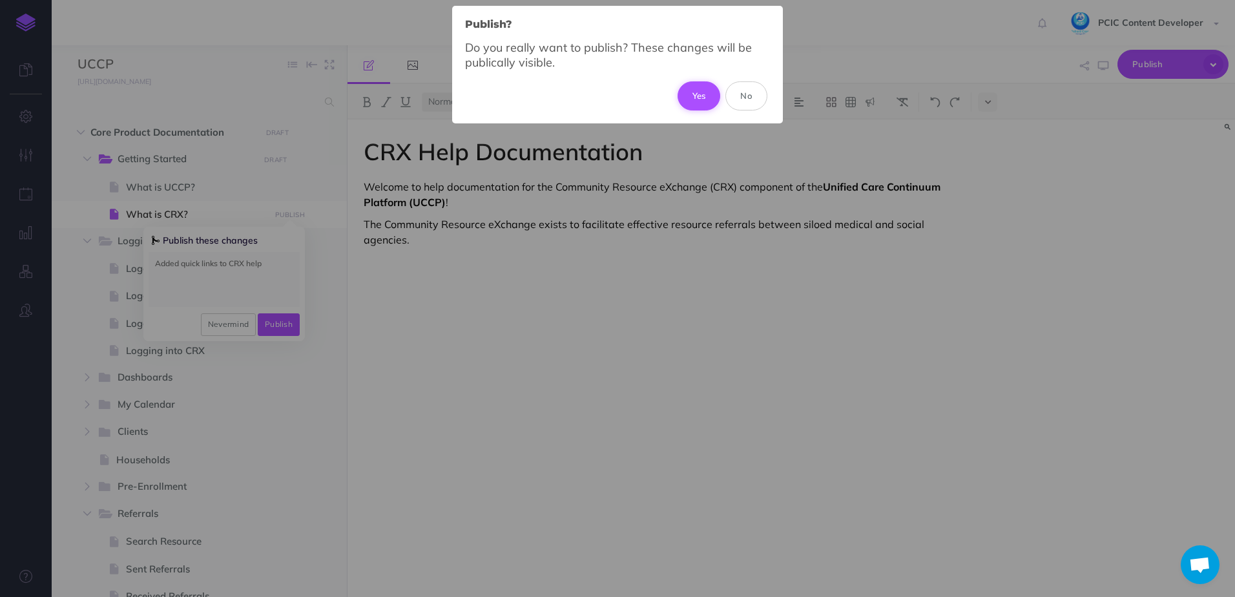
click at [694, 94] on button "Yes" at bounding box center [698, 95] width 43 height 28
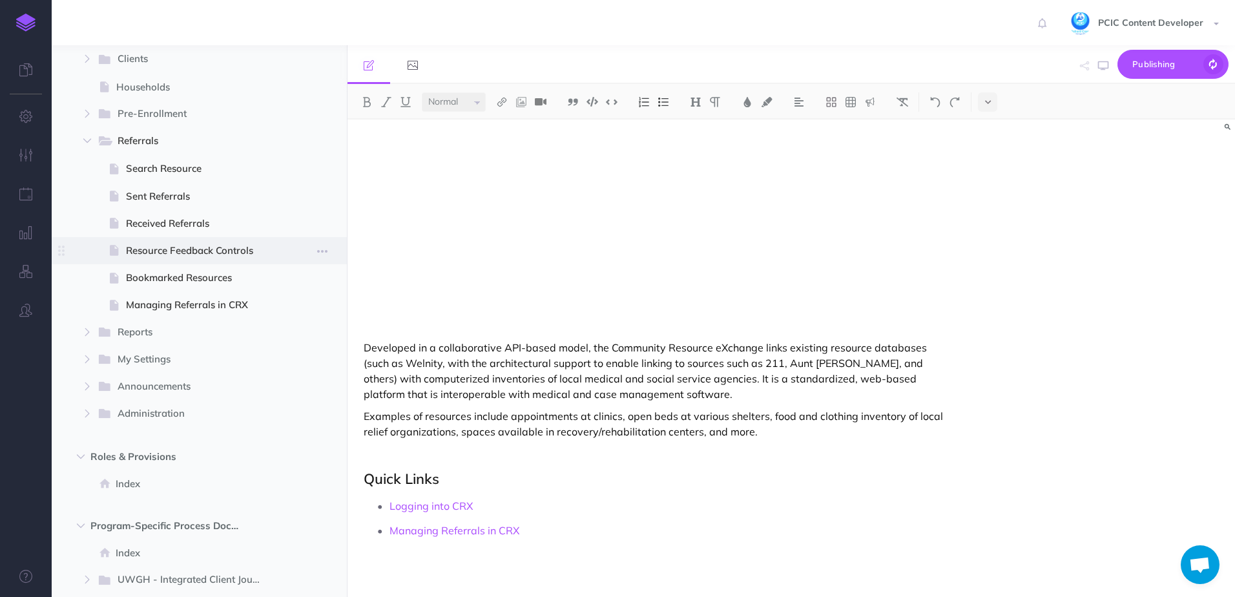
scroll to position [387, 0]
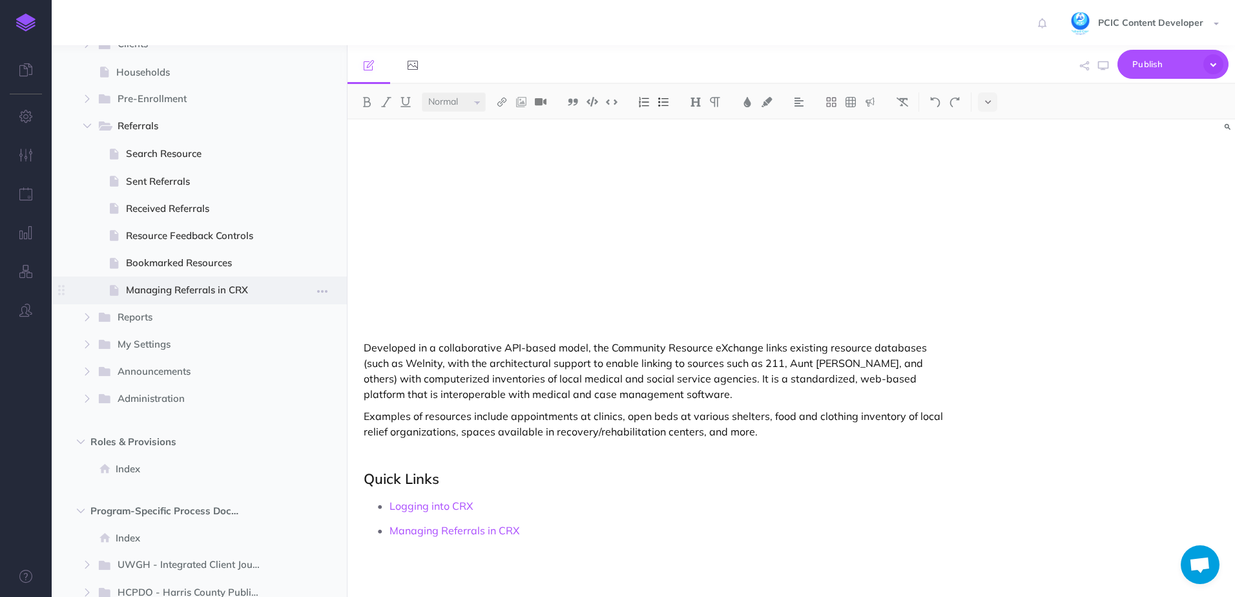
click at [154, 285] on span "Managing Referrals in CRX" at bounding box center [197, 289] width 143 height 15
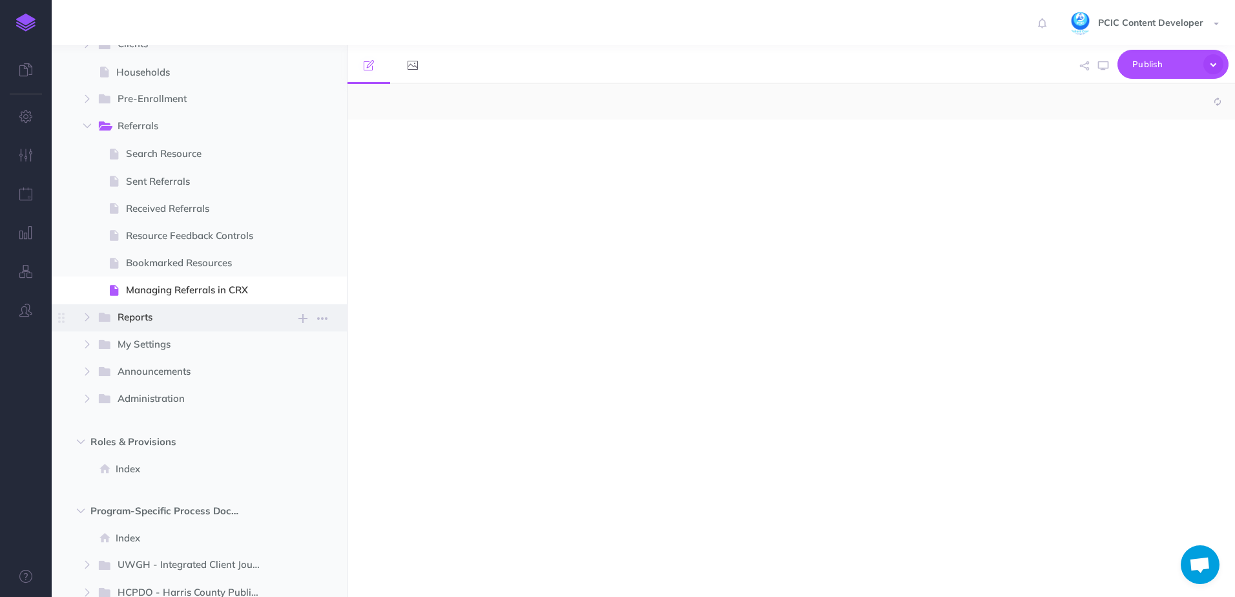
select select "null"
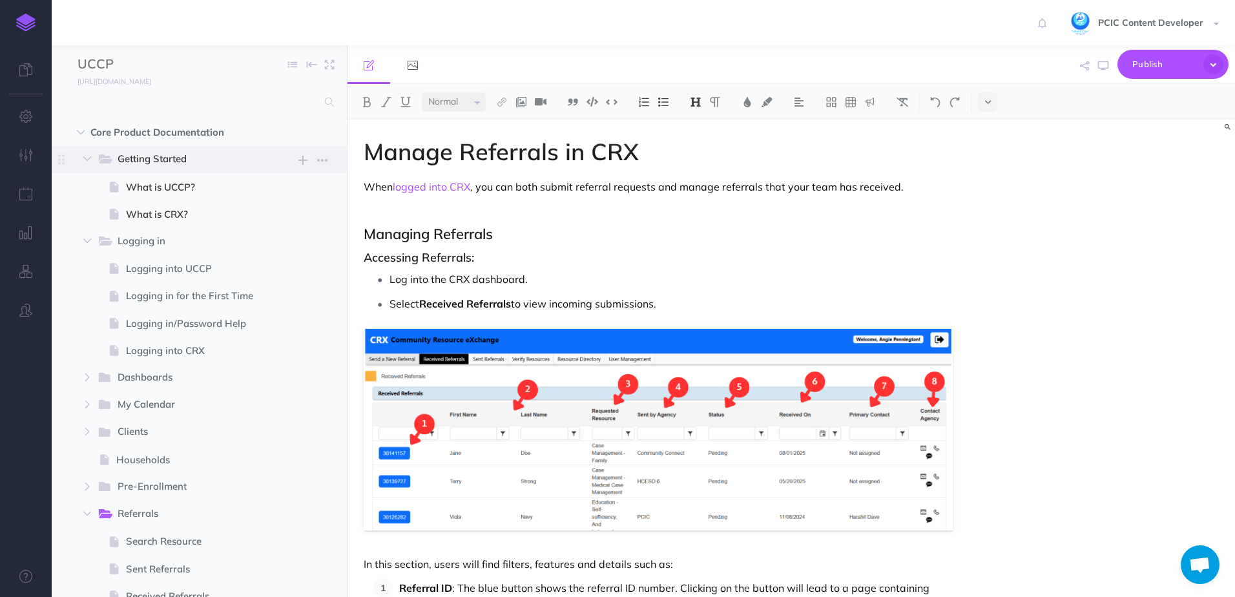
click at [136, 158] on span "Getting Started" at bounding box center [184, 159] width 132 height 17
select select "null"
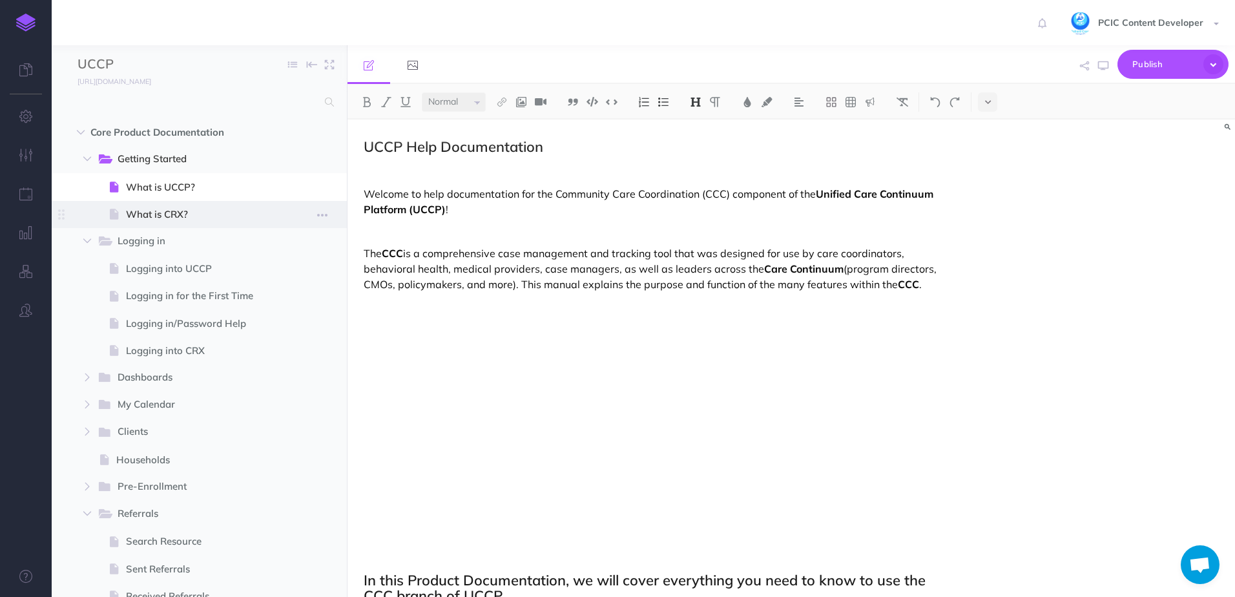
click at [154, 211] on span "What is CRX?" at bounding box center [197, 214] width 143 height 15
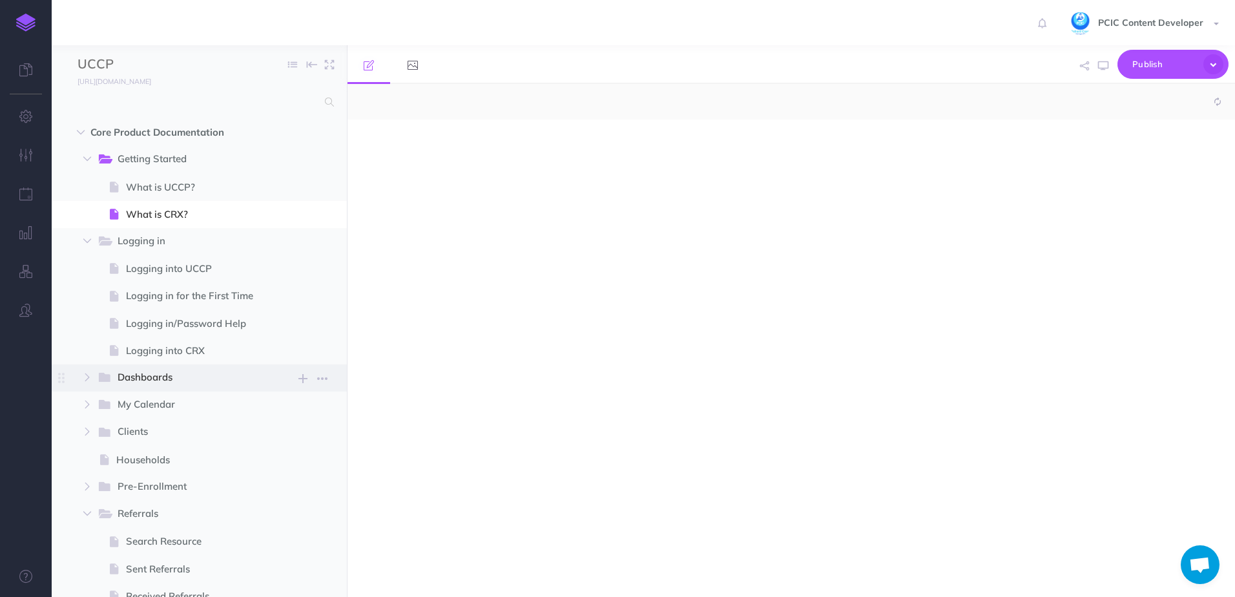
select select "null"
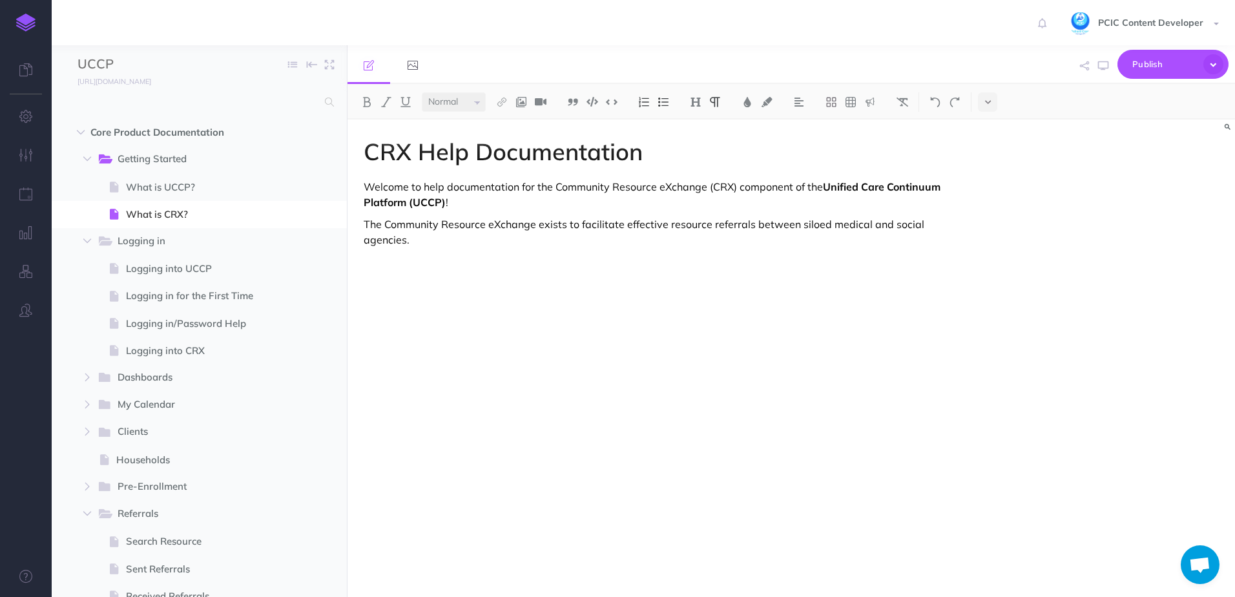
click at [713, 242] on p "The Community Resource eXchange exists to facilitate effective resource referra…" at bounding box center [658, 231] width 589 height 31
click at [449, 258] on div "CRX Help Documentation Welcome to help documentation for the Community Resource…" at bounding box center [657, 501] width 621 height 765
drag, startPoint x: 734, startPoint y: 183, endPoint x: 713, endPoint y: 189, distance: 21.5
click at [713, 189] on p "Welcome to help documentation for the Community Resource eXchange (CRX) compone…" at bounding box center [658, 194] width 589 height 31
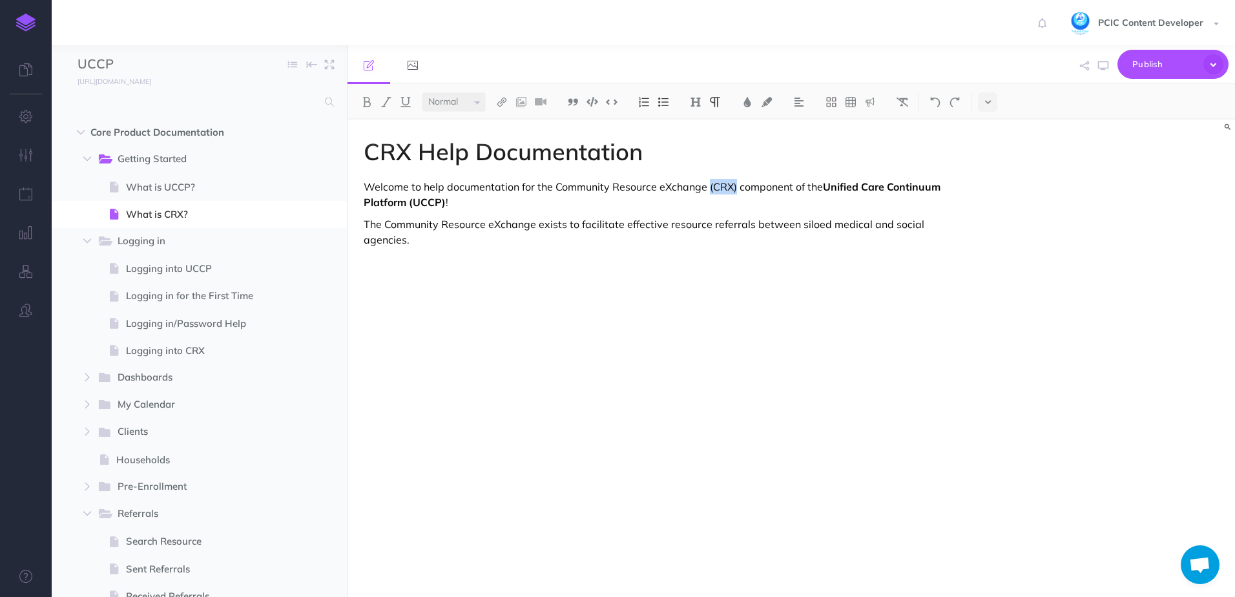
drag, startPoint x: 735, startPoint y: 189, endPoint x: 708, endPoint y: 189, distance: 26.5
click at [708, 189] on p "Welcome to help documentation for the Community Resource eXchange (CRX) compone…" at bounding box center [658, 194] width 589 height 31
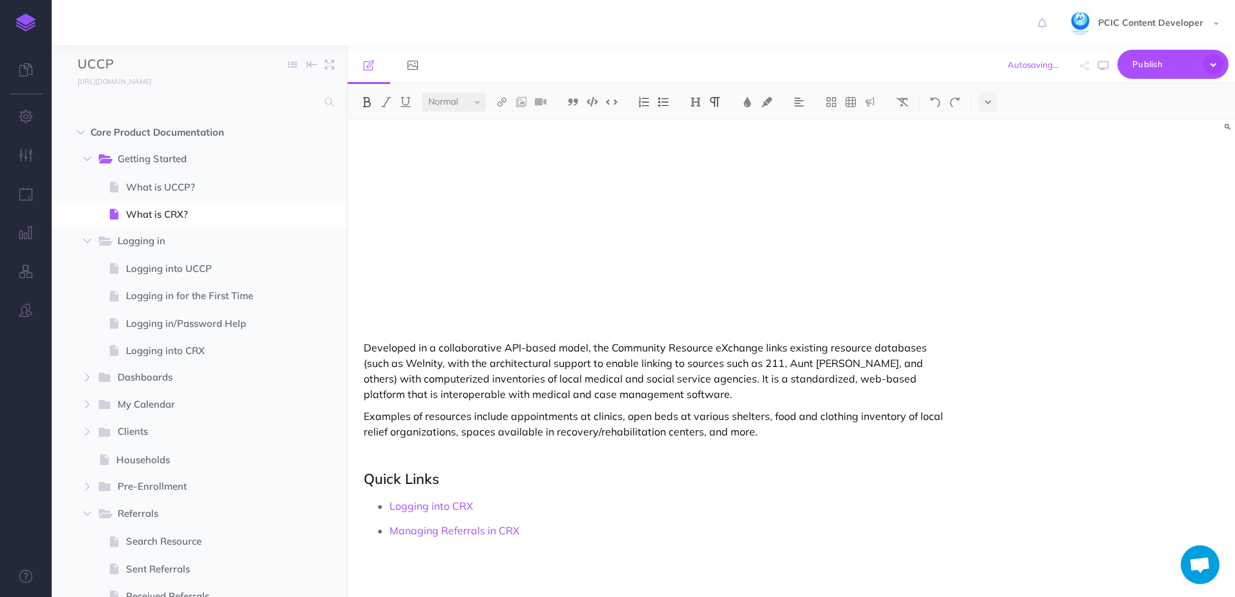
click at [467, 478] on h2 "Quick Links" at bounding box center [658, 478] width 589 height 15
click at [408, 486] on h2 "Quick Links" at bounding box center [658, 478] width 589 height 15
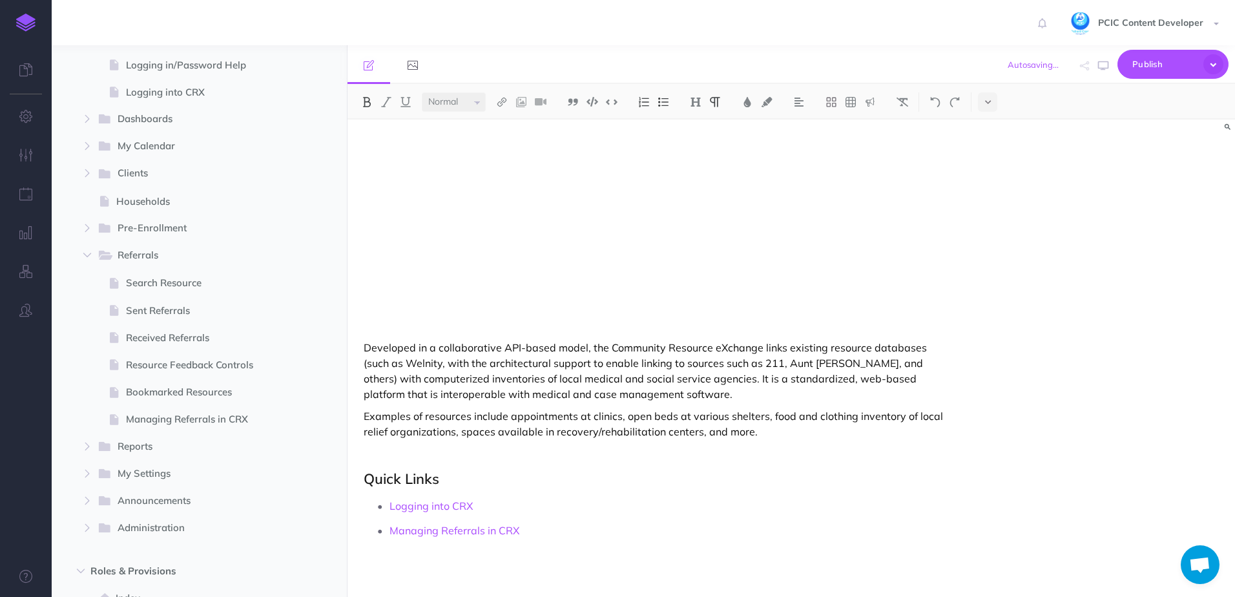
click at [412, 481] on h2 "Quick Links" at bounding box center [658, 478] width 589 height 15
click at [433, 415] on p "Examples of resources include appointments at clinics, open beds at various she…" at bounding box center [658, 423] width 589 height 31
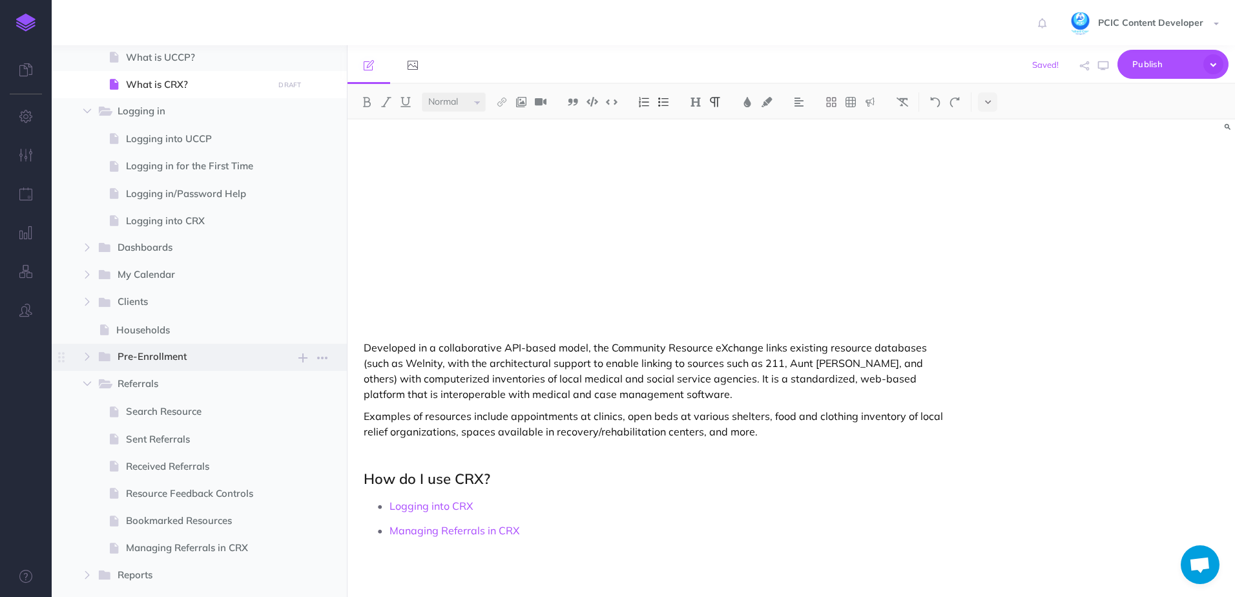
scroll to position [0, 0]
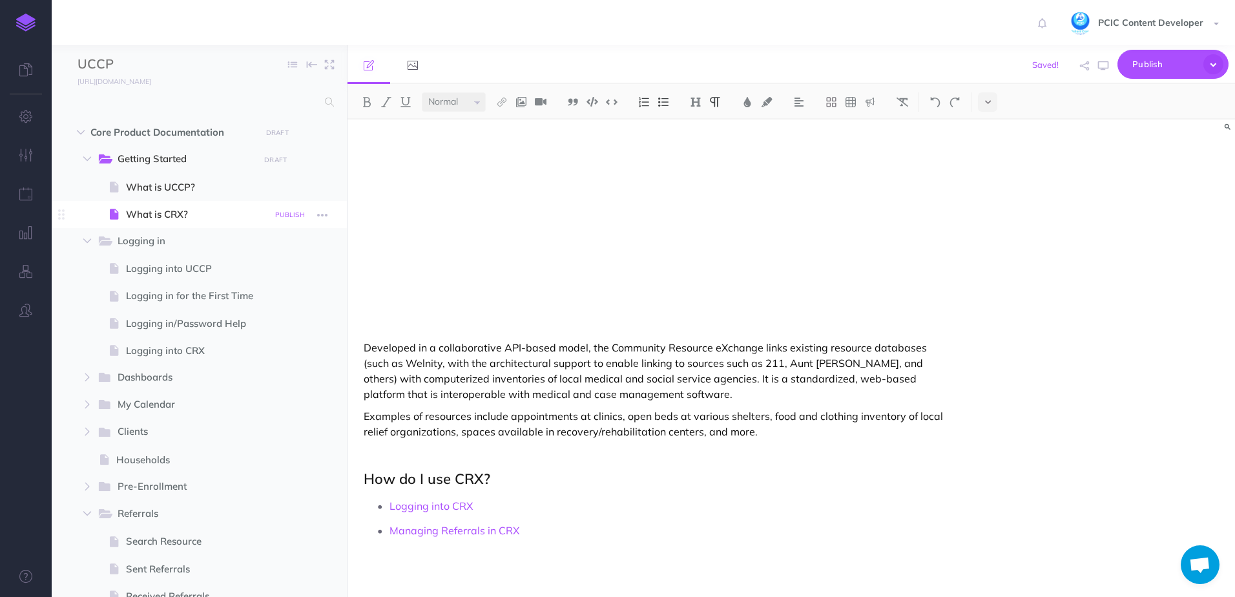
click at [285, 211] on small "PUBLISH" at bounding box center [290, 215] width 30 height 8
click at [214, 294] on textarea at bounding box center [224, 279] width 151 height 55
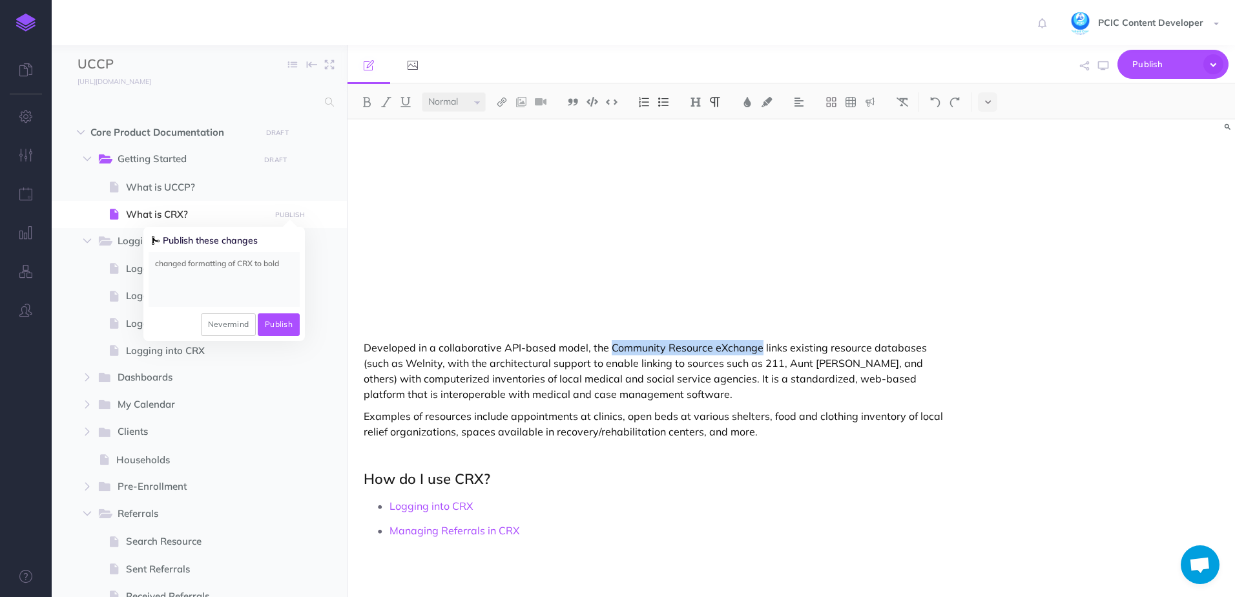
drag, startPoint x: 607, startPoint y: 349, endPoint x: 757, endPoint y: 347, distance: 150.5
click at [757, 347] on p "Developed in a collaborative API-based model, the Community Resource eXchange l…" at bounding box center [658, 371] width 589 height 62
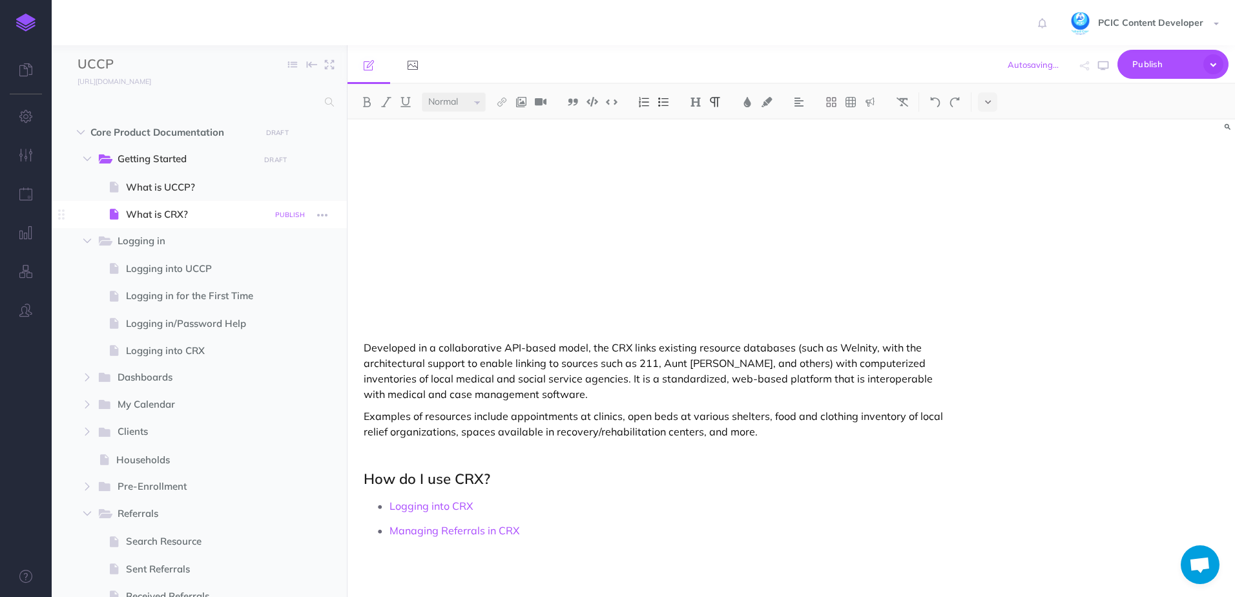
click at [294, 216] on small "PUBLISH" at bounding box center [290, 215] width 30 height 8
click at [282, 267] on textarea "changed formatting of CRX to bold" at bounding box center [224, 279] width 151 height 55
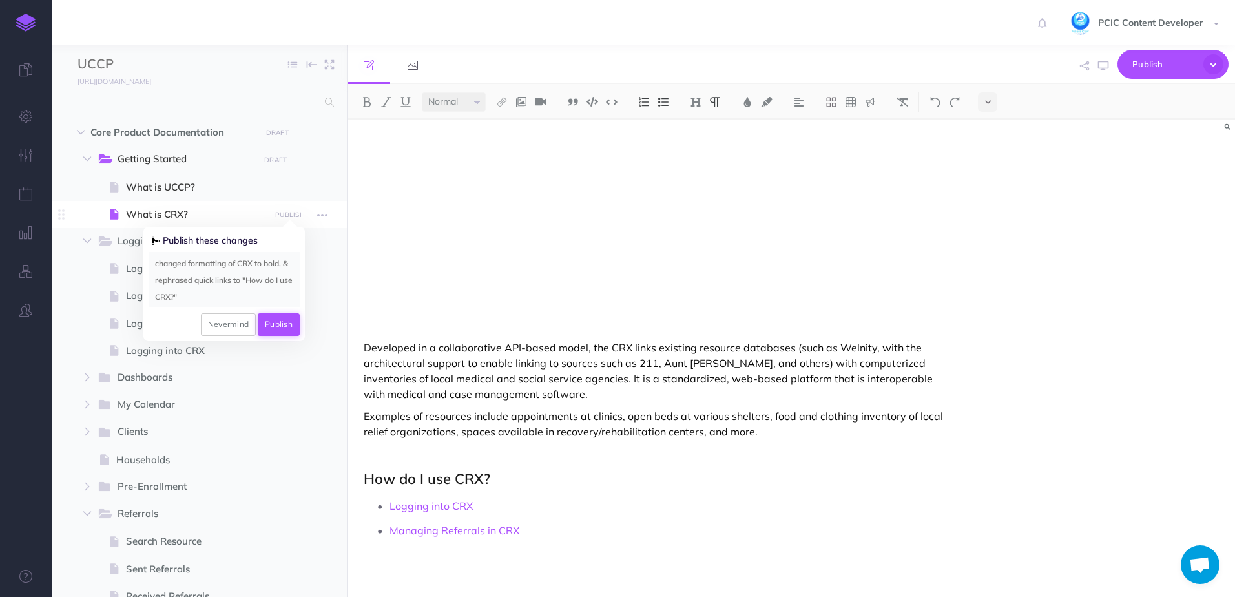
type textarea "changed formatting of CRX to bold, & rephrased quick links to "How do I use CRX…"
click at [283, 321] on button "Publish" at bounding box center [279, 324] width 42 height 22
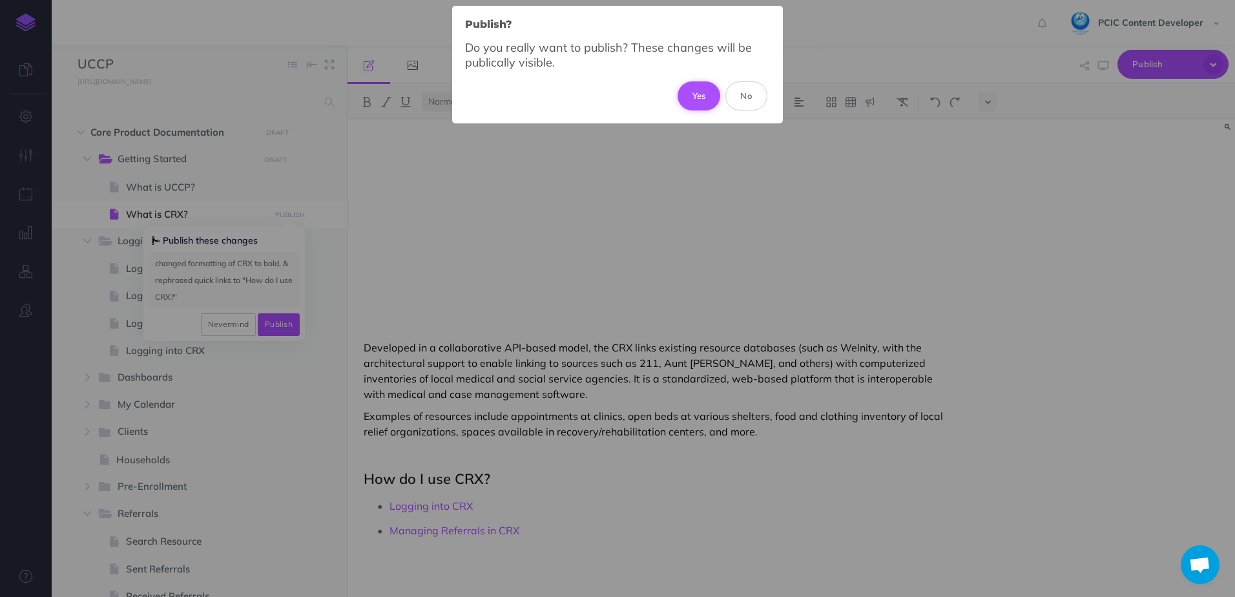
click at [710, 88] on button "Yes" at bounding box center [698, 95] width 43 height 28
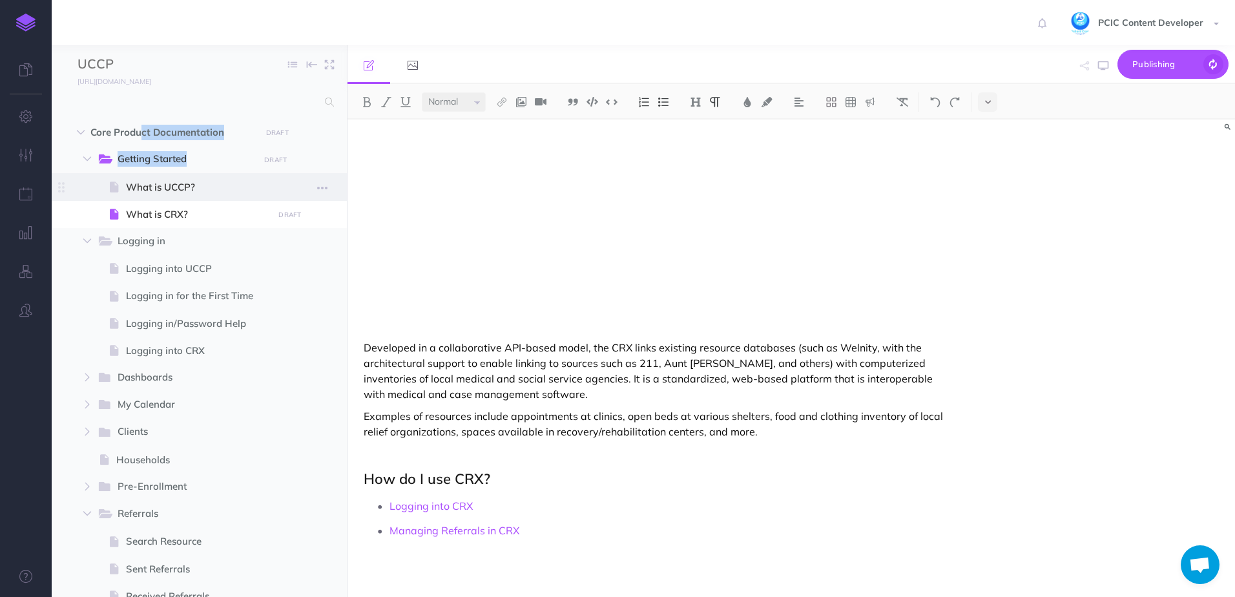
drag, startPoint x: 15, startPoint y: 133, endPoint x: 138, endPoint y: 177, distance: 129.7
click at [138, 177] on li "Core Product Documentation DRAFT Publish these changes Nevermind Publish New fo…" at bounding box center [210, 462] width 247 height 686
click at [494, 444] on div "CRX Help Documentation Welcome to help documentation for the Community Resource…" at bounding box center [657, 214] width 621 height 765
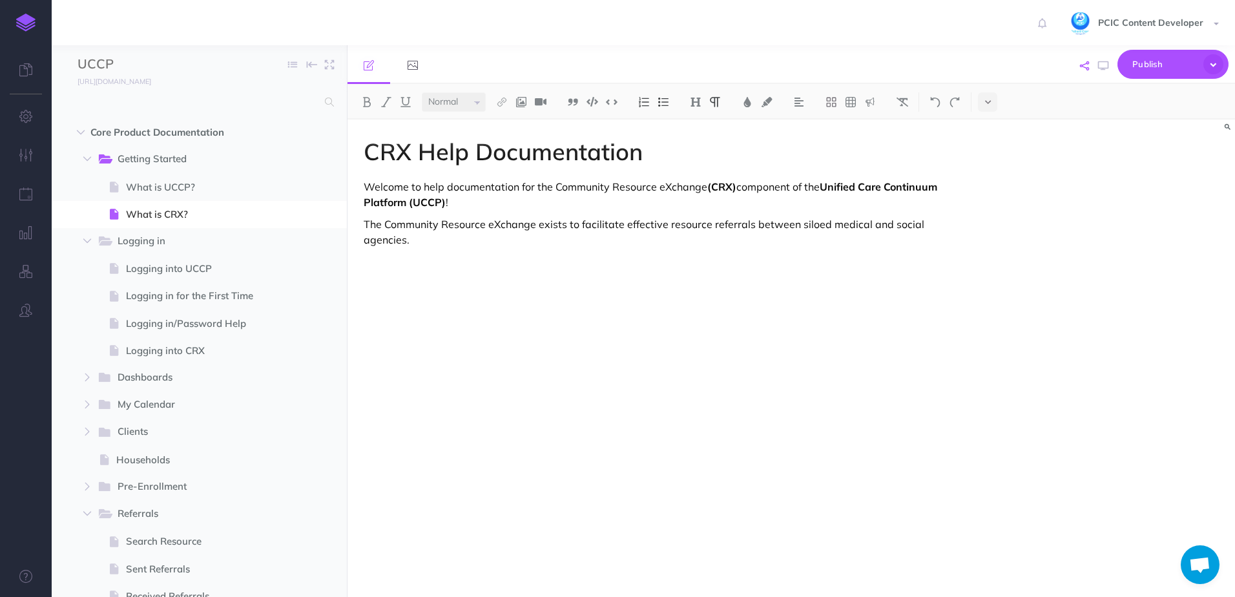
click at [1091, 79] on button "button" at bounding box center [1083, 65] width 15 height 37
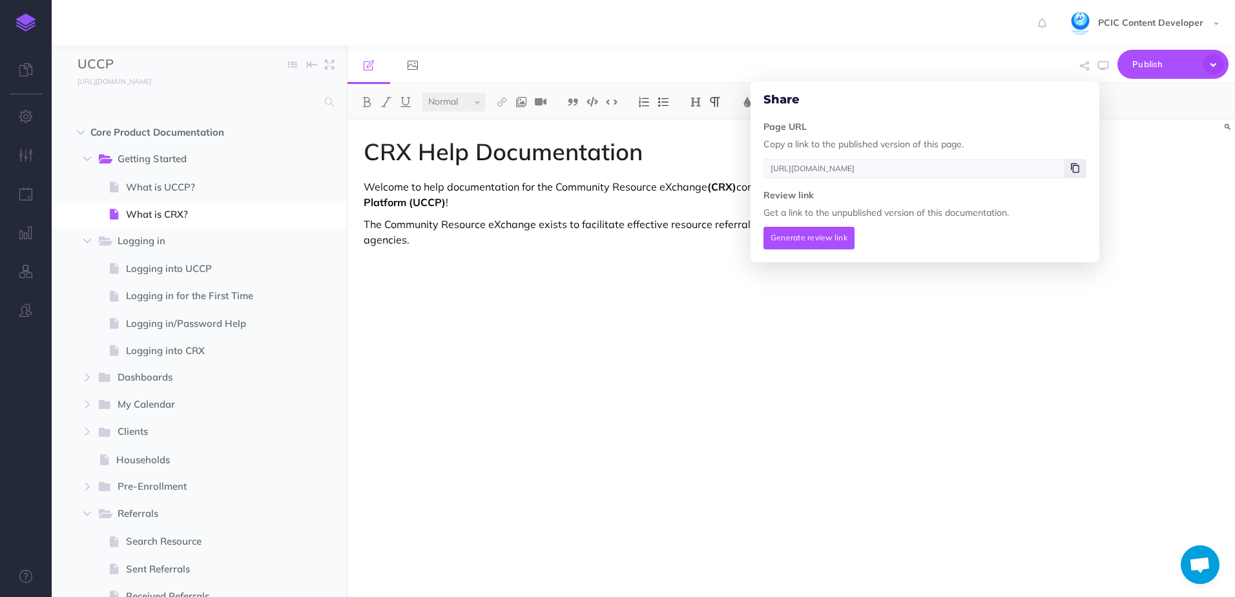
click at [1075, 165] on icon at bounding box center [1075, 168] width 8 height 8
click at [189, 176] on span at bounding box center [199, 186] width 295 height 27
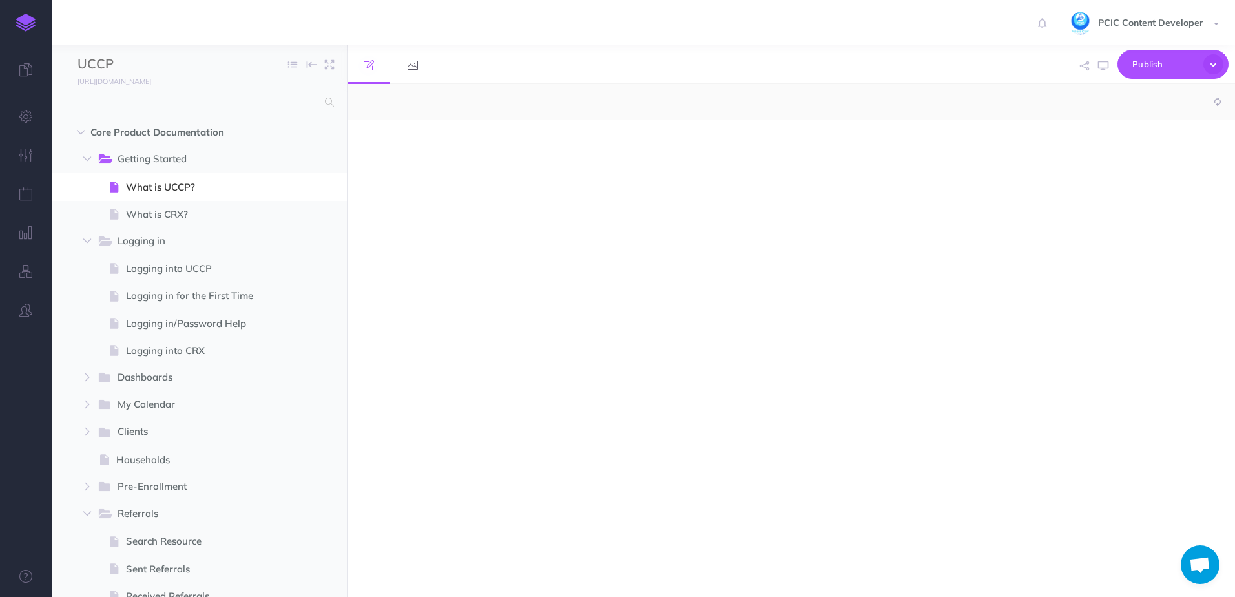
select select "null"
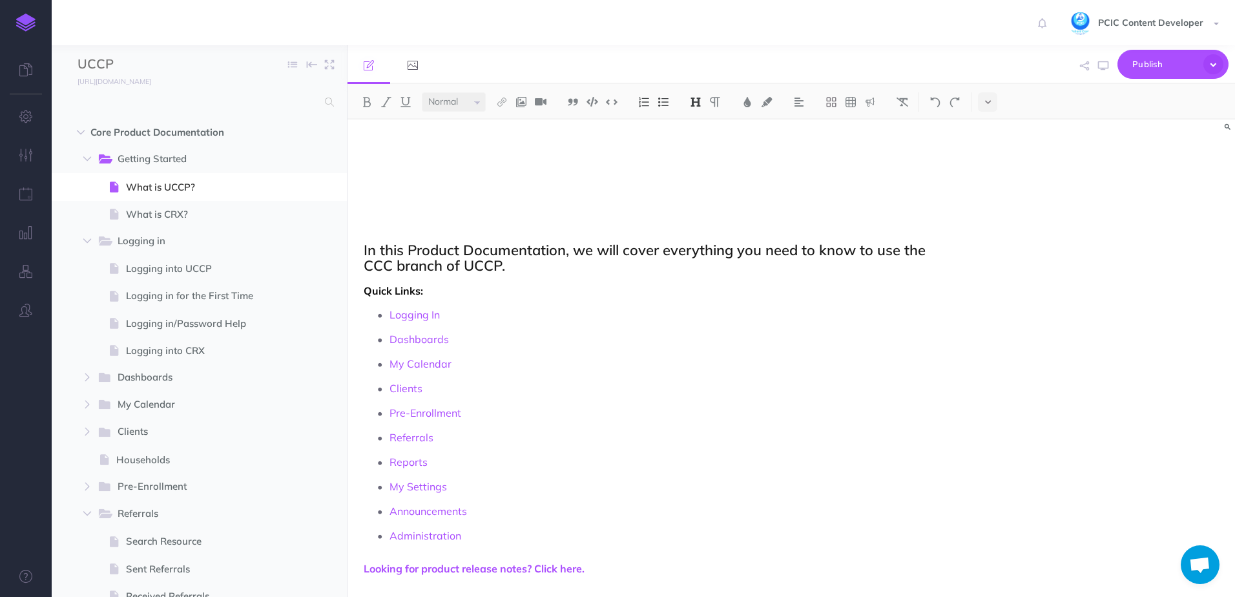
scroll to position [482, 0]
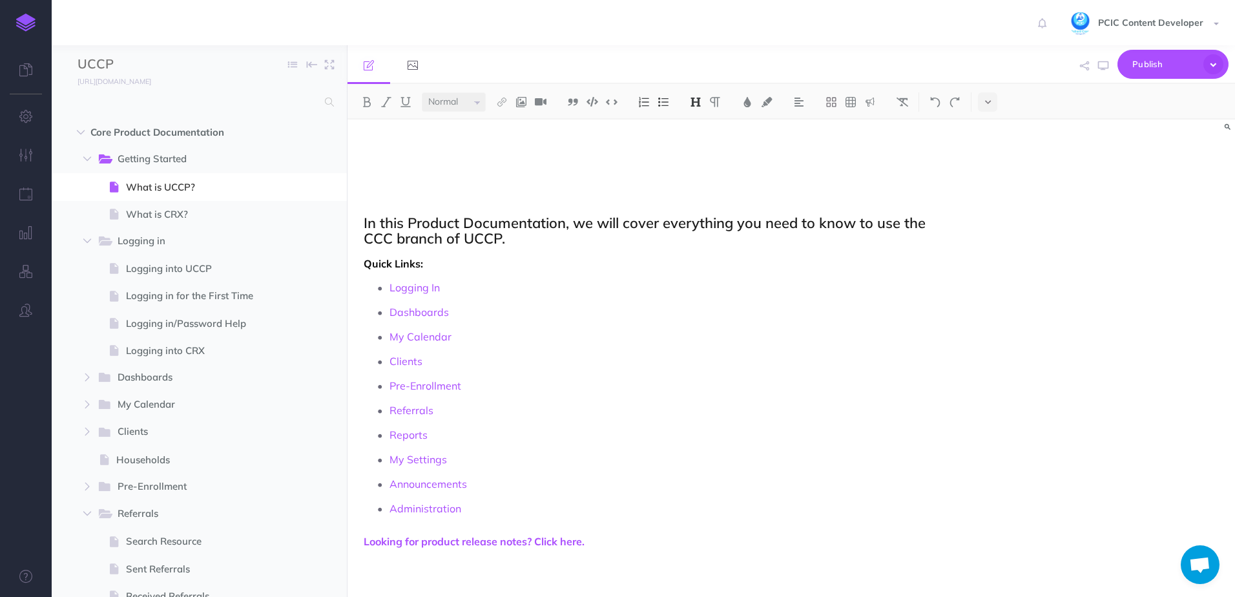
drag, startPoint x: 633, startPoint y: 528, endPoint x: 630, endPoint y: 536, distance: 8.4
click at [633, 532] on div "UCCP Help Documentation Welcome to help documentation for the Community Care Co…" at bounding box center [657, 117] width 621 height 959
click at [439, 562] on p "Looking for CRX? Click here." at bounding box center [658, 562] width 589 height 15
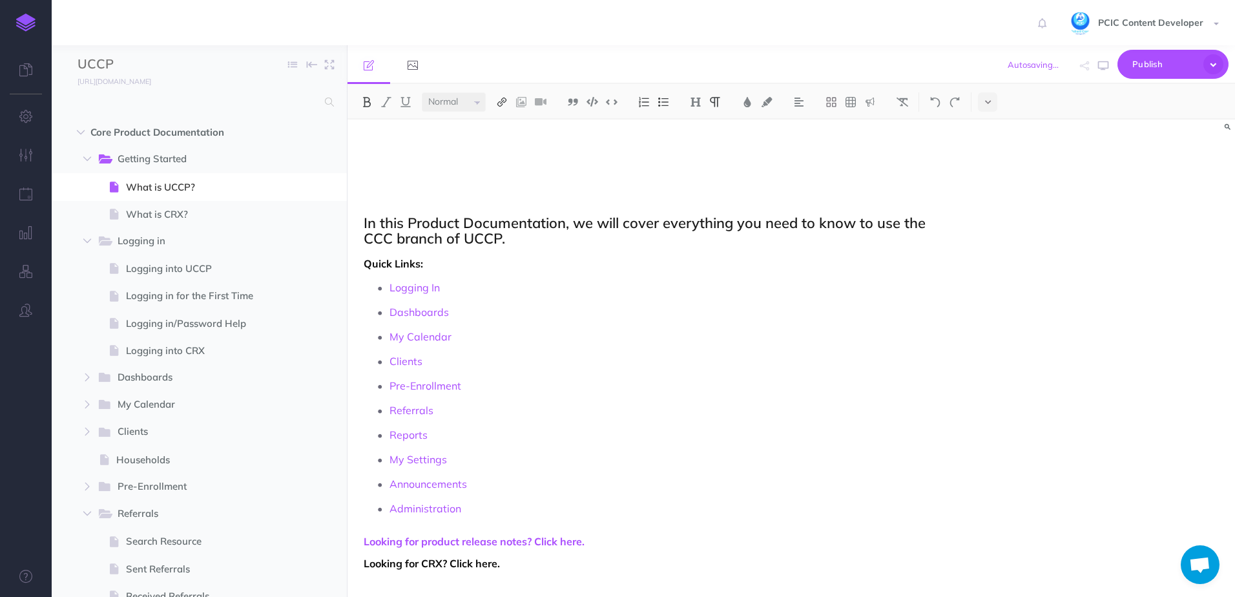
click at [510, 104] on button at bounding box center [501, 101] width 19 height 19
click at [507, 145] on icon at bounding box center [502, 143] width 10 height 9
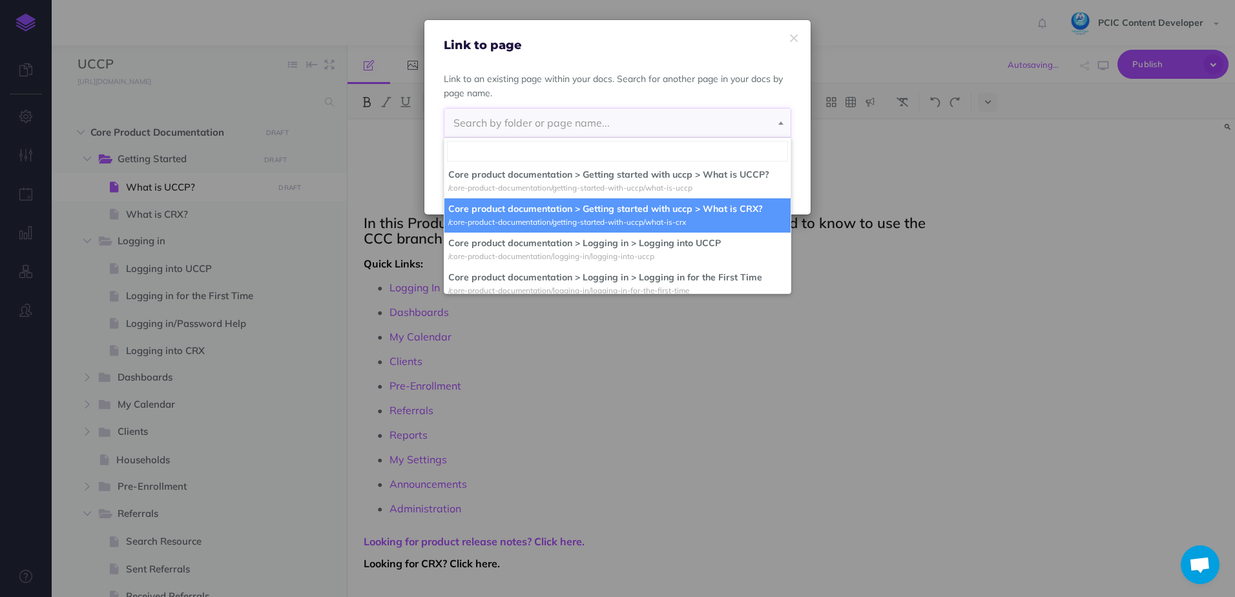
select select "Q5S-EN5E-YDX-0TH"
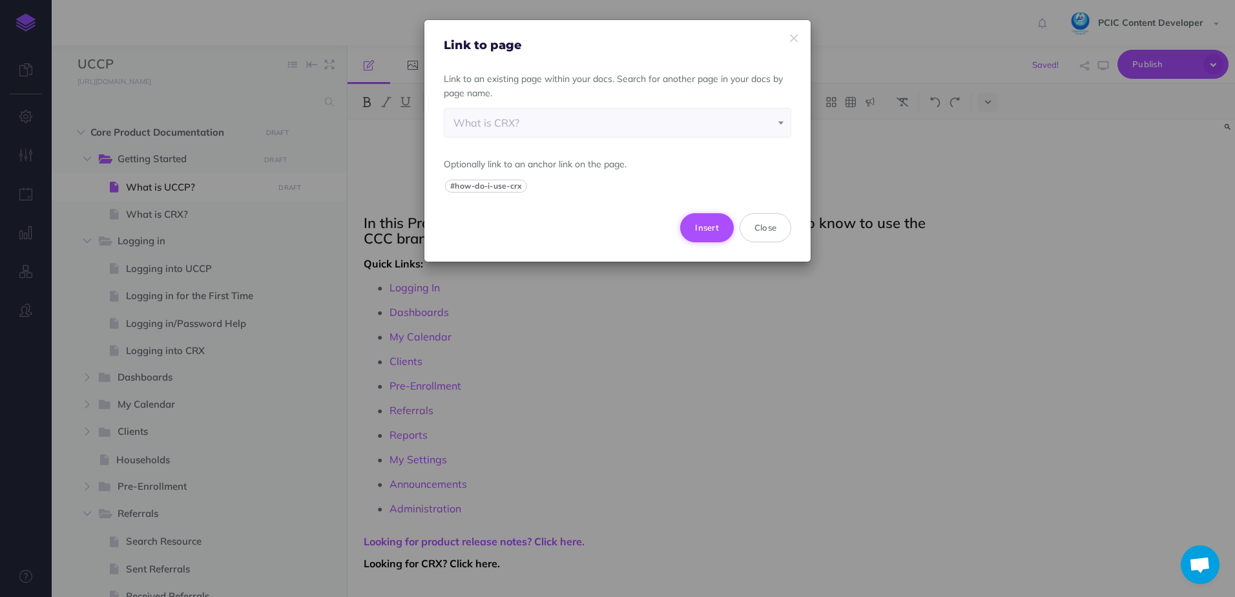
click at [701, 225] on button "Insert" at bounding box center [707, 227] width 54 height 28
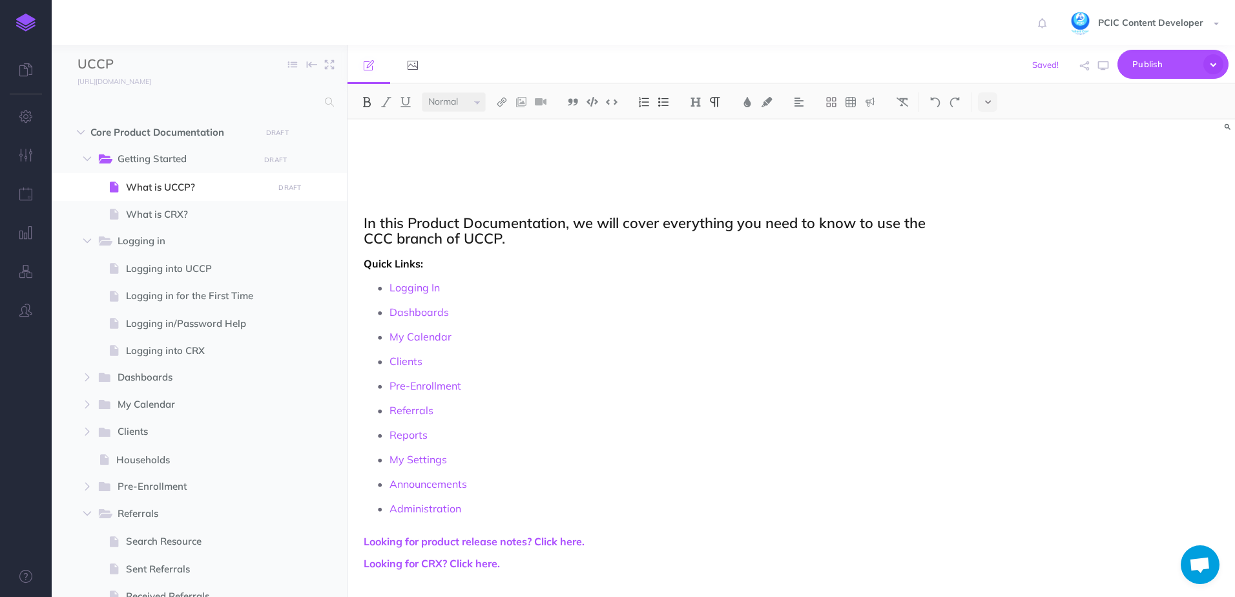
click at [573, 501] on p "Administration" at bounding box center [670, 508] width 563 height 19
click at [290, 187] on small "PUBLISH" at bounding box center [290, 187] width 30 height 8
click at [291, 191] on small "PUBLISH" at bounding box center [290, 187] width 30 height 8
click at [194, 248] on textarea at bounding box center [224, 252] width 151 height 55
type textarea "added a line at the end of documentation referencing CRX"
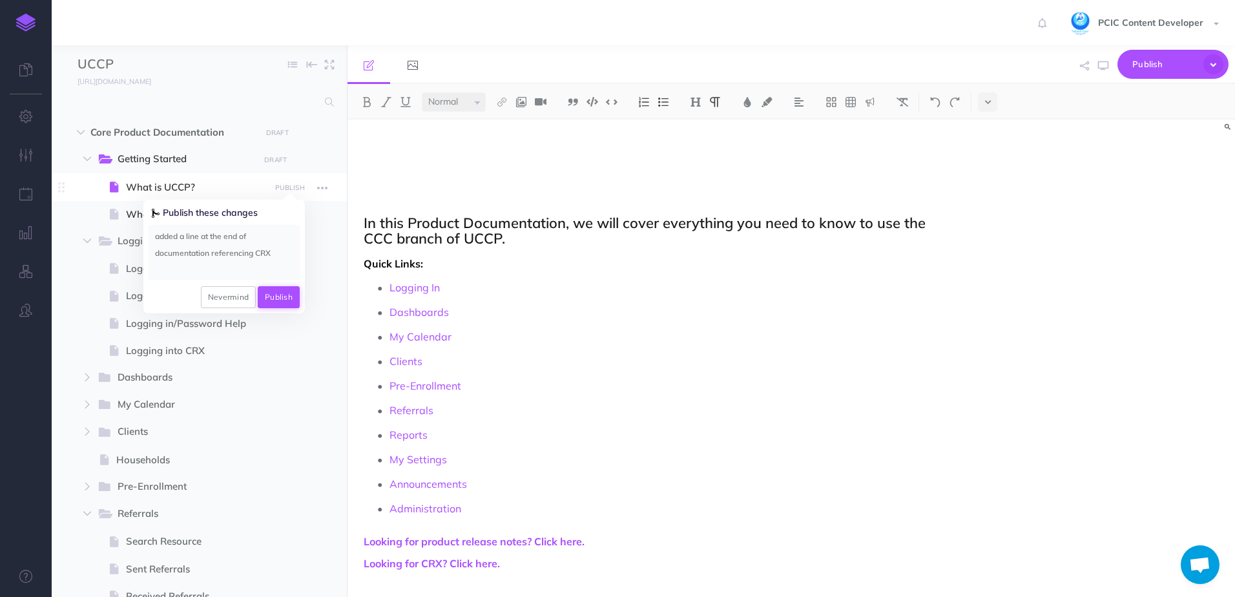
click at [278, 295] on button "Publish" at bounding box center [279, 297] width 42 height 22
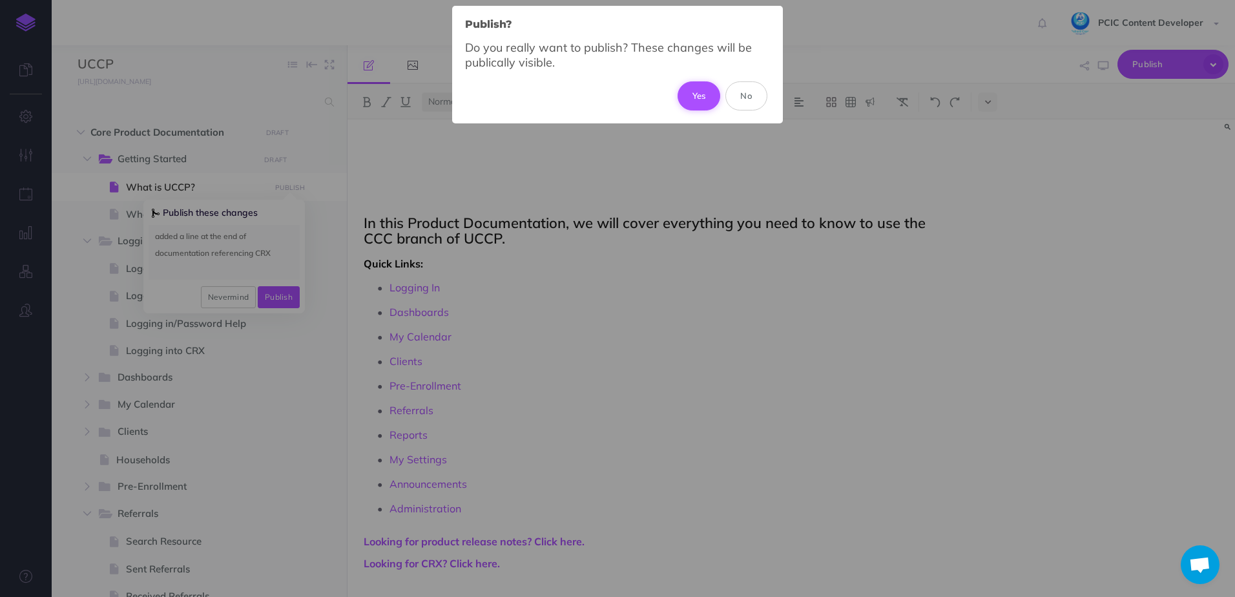
click at [690, 101] on button "Yes" at bounding box center [698, 95] width 43 height 28
